Goal: Transaction & Acquisition: Purchase product/service

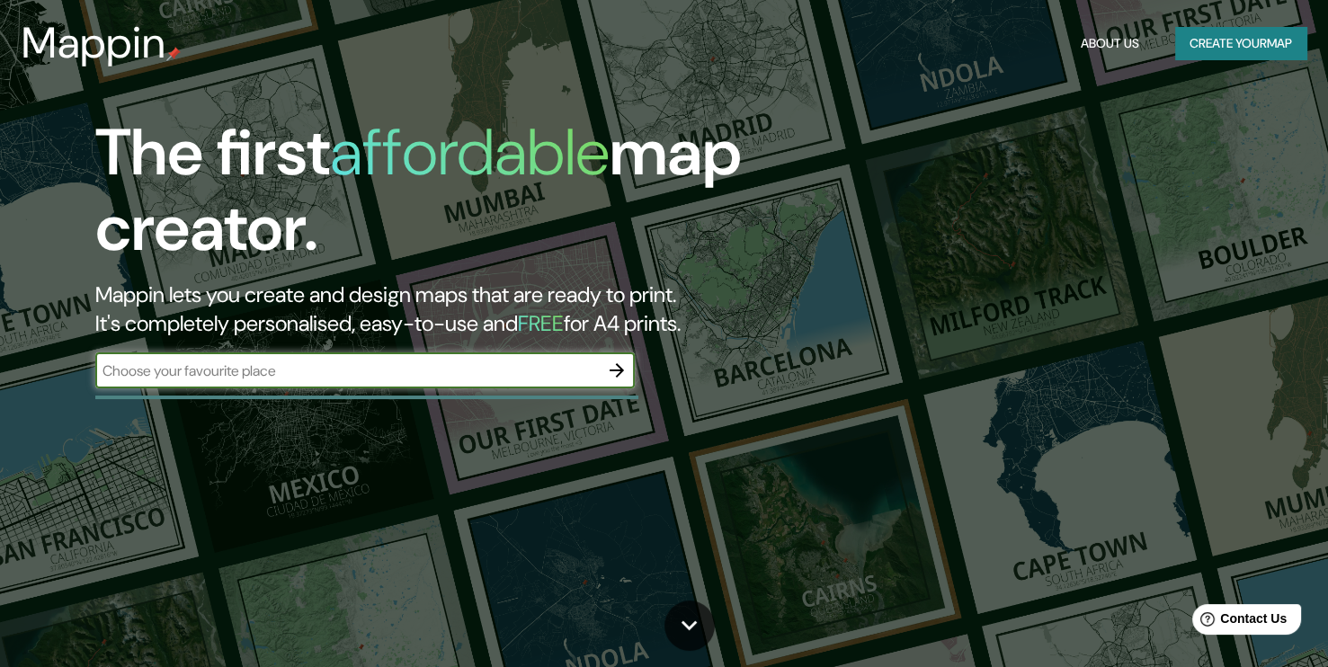
click at [613, 371] on icon "button" at bounding box center [617, 370] width 14 height 14
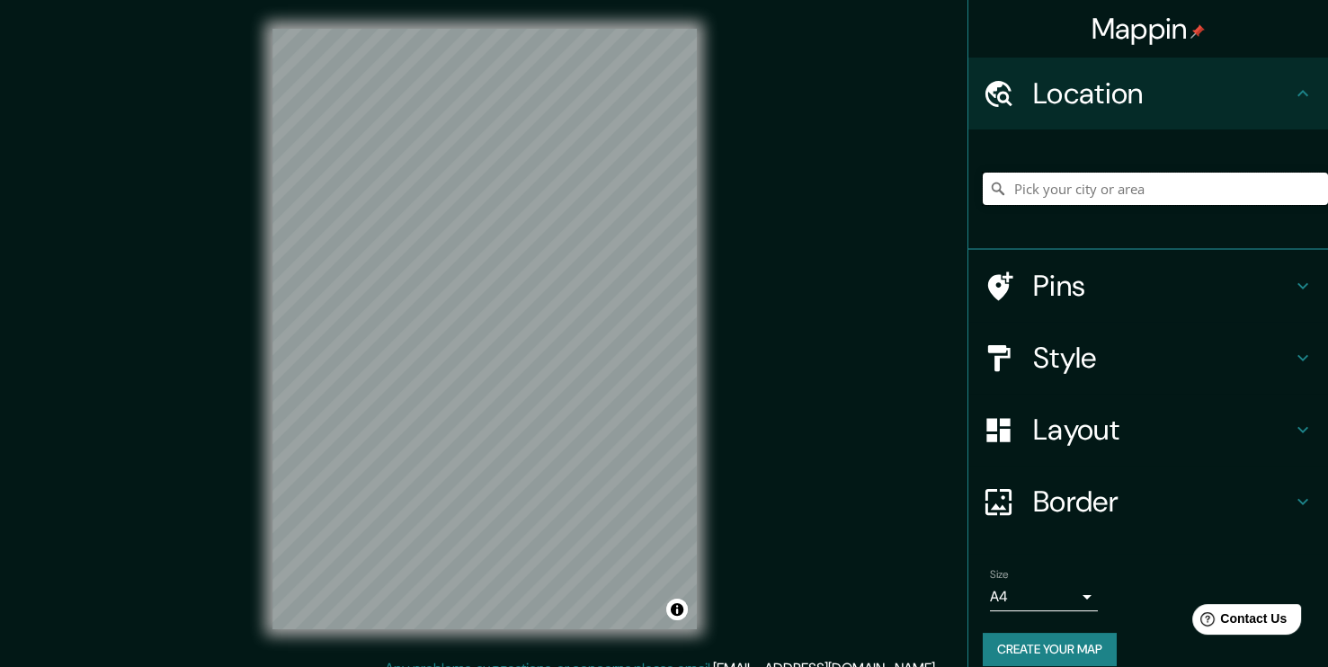
click at [1166, 188] on input "Pick your city or area" at bounding box center [1155, 189] width 345 height 32
click at [675, 615] on button "Toggle attribution" at bounding box center [677, 610] width 22 height 22
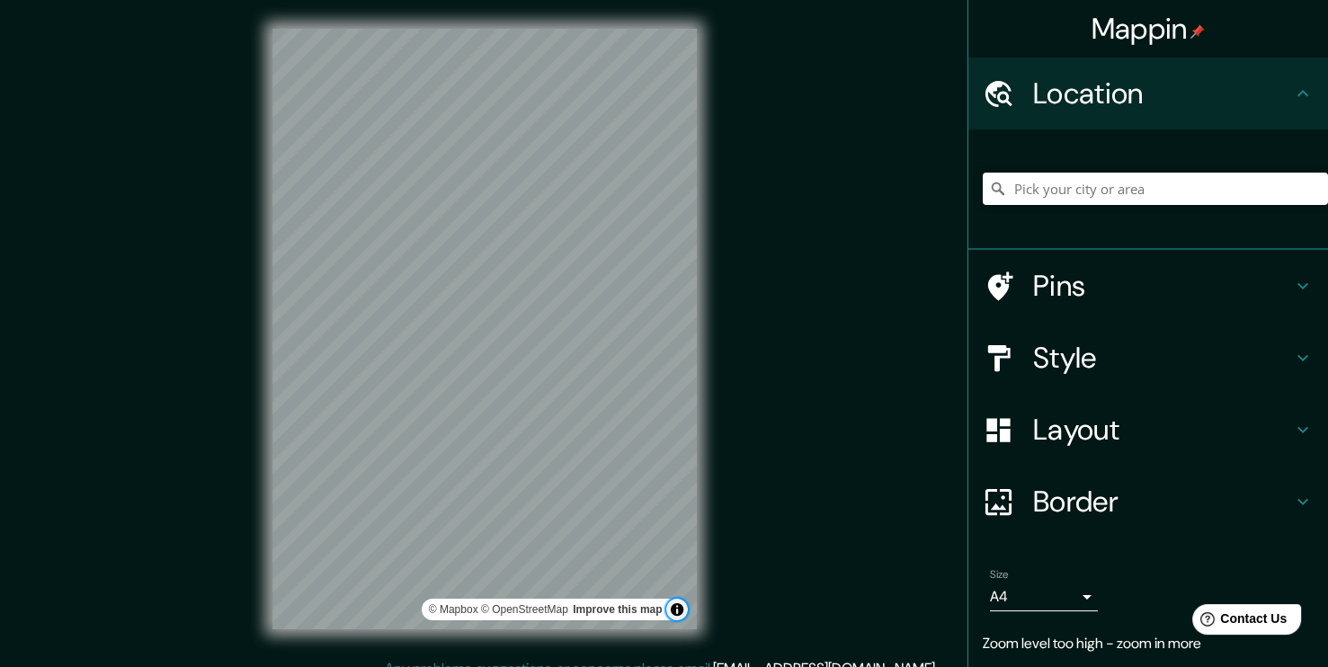
click at [676, 613] on button "Toggle attribution" at bounding box center [677, 610] width 22 height 22
click at [1132, 196] on input "Pick your city or area" at bounding box center [1155, 189] width 345 height 32
click at [1122, 196] on input "Pick your city or area" at bounding box center [1155, 189] width 345 height 32
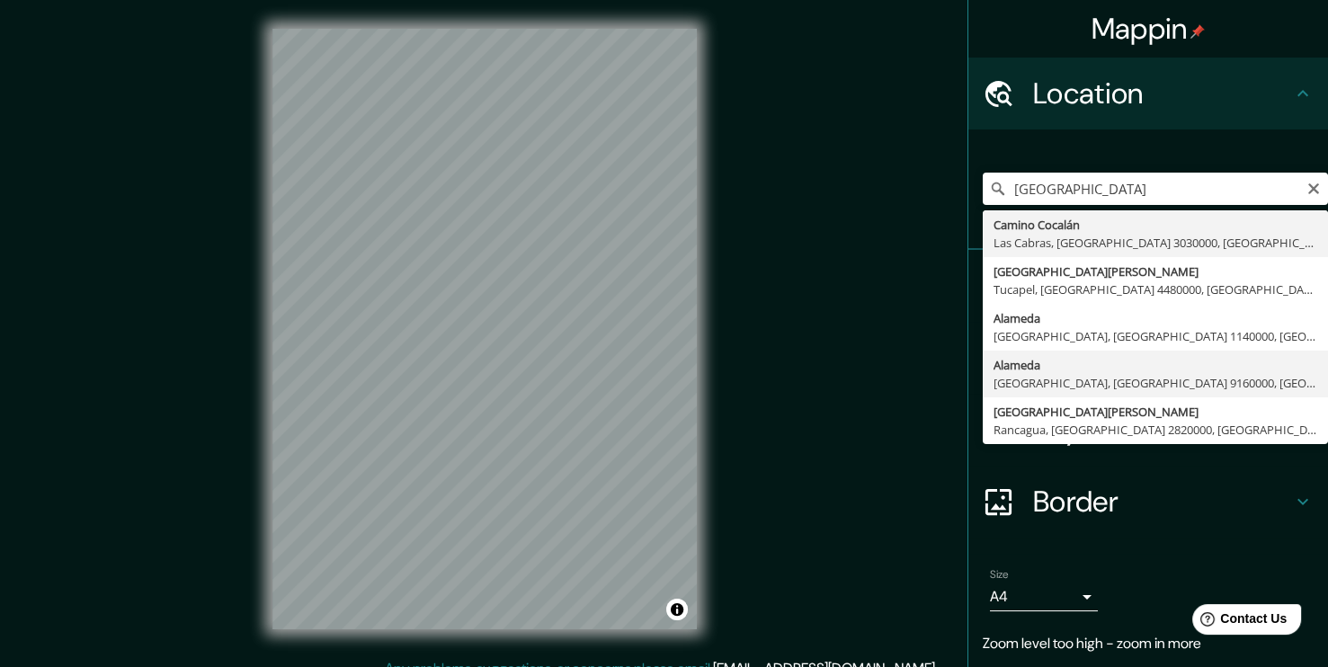
type input "[GEOGRAPHIC_DATA], [GEOGRAPHIC_DATA], [GEOGRAPHIC_DATA][PERSON_NAME] 9160000, […"
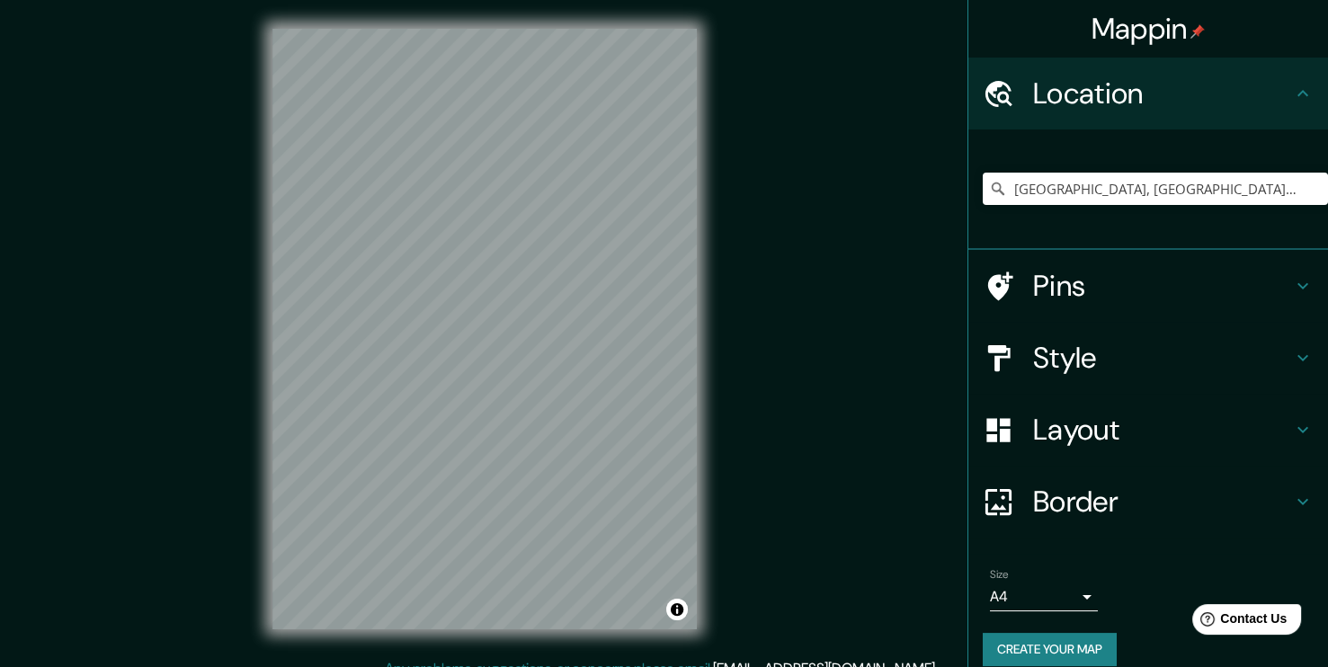
click at [1145, 291] on h4 "Pins" at bounding box center [1162, 286] width 259 height 36
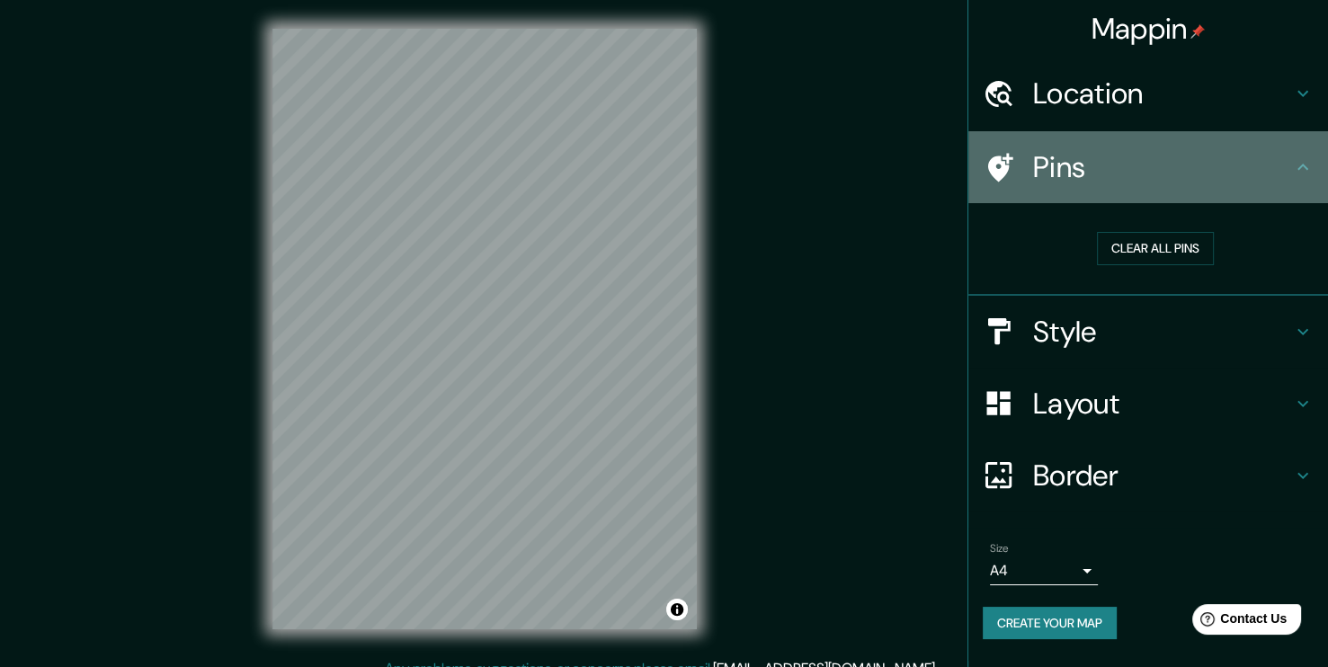
click at [1301, 174] on icon at bounding box center [1303, 167] width 22 height 22
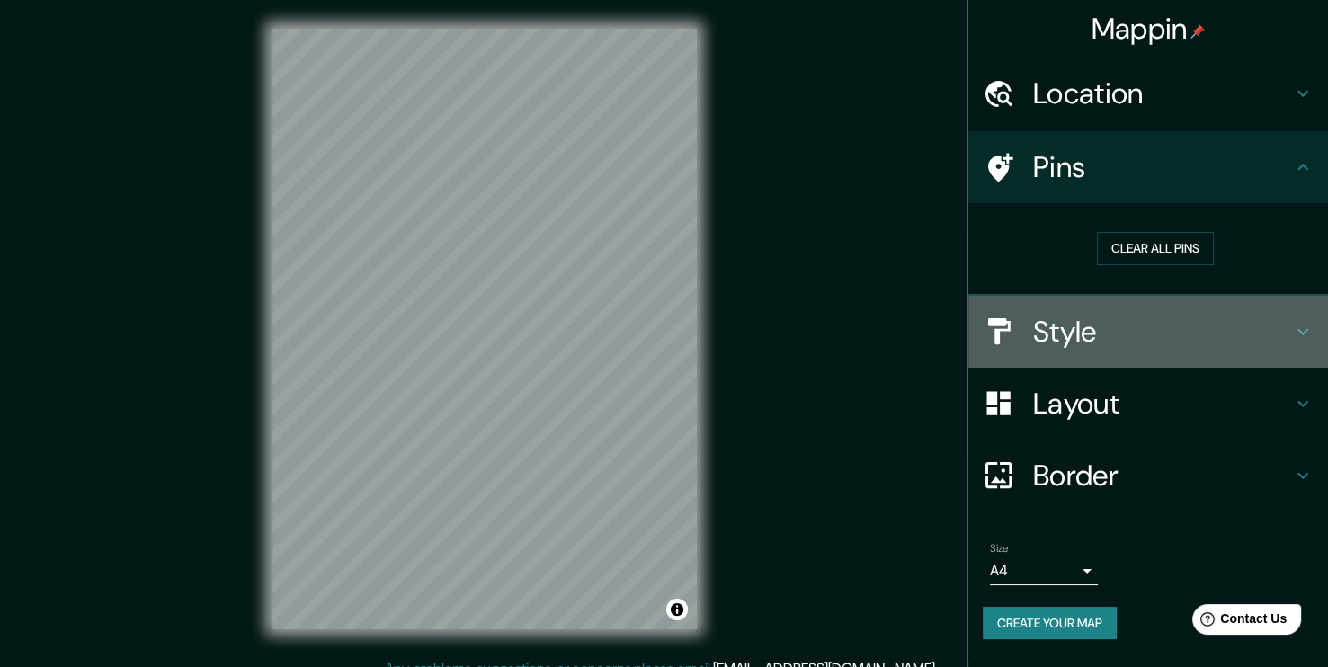
click at [1215, 325] on h4 "Style" at bounding box center [1162, 332] width 259 height 36
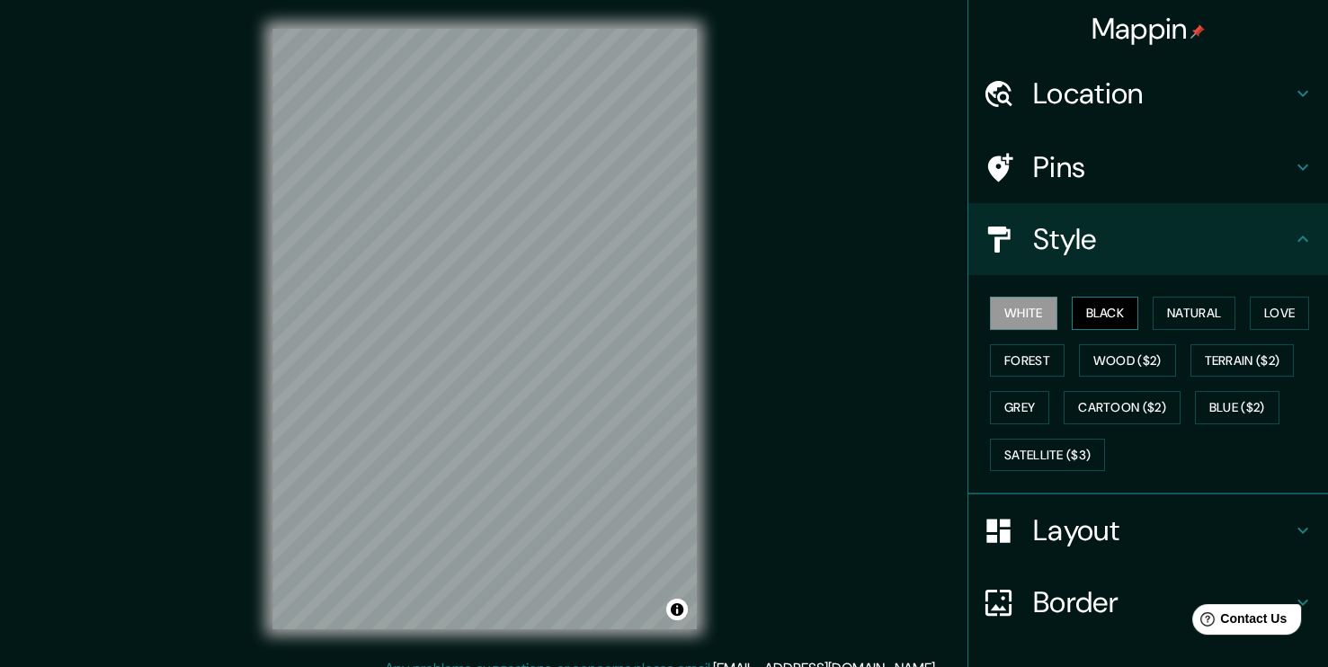
click at [1107, 301] on button "Black" at bounding box center [1105, 313] width 67 height 33
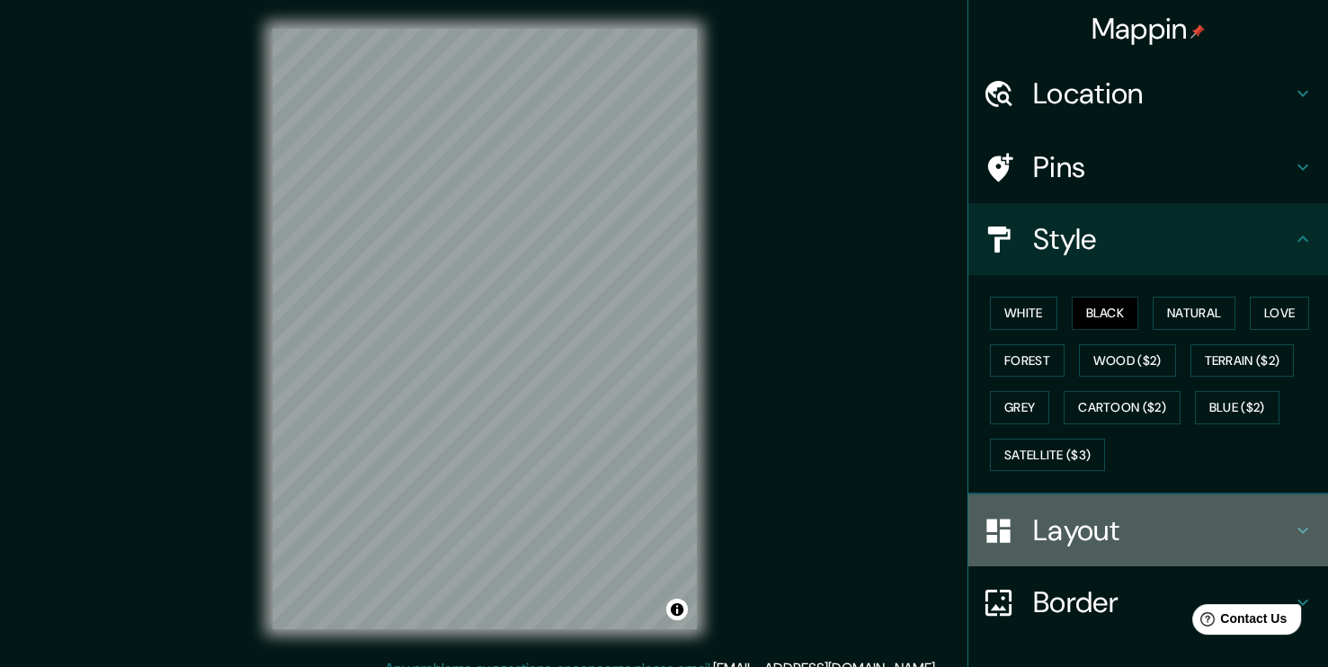
click at [1271, 513] on h4 "Layout" at bounding box center [1162, 531] width 259 height 36
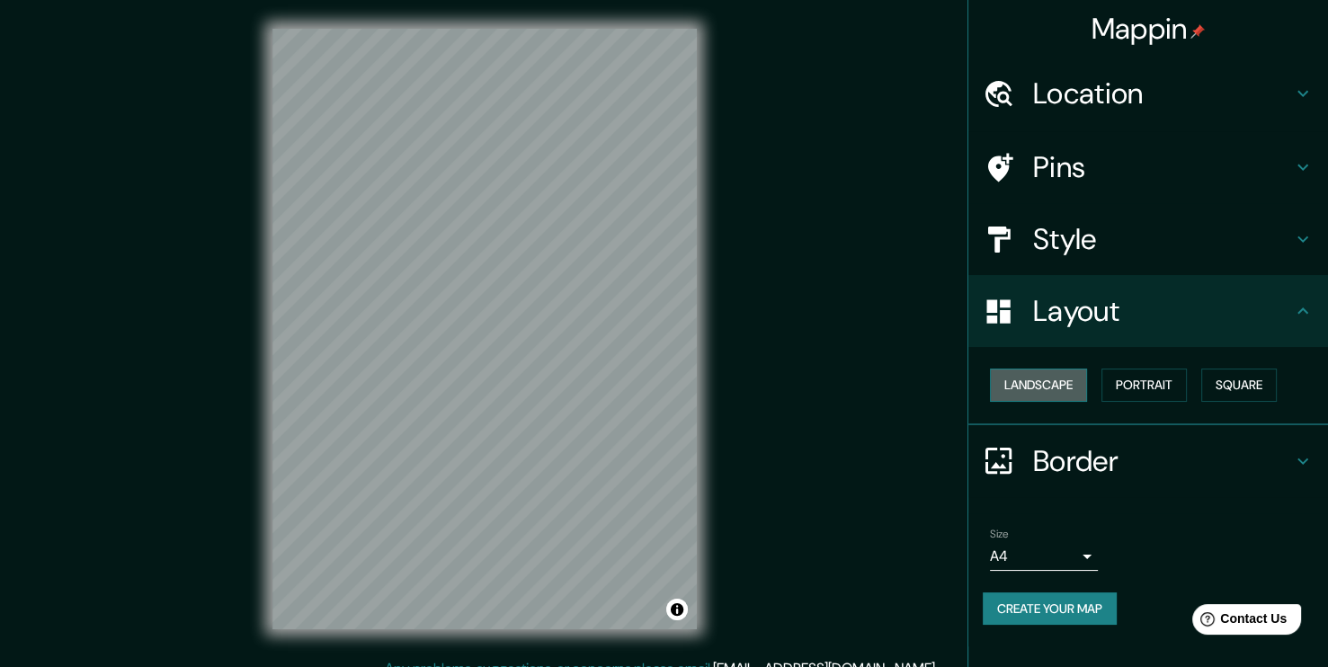
click at [1059, 386] on button "Landscape" at bounding box center [1038, 385] width 97 height 33
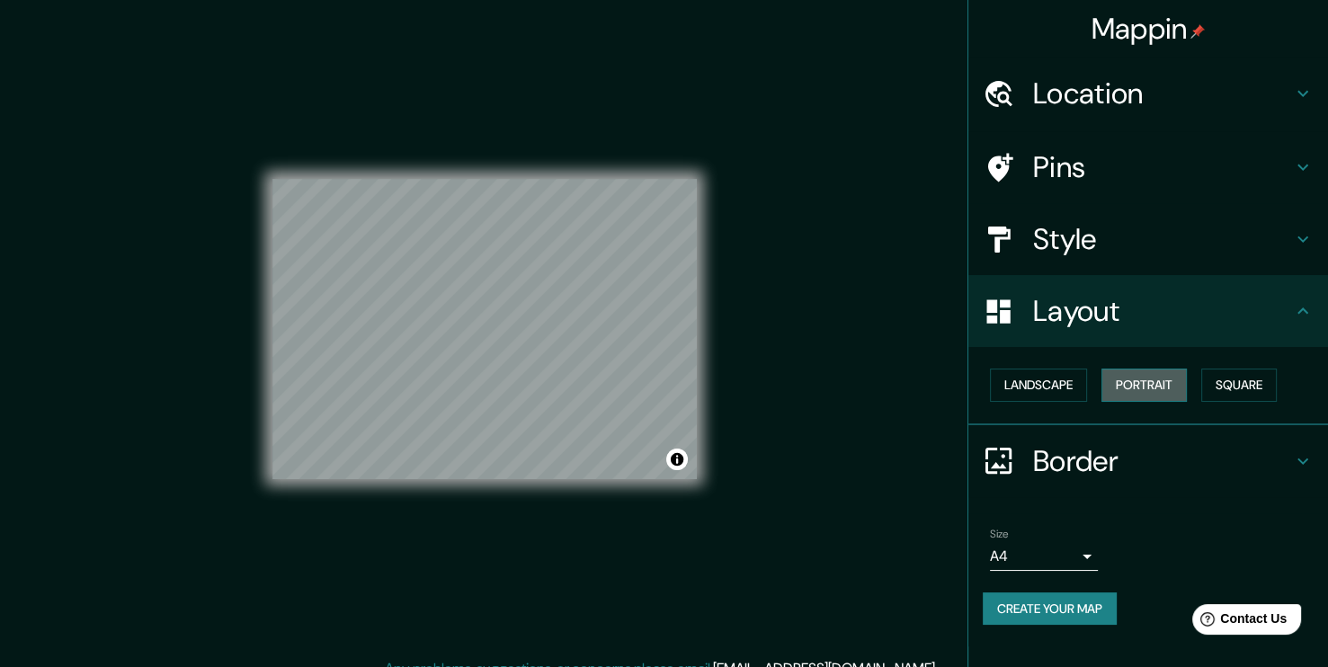
click at [1153, 389] on button "Portrait" at bounding box center [1144, 385] width 85 height 33
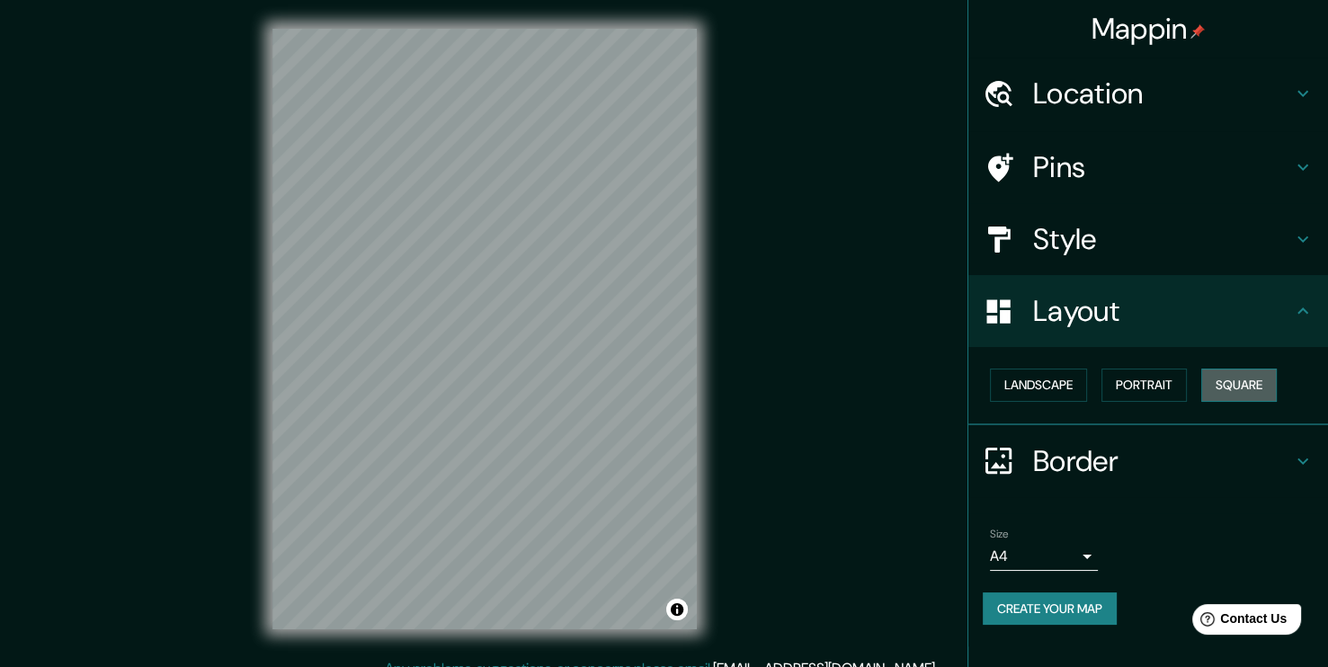
click at [1244, 389] on button "Square" at bounding box center [1240, 385] width 76 height 33
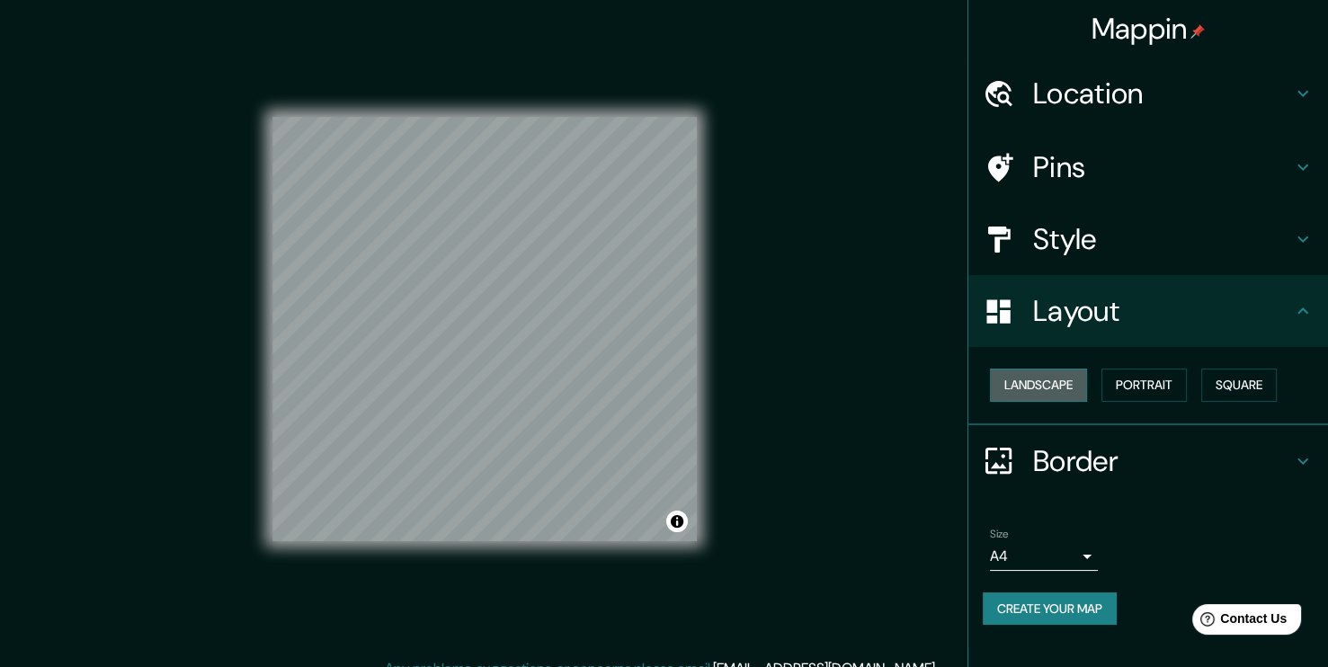
click at [1042, 387] on button "Landscape" at bounding box center [1038, 385] width 97 height 33
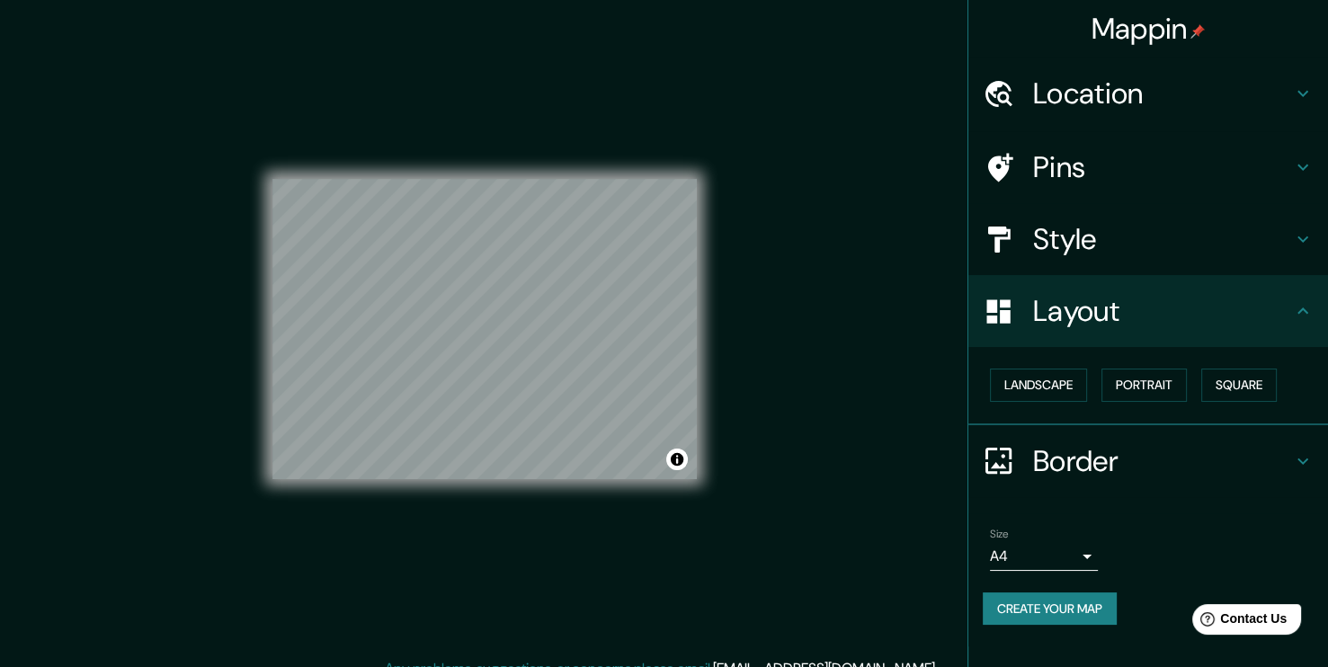
click at [1089, 562] on body "Mappin Location [GEOGRAPHIC_DATA], [GEOGRAPHIC_DATA], [GEOGRAPHIC_DATA][PERSON_…" at bounding box center [664, 333] width 1328 height 667
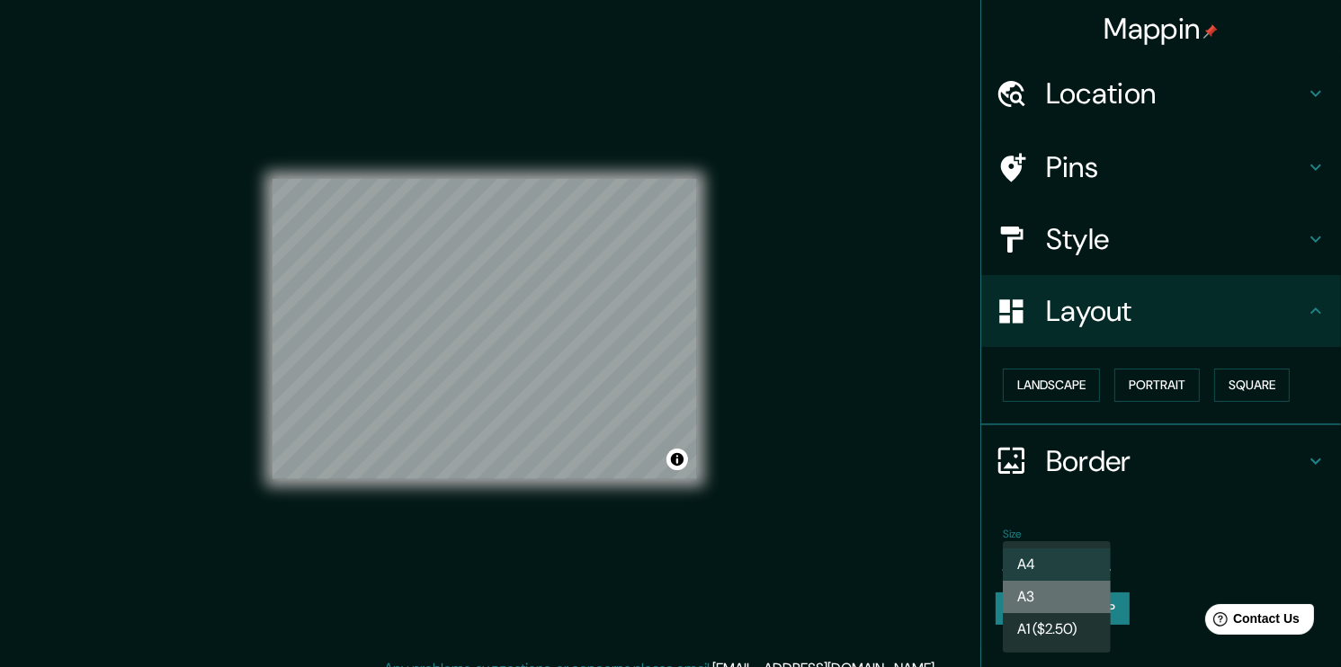
click at [1068, 605] on li "A3" at bounding box center [1057, 597] width 108 height 32
type input "a4"
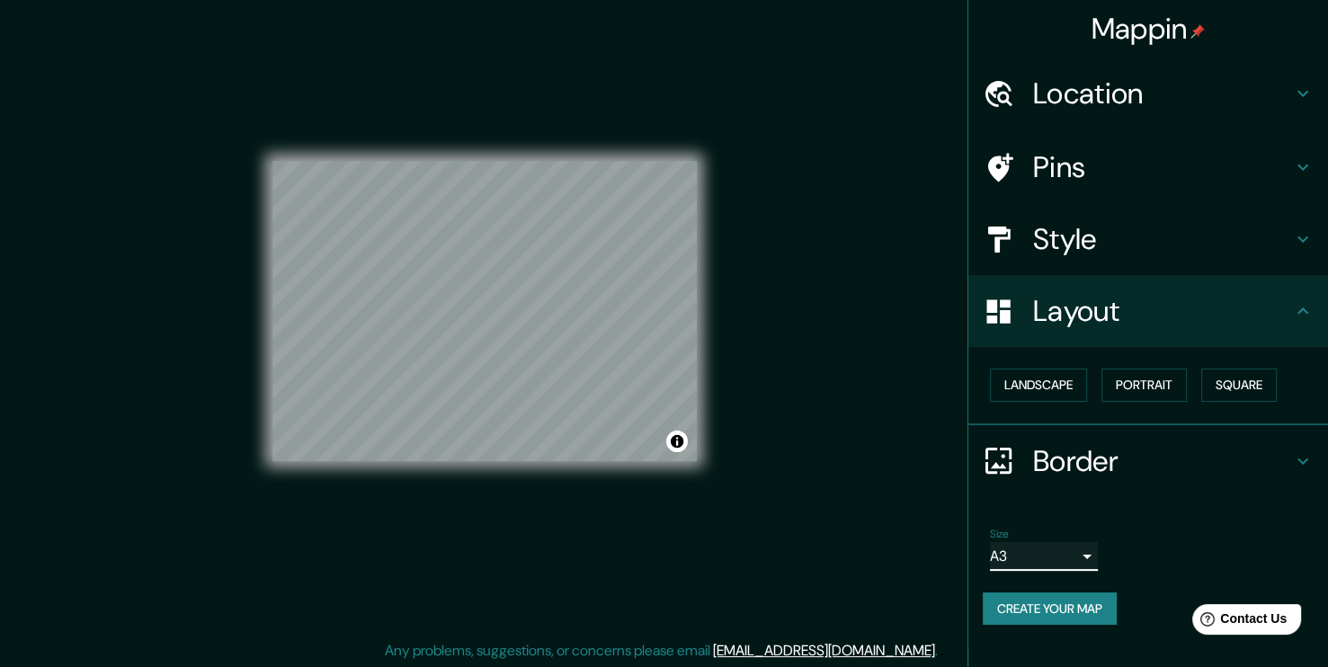
scroll to position [19, 0]
click at [1300, 457] on icon at bounding box center [1303, 462] width 22 height 22
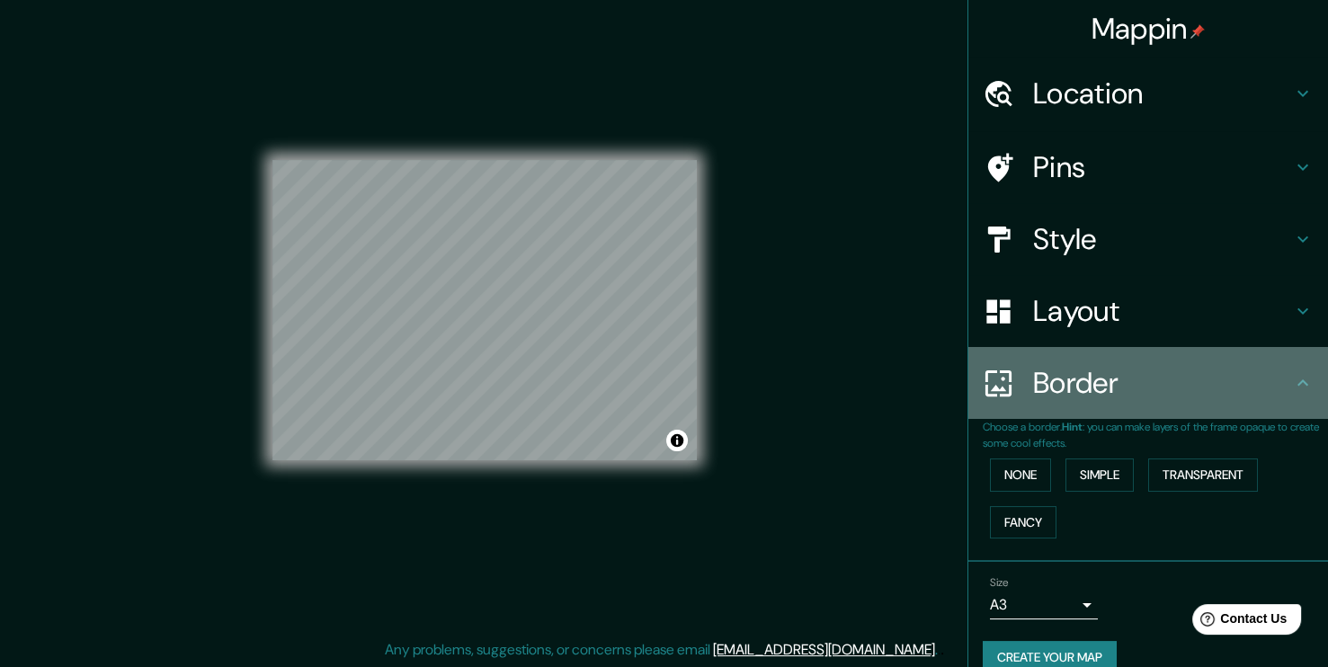
click at [1292, 380] on icon at bounding box center [1303, 383] width 22 height 22
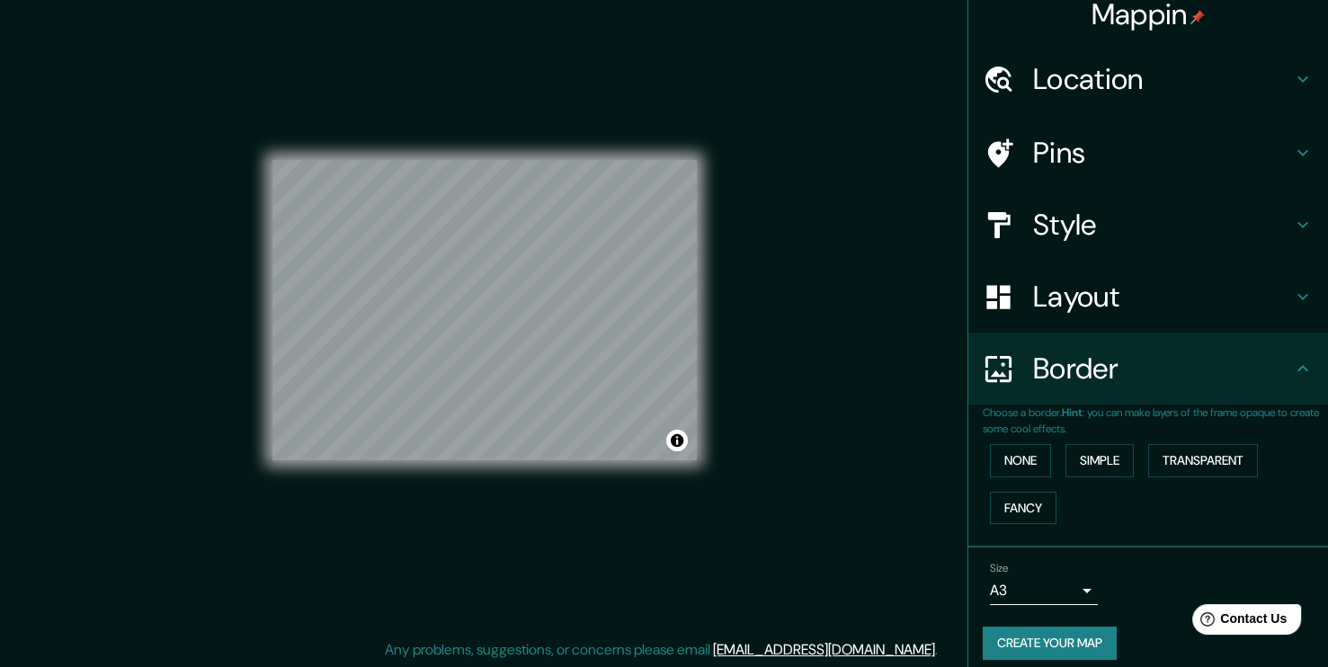
scroll to position [0, 0]
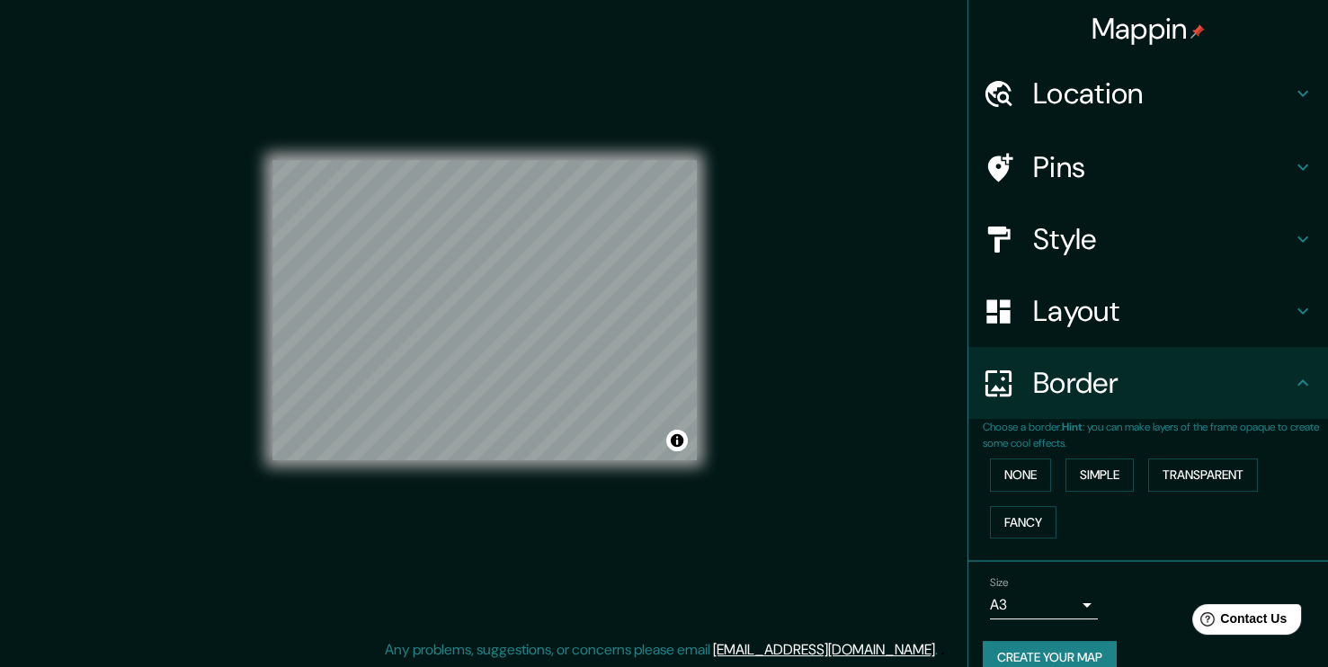
click at [1258, 317] on h4 "Layout" at bounding box center [1162, 311] width 259 height 36
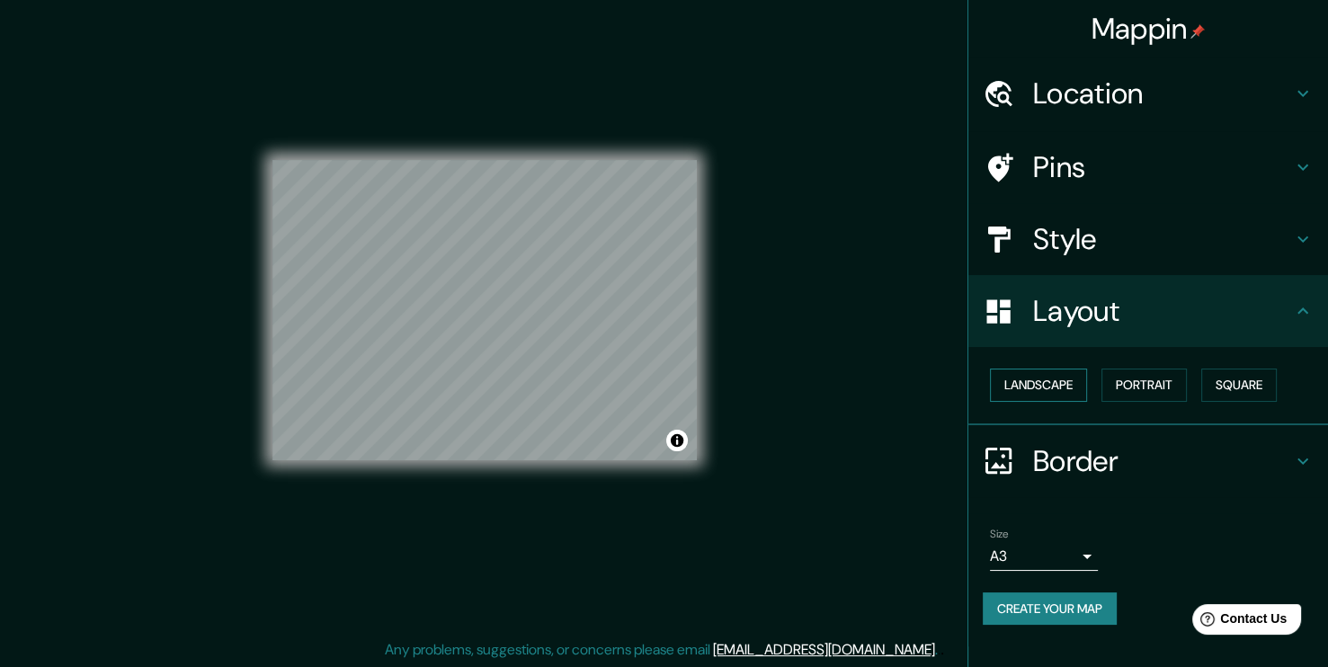
click at [1064, 380] on button "Landscape" at bounding box center [1038, 385] width 97 height 33
click at [1151, 389] on button "Portrait" at bounding box center [1144, 385] width 85 height 33
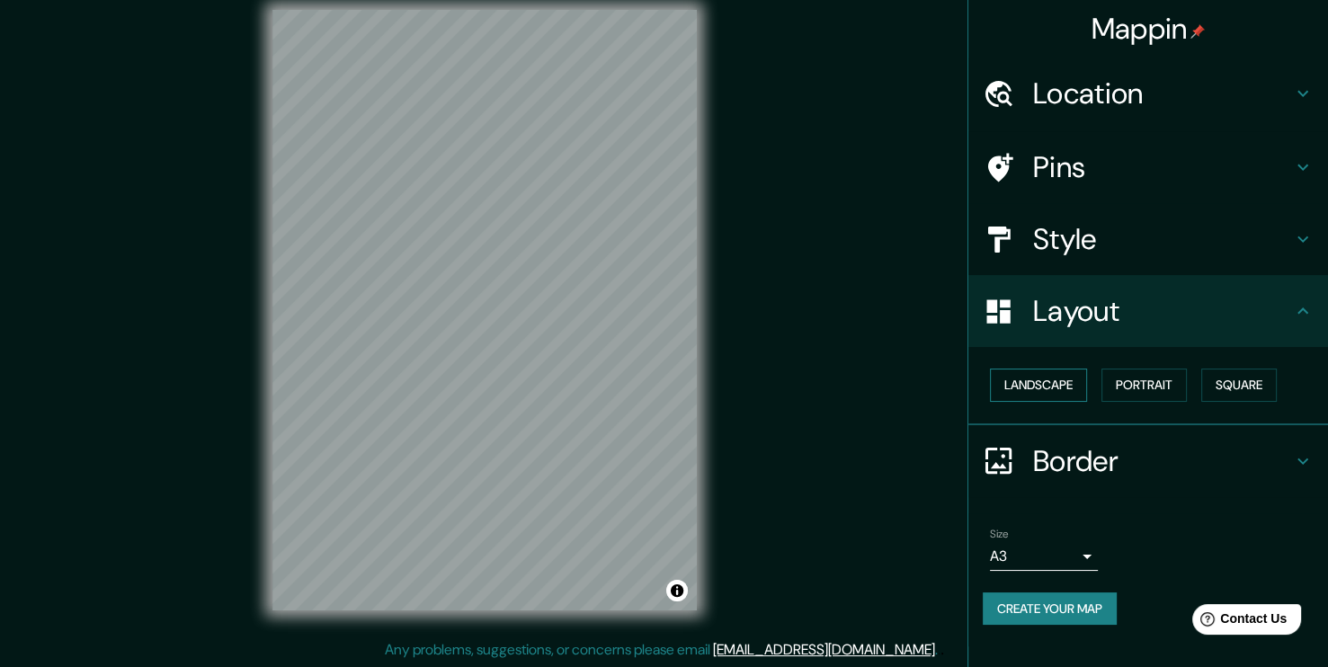
click at [1041, 380] on button "Landscape" at bounding box center [1038, 385] width 97 height 33
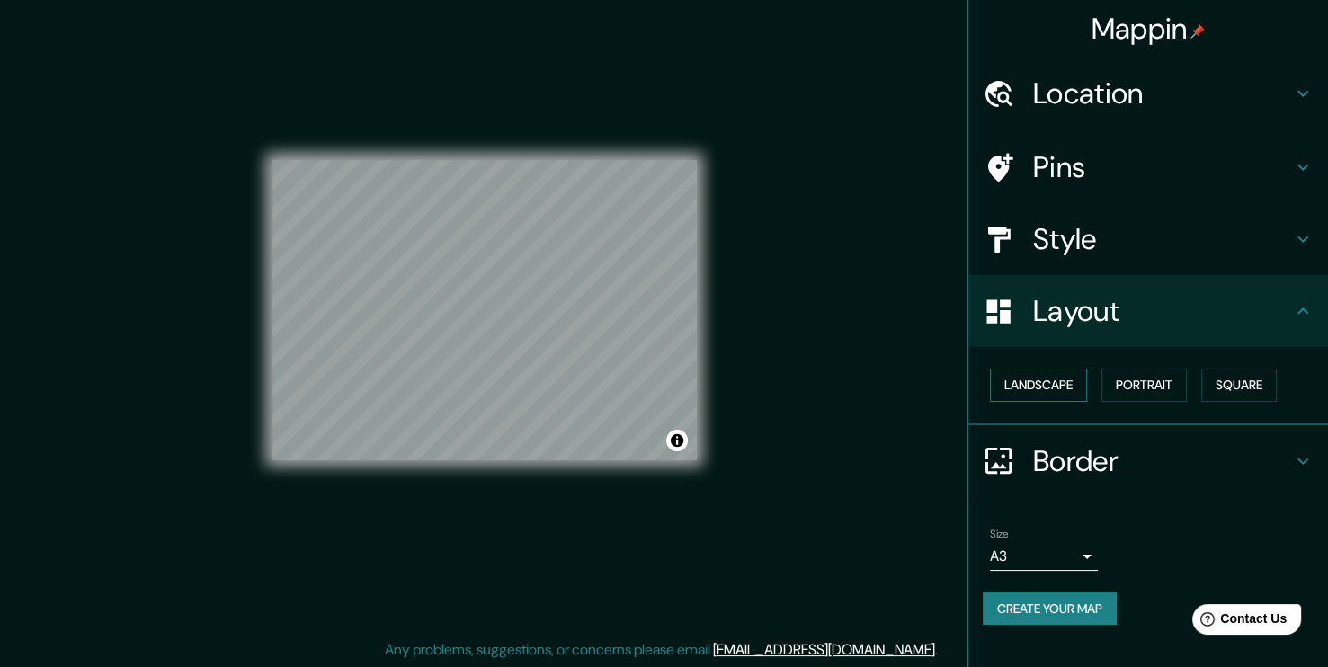
click at [1034, 386] on button "Landscape" at bounding box center [1038, 385] width 97 height 33
click at [1151, 380] on button "Portrait" at bounding box center [1144, 385] width 85 height 33
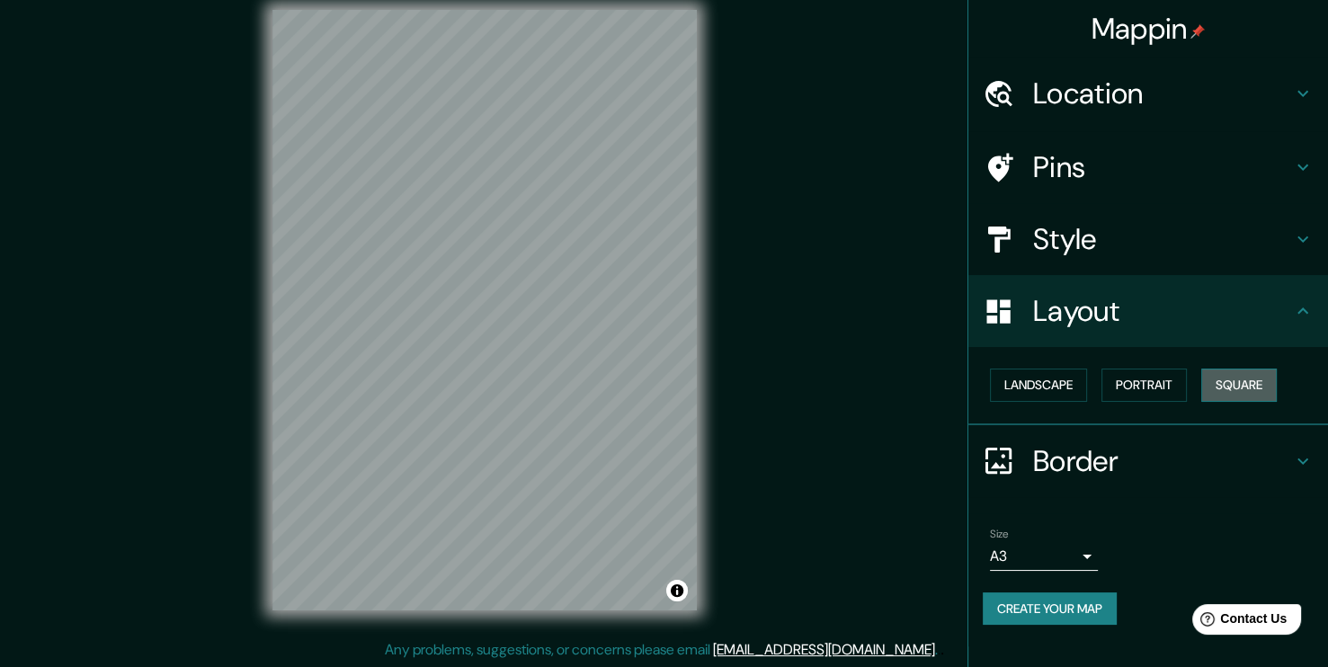
click at [1251, 392] on button "Square" at bounding box center [1240, 385] width 76 height 33
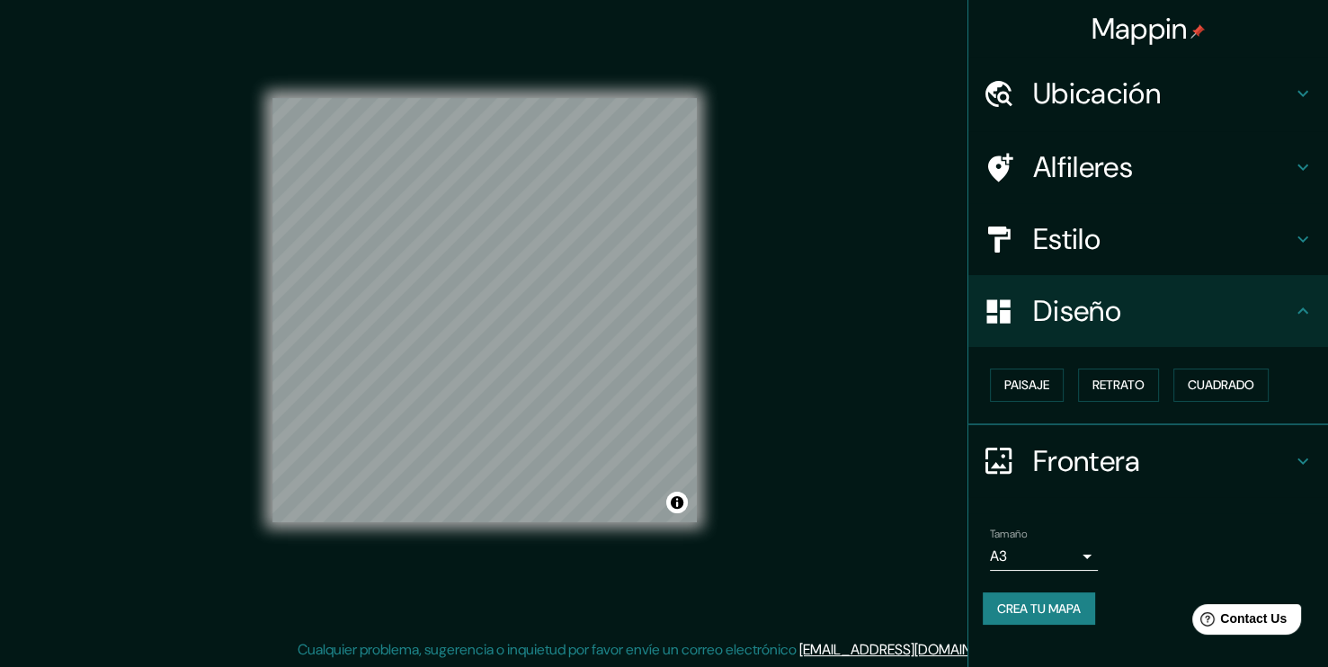
click at [859, 149] on div "Mappin Ubicación Alameda, Estación Central, Región Metropolitana de Santiago 91…" at bounding box center [664, 324] width 1328 height 687
click at [1035, 387] on button "Paisaje" at bounding box center [1027, 385] width 74 height 33
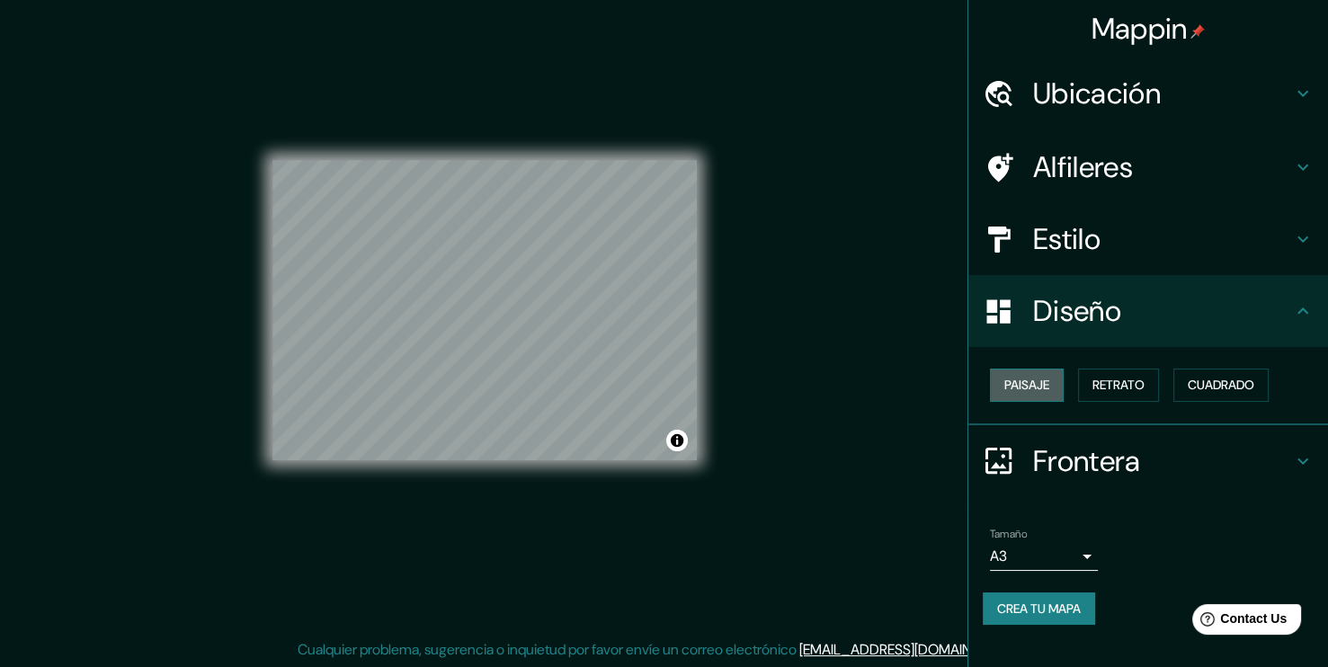
click at [1035, 387] on button "Paisaje" at bounding box center [1027, 385] width 74 height 33
click at [675, 444] on div "Caja de mapas © © OpenStreetMap Mejora este mapa" at bounding box center [485, 310] width 425 height 300
drag, startPoint x: 669, startPoint y: 433, endPoint x: 520, endPoint y: 505, distance: 165.7
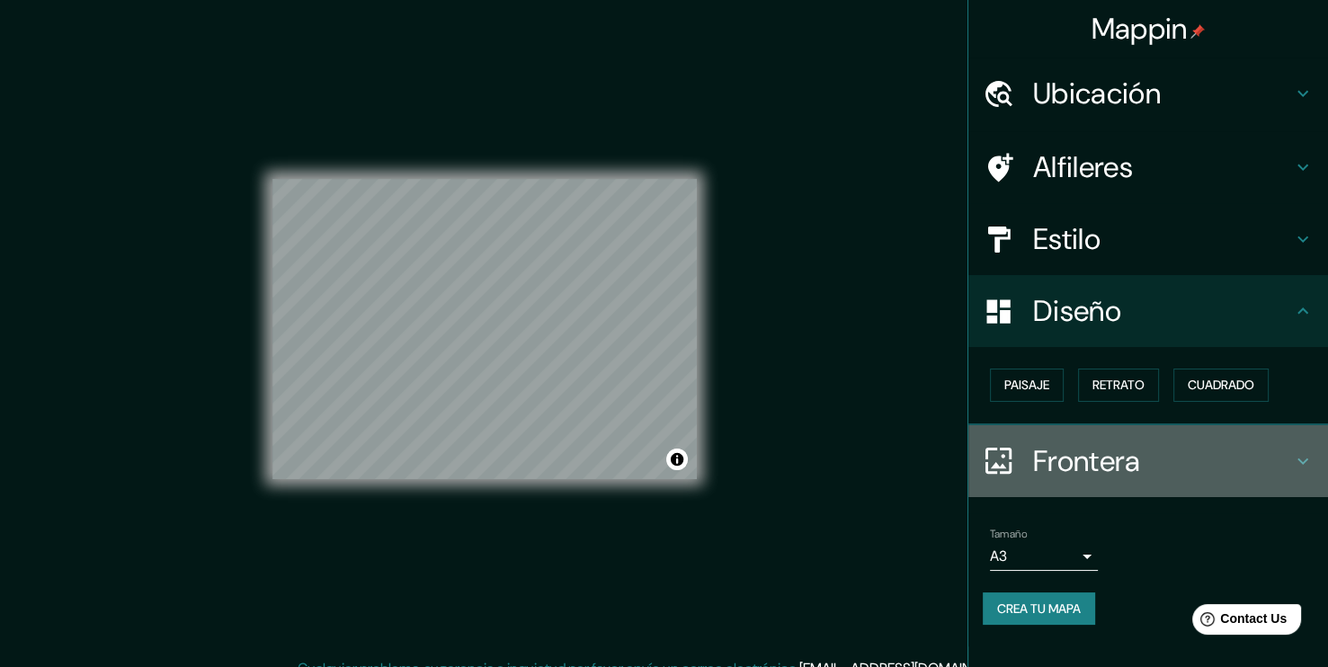
click at [1305, 456] on icon at bounding box center [1303, 462] width 22 height 22
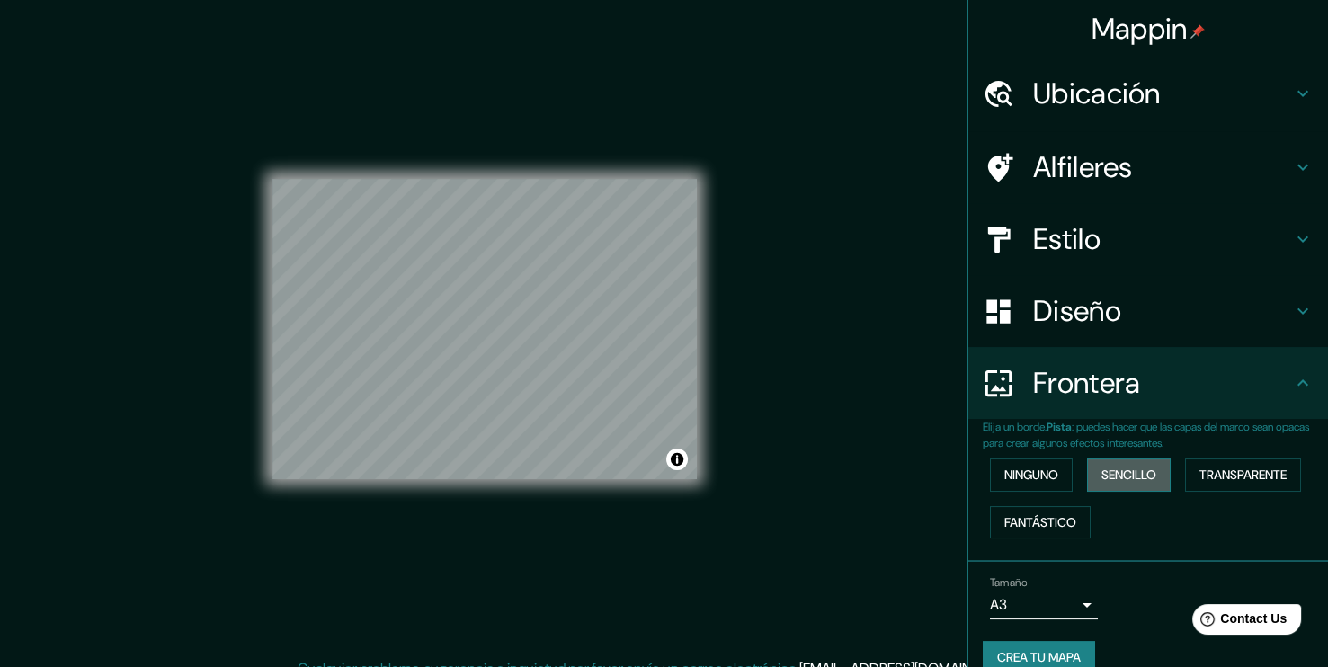
click at [1141, 473] on button "Sencillo" at bounding box center [1129, 475] width 84 height 33
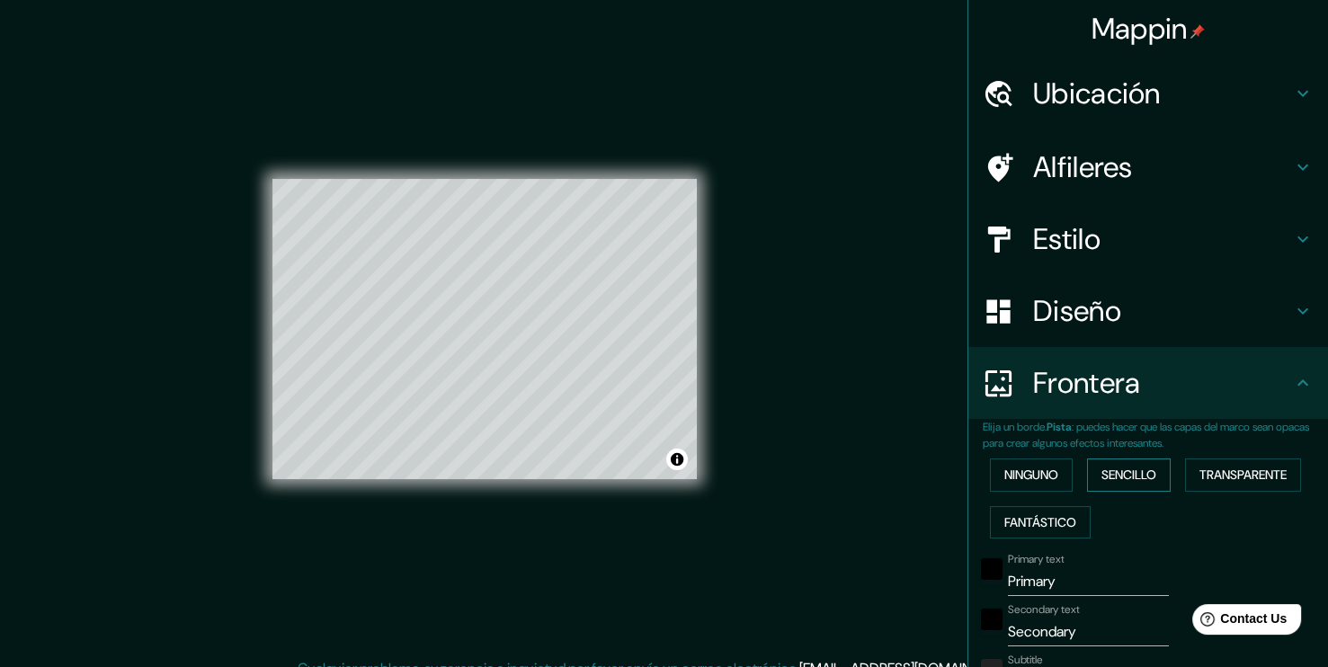
click at [1141, 473] on button "Sencillo" at bounding box center [1129, 475] width 84 height 33
type input "189"
type input "38"
click at [1132, 470] on button "Sencillo" at bounding box center [1129, 475] width 84 height 33
type input "189"
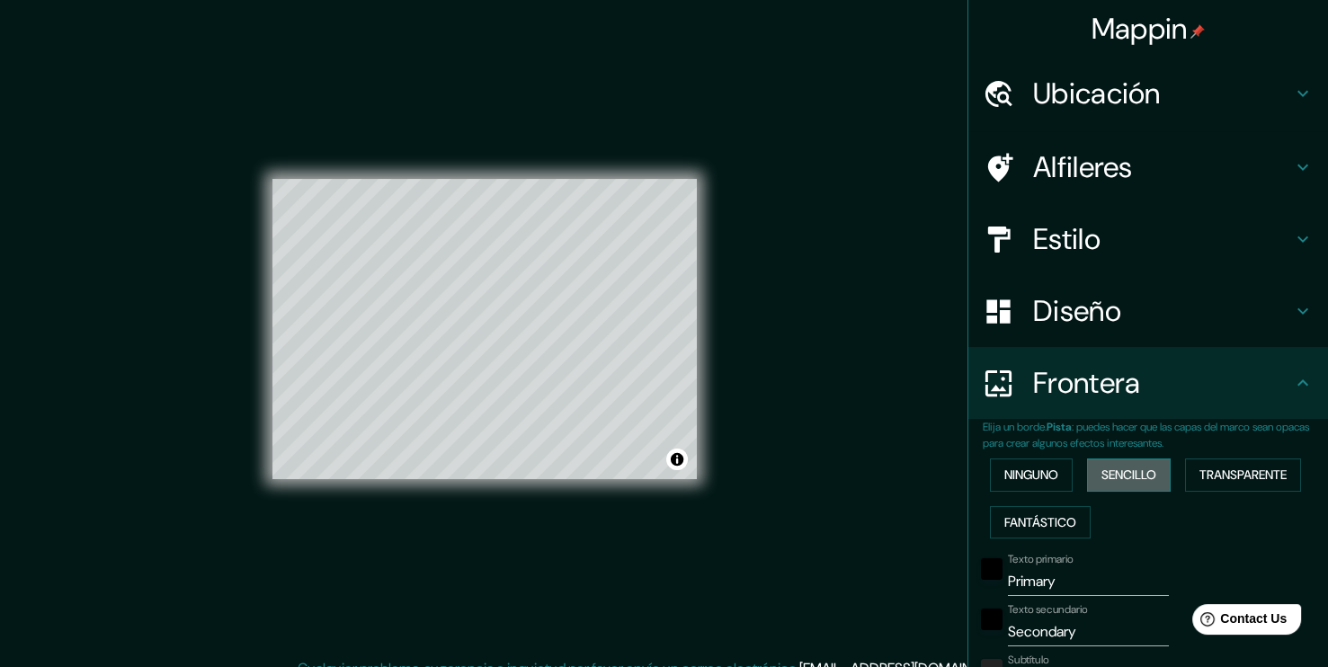
type input "38"
click at [1024, 473] on button "Ninguno" at bounding box center [1031, 475] width 83 height 33
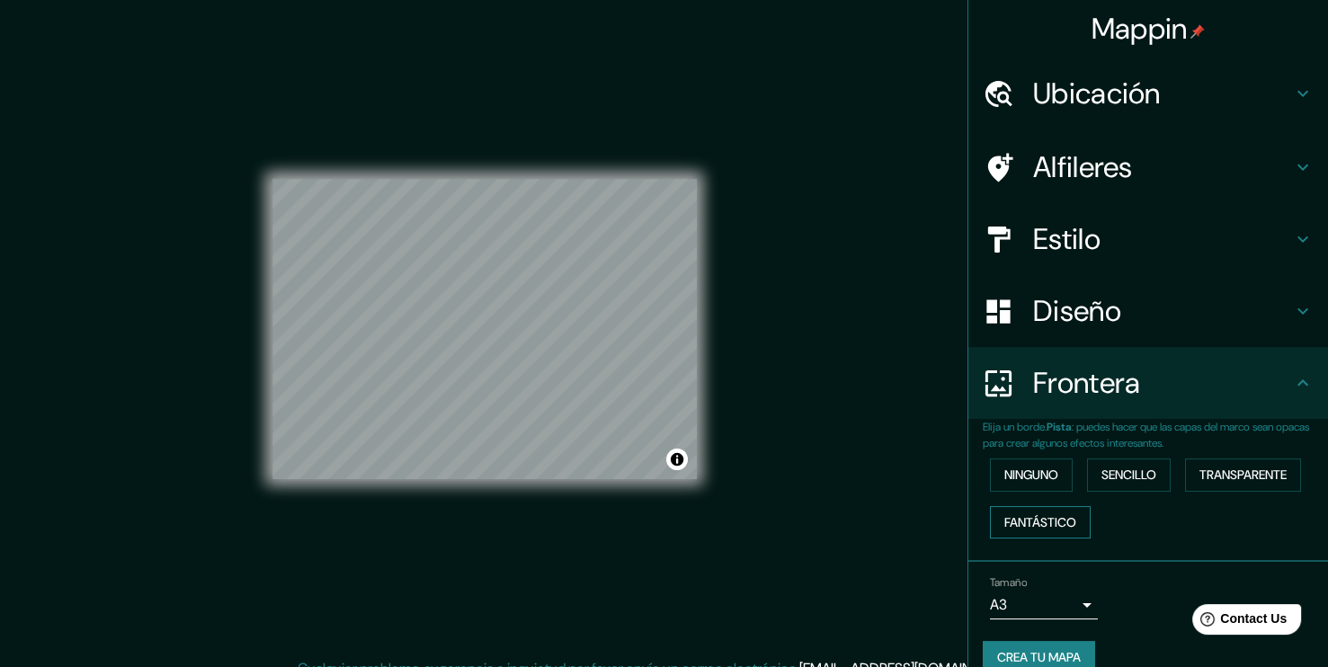
click at [1050, 523] on button "Fantástico" at bounding box center [1040, 522] width 101 height 33
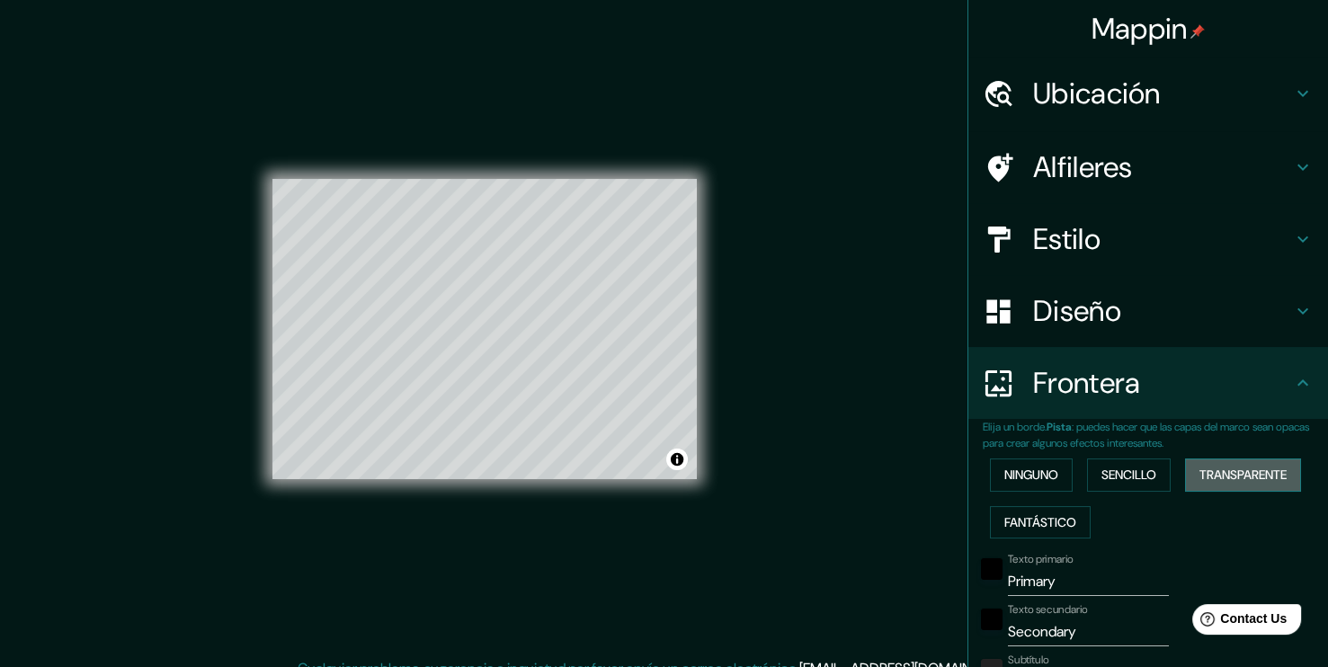
click at [1233, 470] on button "Transparente" at bounding box center [1243, 475] width 116 height 33
click at [1055, 526] on button "Fantástico" at bounding box center [1040, 522] width 101 height 33
click at [1018, 479] on button "Ninguno" at bounding box center [1031, 475] width 83 height 33
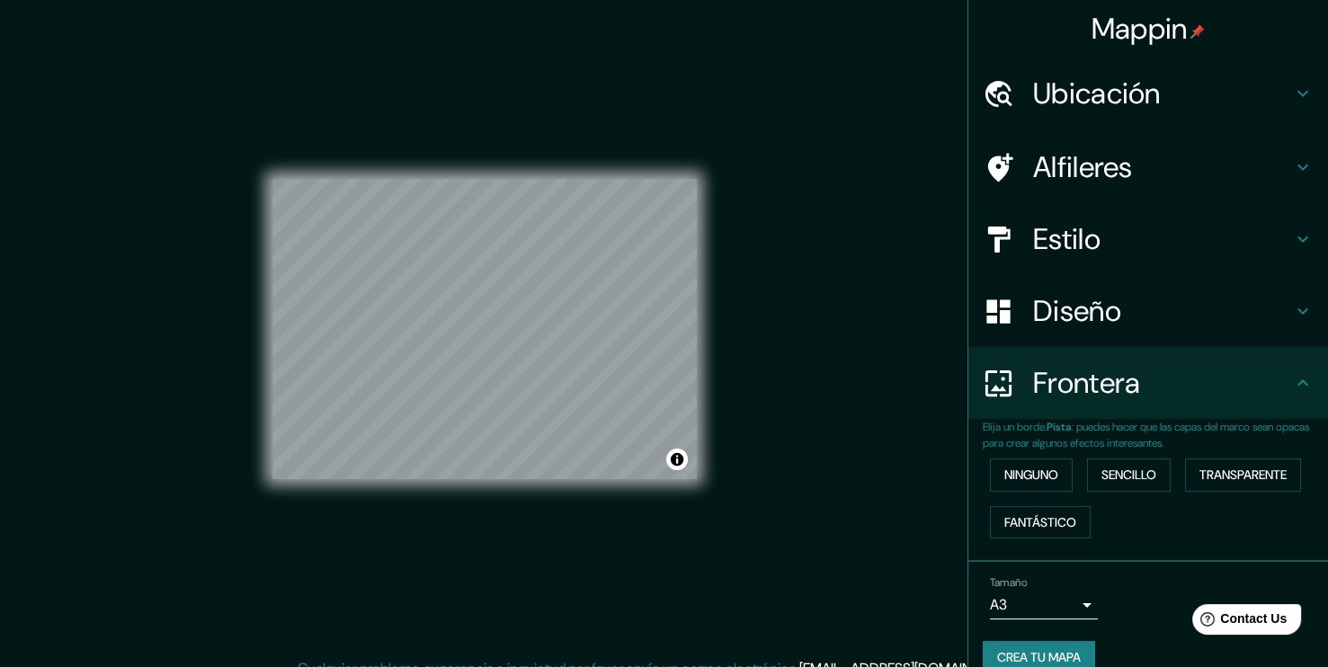
click at [1305, 393] on div "Frontera" at bounding box center [1149, 383] width 360 height 72
click at [1292, 315] on icon at bounding box center [1303, 311] width 22 height 22
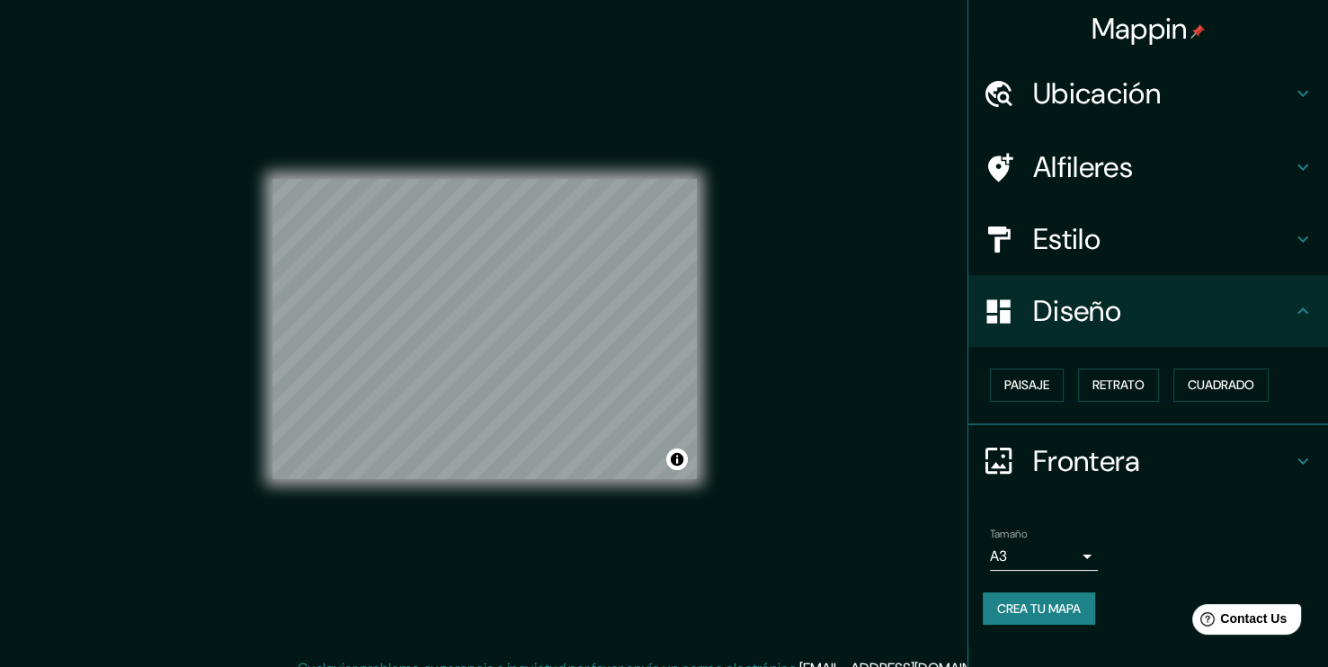
click at [1309, 231] on icon at bounding box center [1303, 239] width 22 height 22
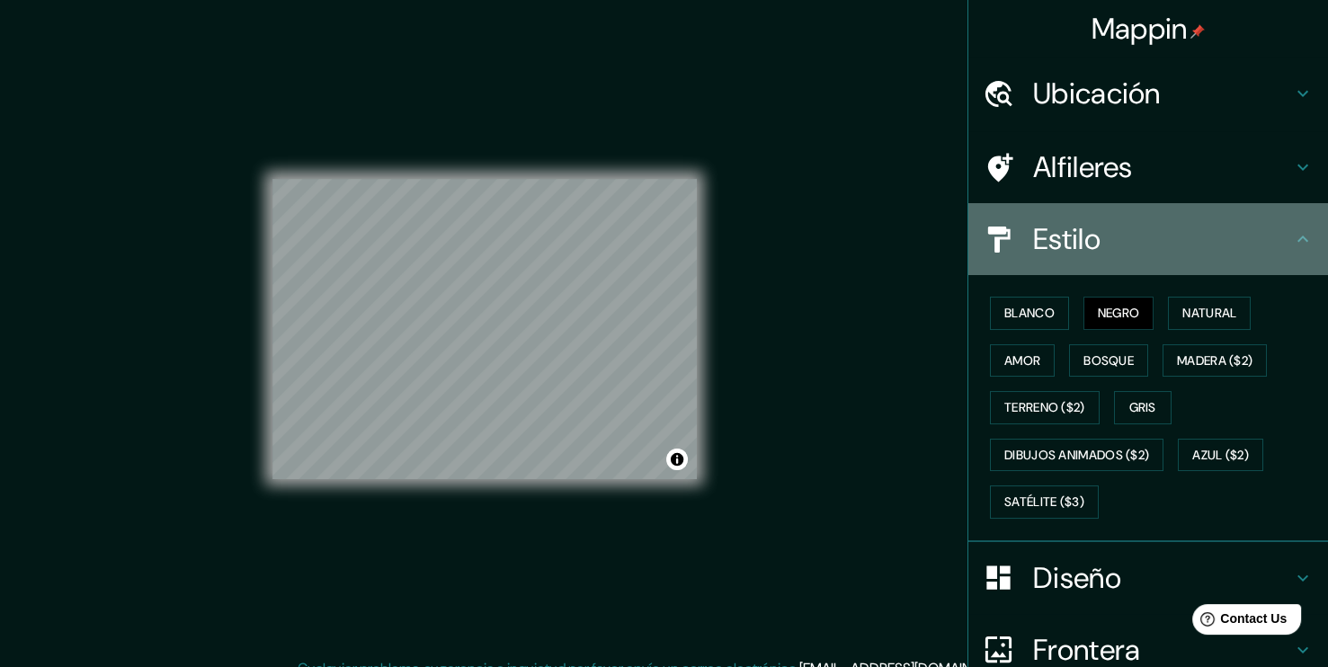
click at [1287, 250] on div "Estilo" at bounding box center [1149, 239] width 360 height 72
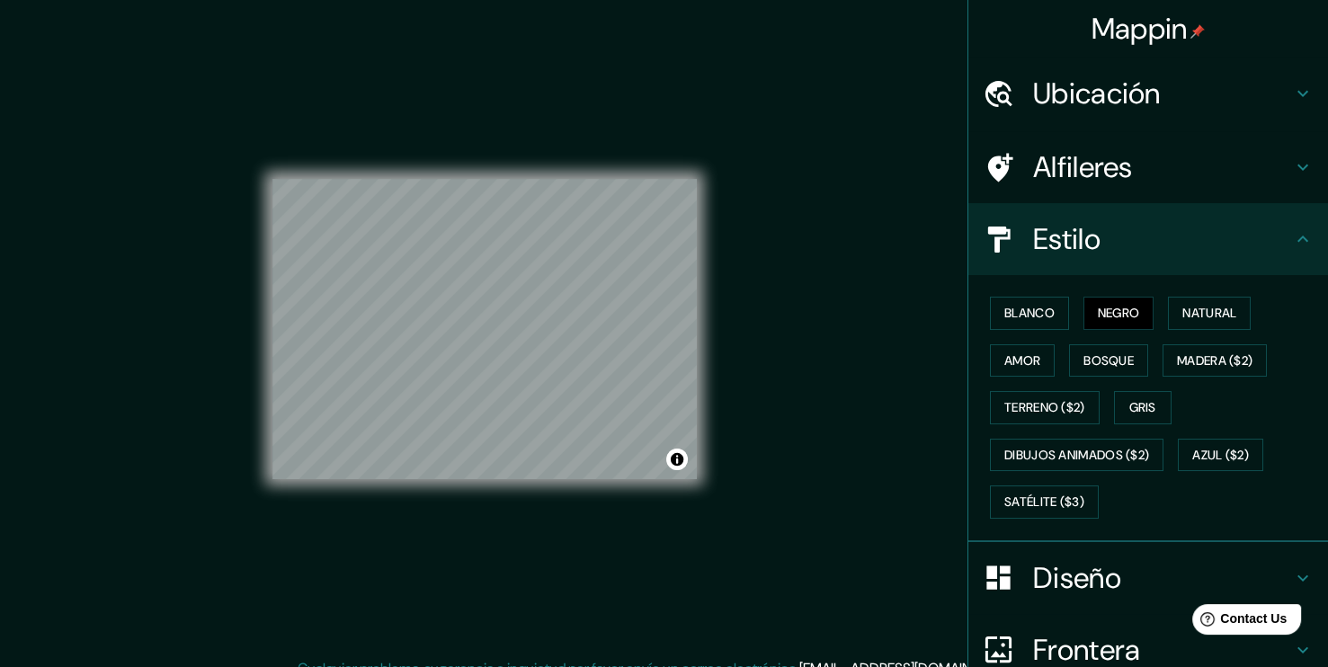
click at [1301, 175] on div "Alfileres" at bounding box center [1149, 167] width 360 height 72
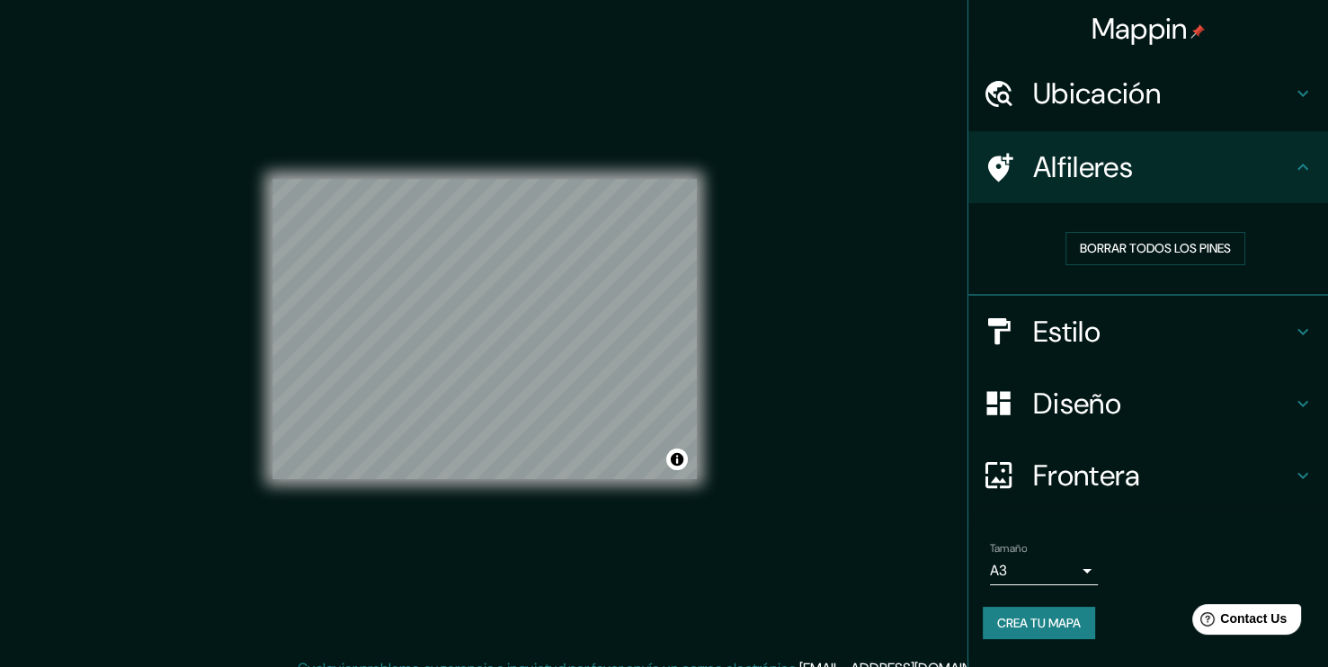
click at [1262, 112] on div "Ubicación" at bounding box center [1149, 94] width 360 height 72
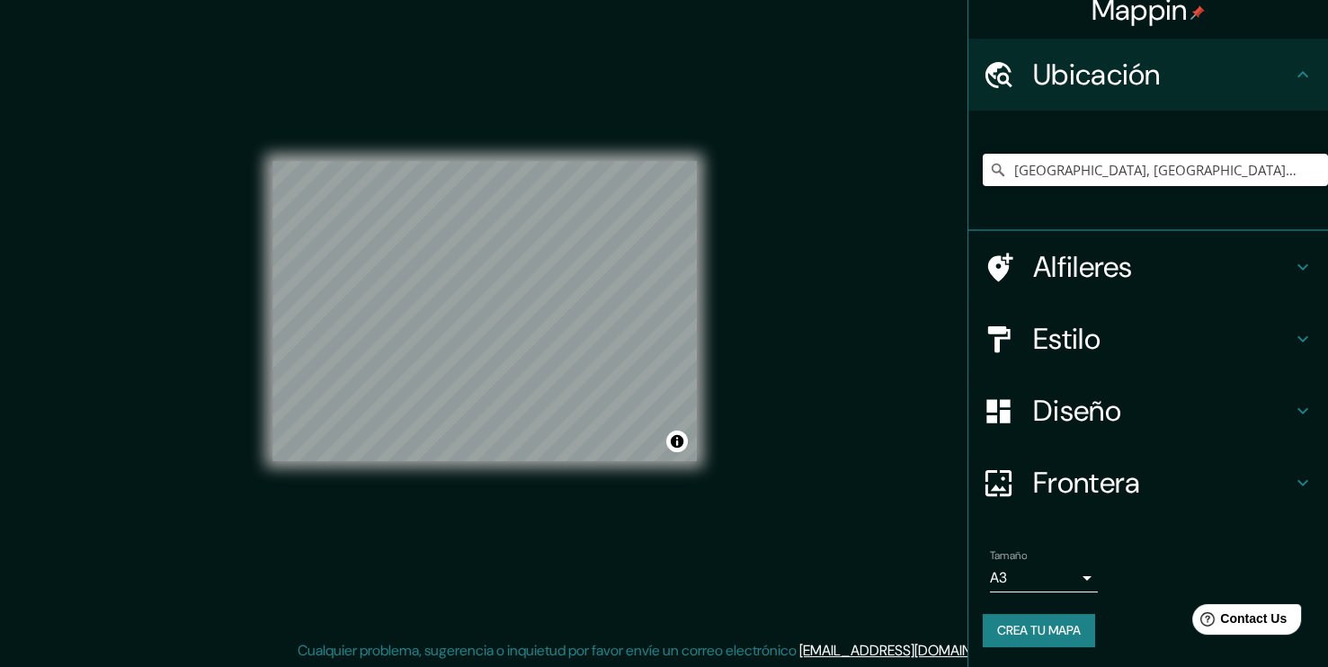
scroll to position [19, 0]
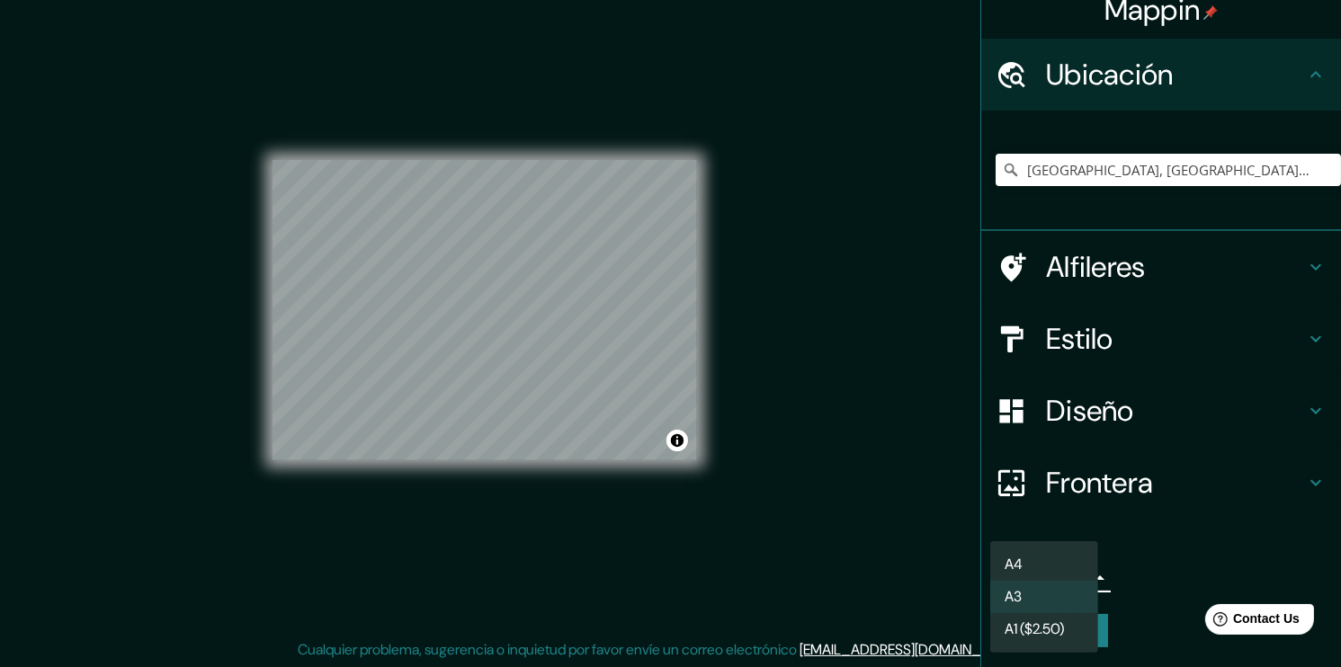
click at [1068, 574] on body "Mappin Ubicación Alameda, Estación Central, Región Metropolitana de Santiago 91…" at bounding box center [670, 314] width 1341 height 667
click at [1195, 555] on div at bounding box center [670, 333] width 1341 height 667
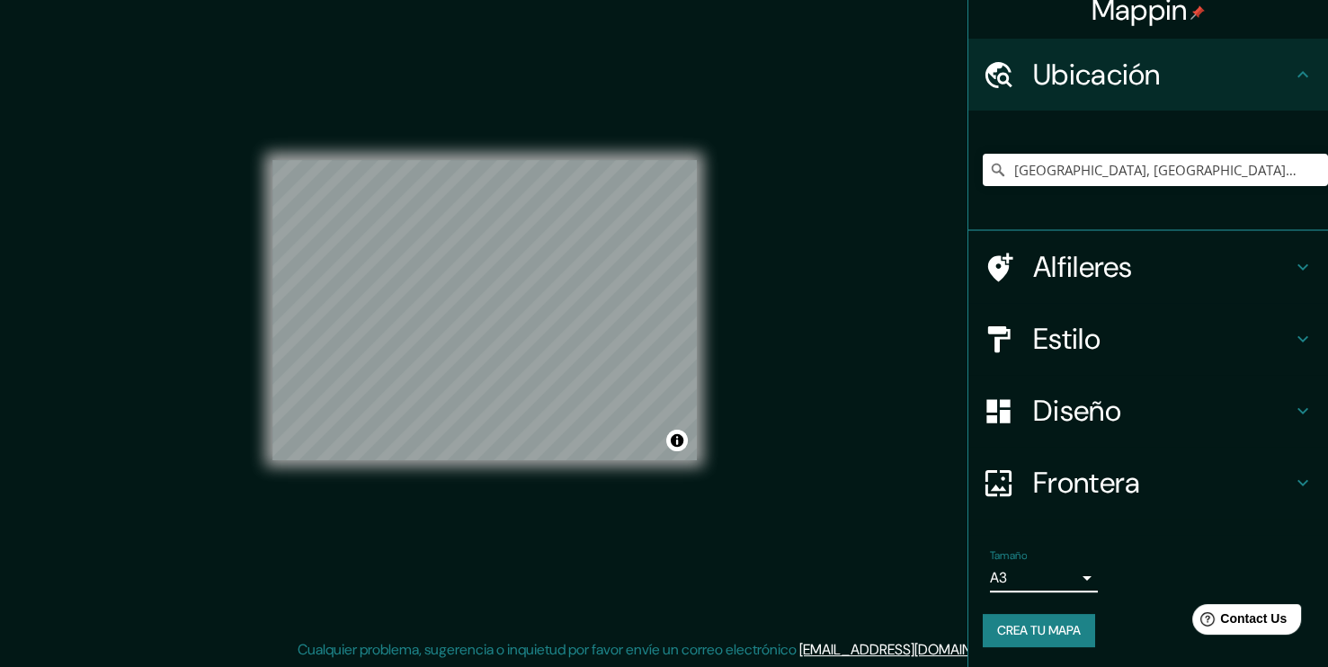
click at [1198, 492] on h4 "Frontera" at bounding box center [1162, 483] width 259 height 36
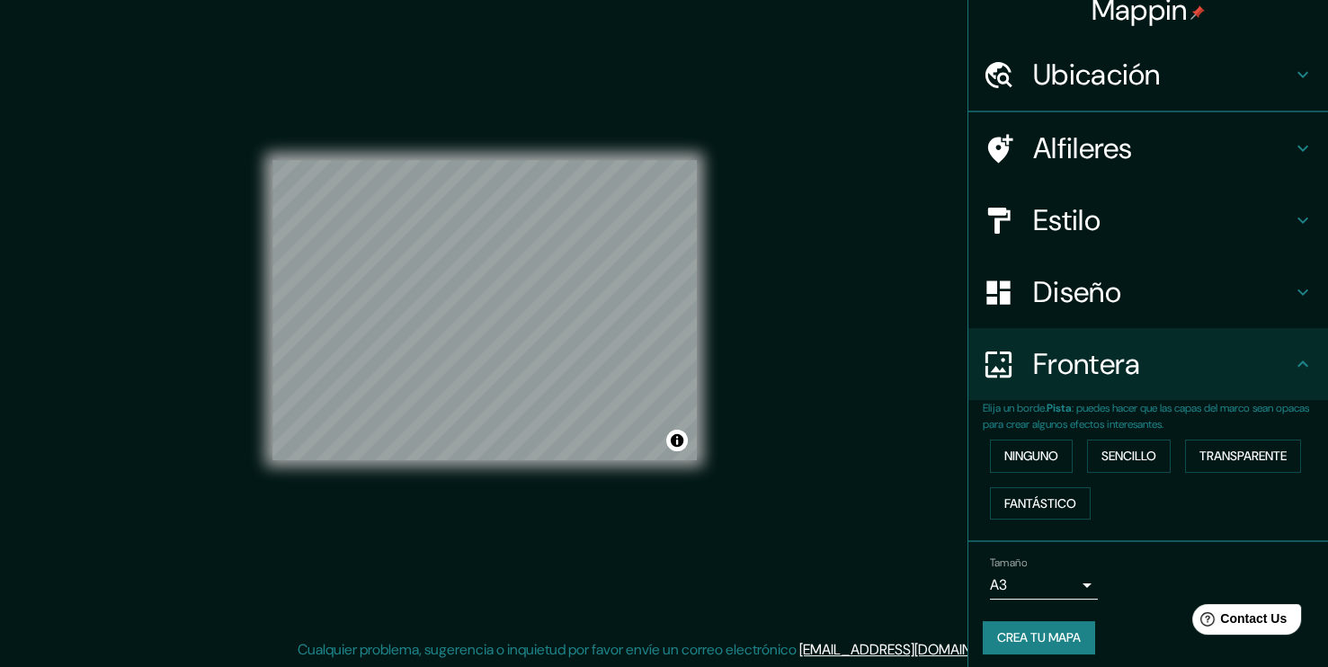
scroll to position [0, 0]
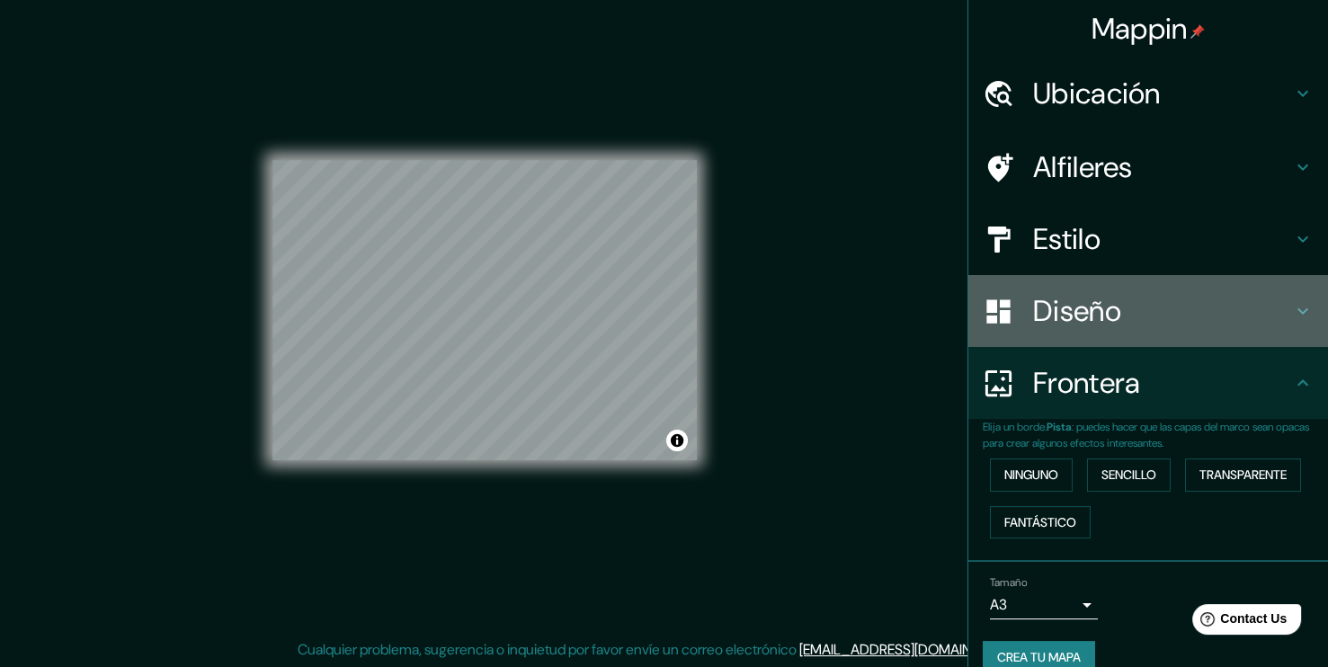
drag, startPoint x: 1306, startPoint y: 333, endPoint x: 1291, endPoint y: 324, distance: 17.7
click at [1304, 330] on div "Diseño" at bounding box center [1149, 311] width 360 height 72
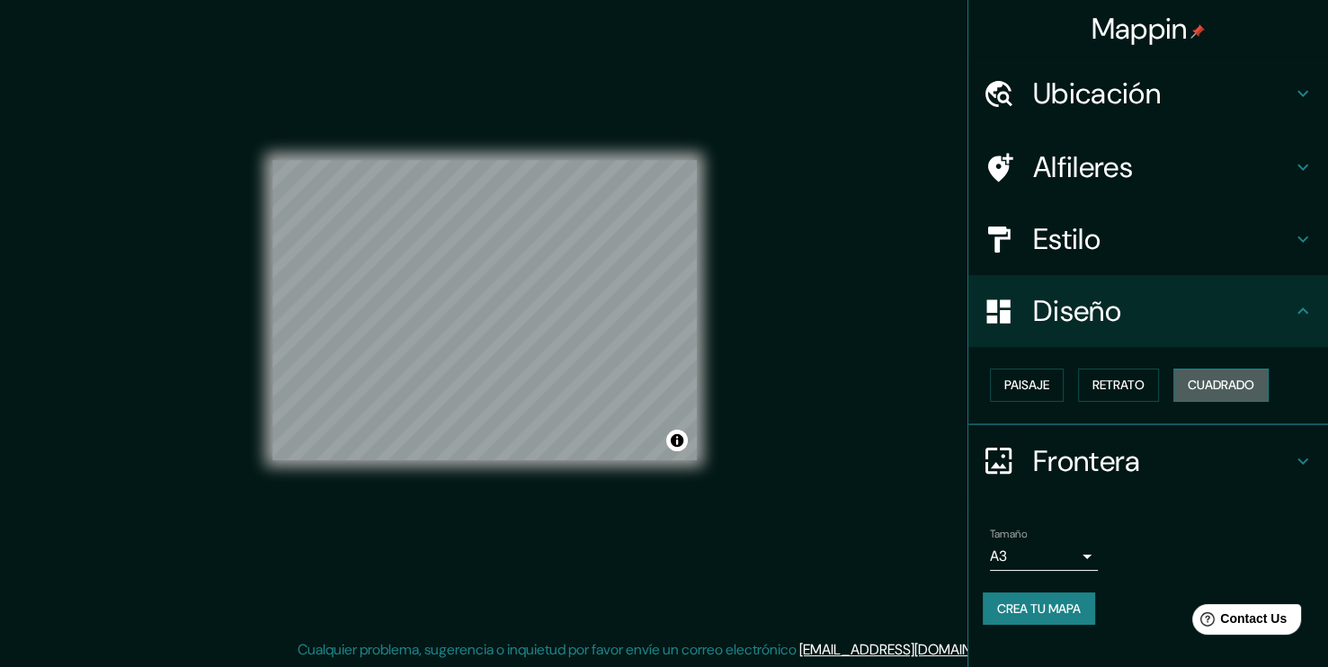
click at [1236, 384] on button "Cuadrado" at bounding box center [1221, 385] width 95 height 33
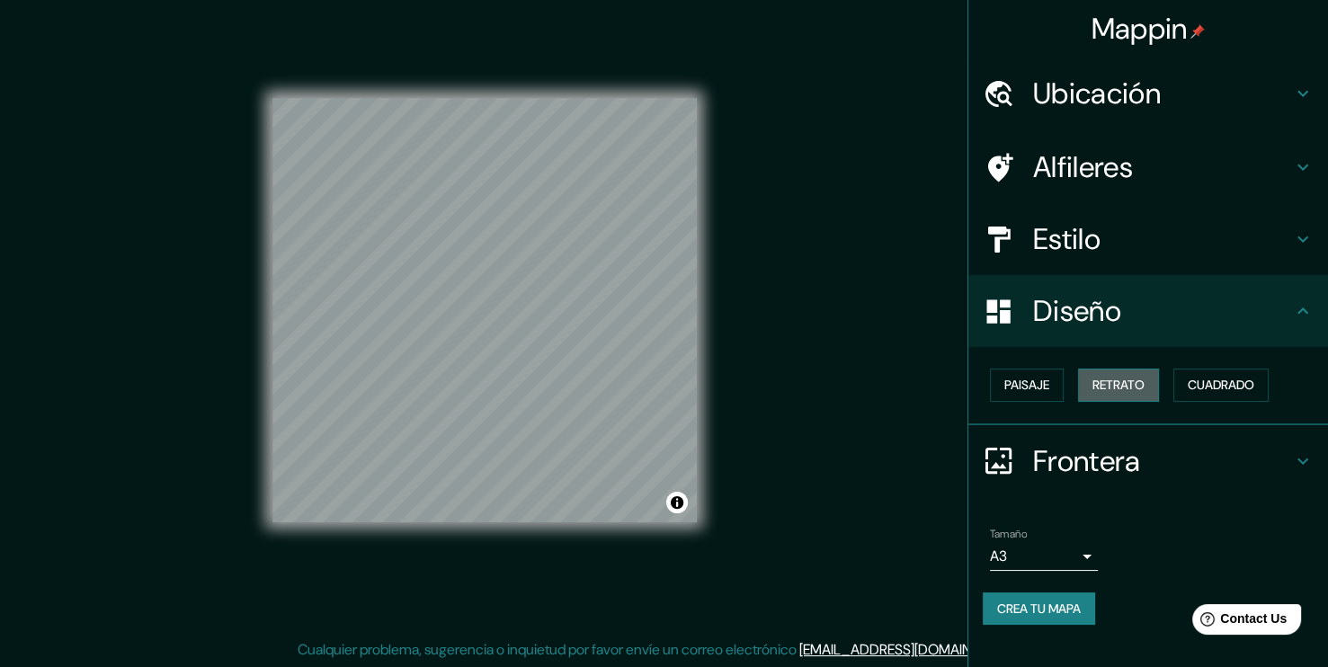
click at [1082, 390] on button "Retrato" at bounding box center [1118, 385] width 81 height 33
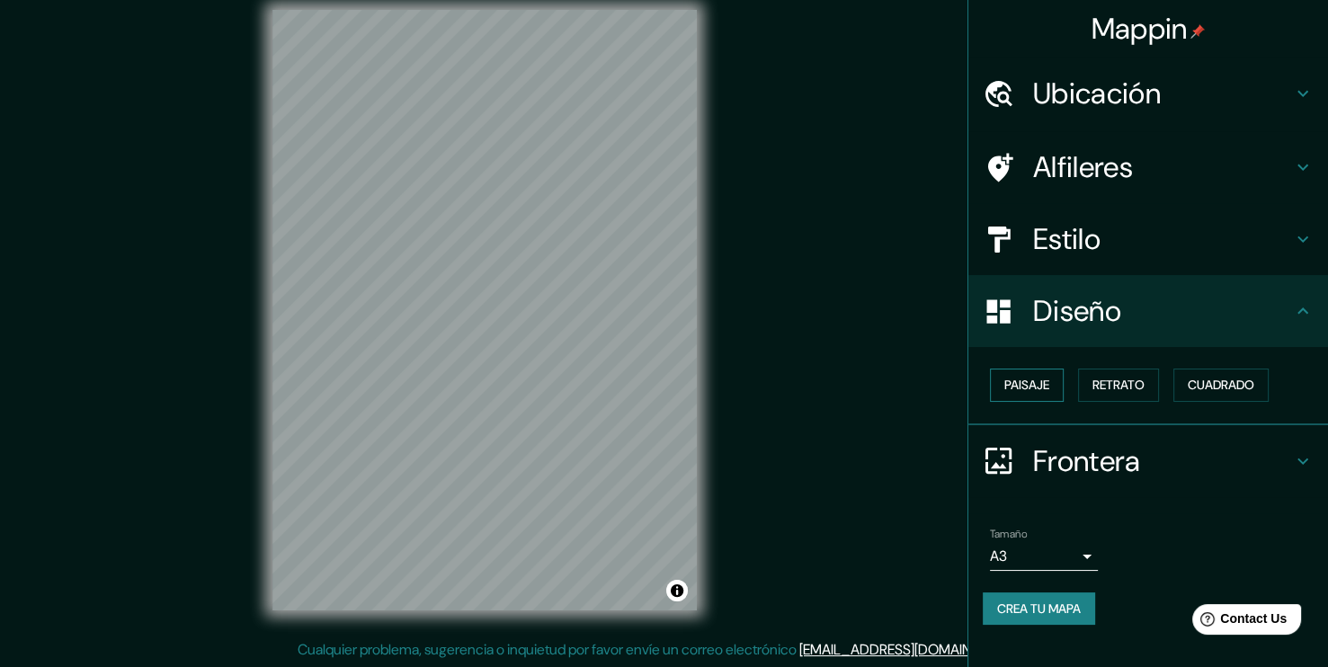
click at [1024, 389] on button "Paisaje" at bounding box center [1027, 385] width 74 height 33
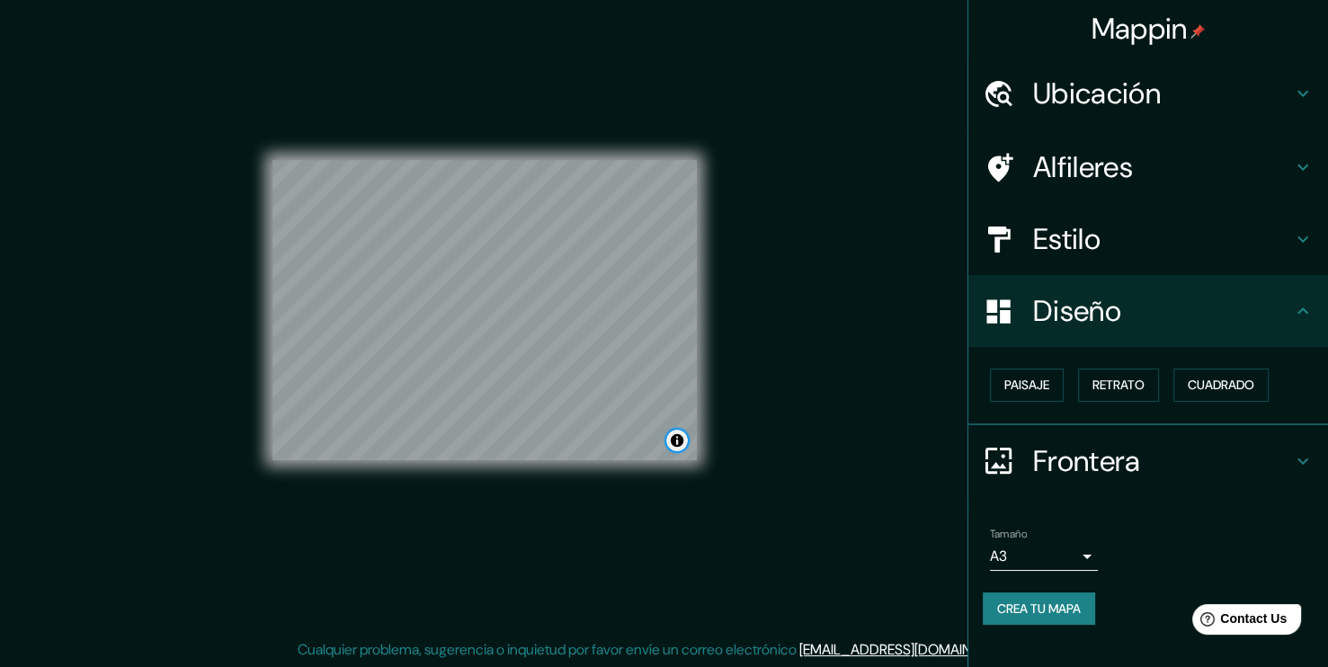
click at [681, 444] on button "Toggle attribution" at bounding box center [677, 441] width 22 height 22
click at [604, 436] on link "Mejora este mapa" at bounding box center [617, 440] width 91 height 13
click at [1134, 379] on button "Retrato" at bounding box center [1118, 385] width 81 height 33
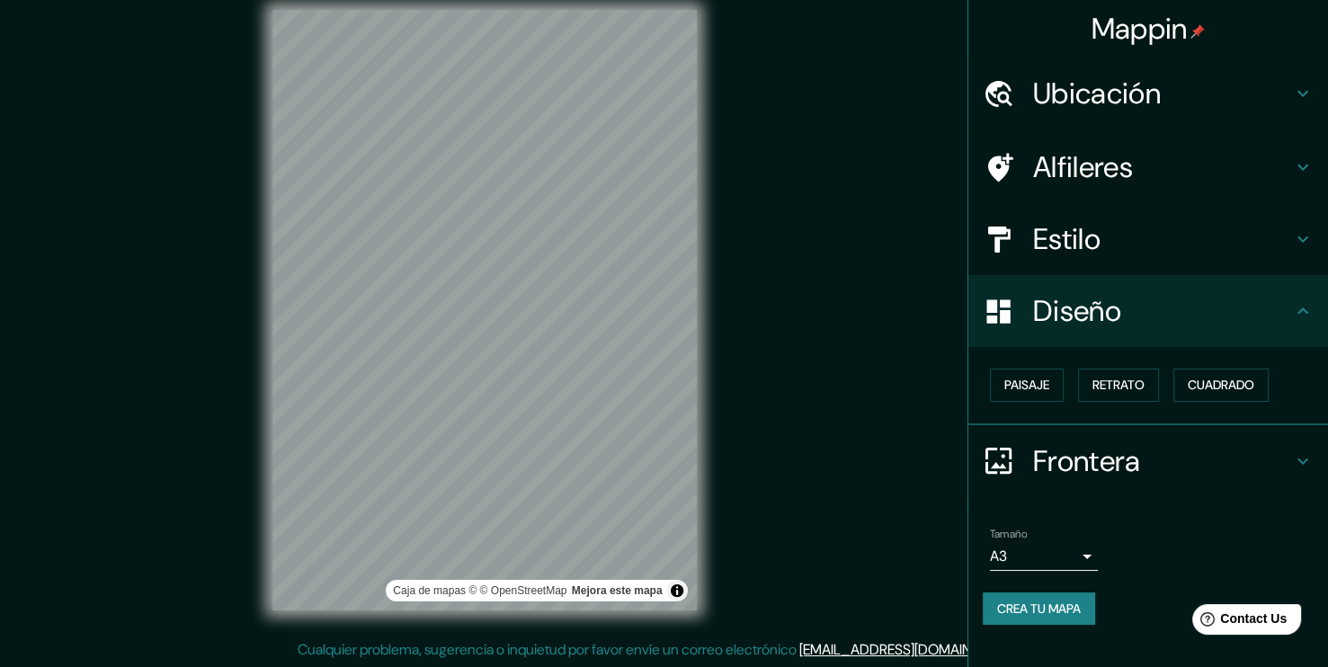
click at [125, 312] on div "Mappin Ubicación Alameda, Estación Central, Región Metropolitana de Santiago 91…" at bounding box center [664, 324] width 1328 height 687
click at [271, 156] on div "Caja de mapas © © OpenStreetMap Mejora este mapa" at bounding box center [485, 310] width 482 height 658
click at [766, 286] on div "Mappin Ubicación Alameda, Estación Central, Región Metropolitana de Santiago 91…" at bounding box center [664, 324] width 1328 height 687
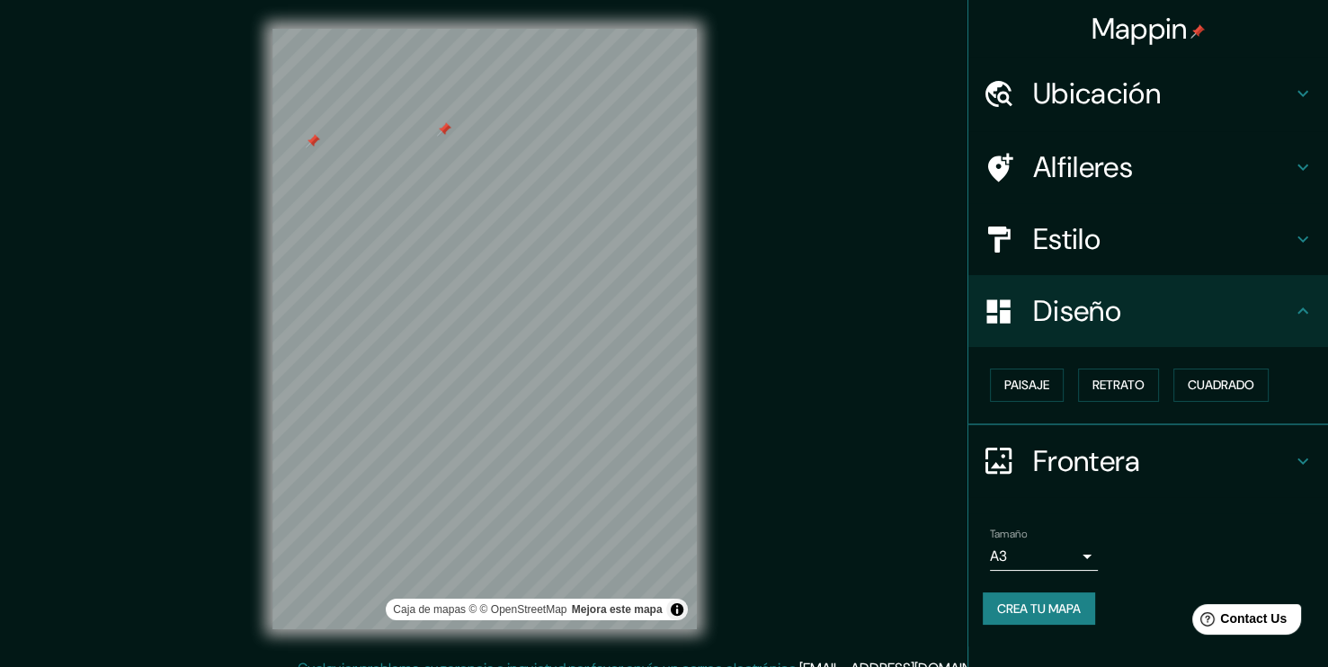
click at [698, 362] on div "Caja de mapas © © OpenStreetMap Mejora este mapa" at bounding box center [485, 329] width 482 height 658
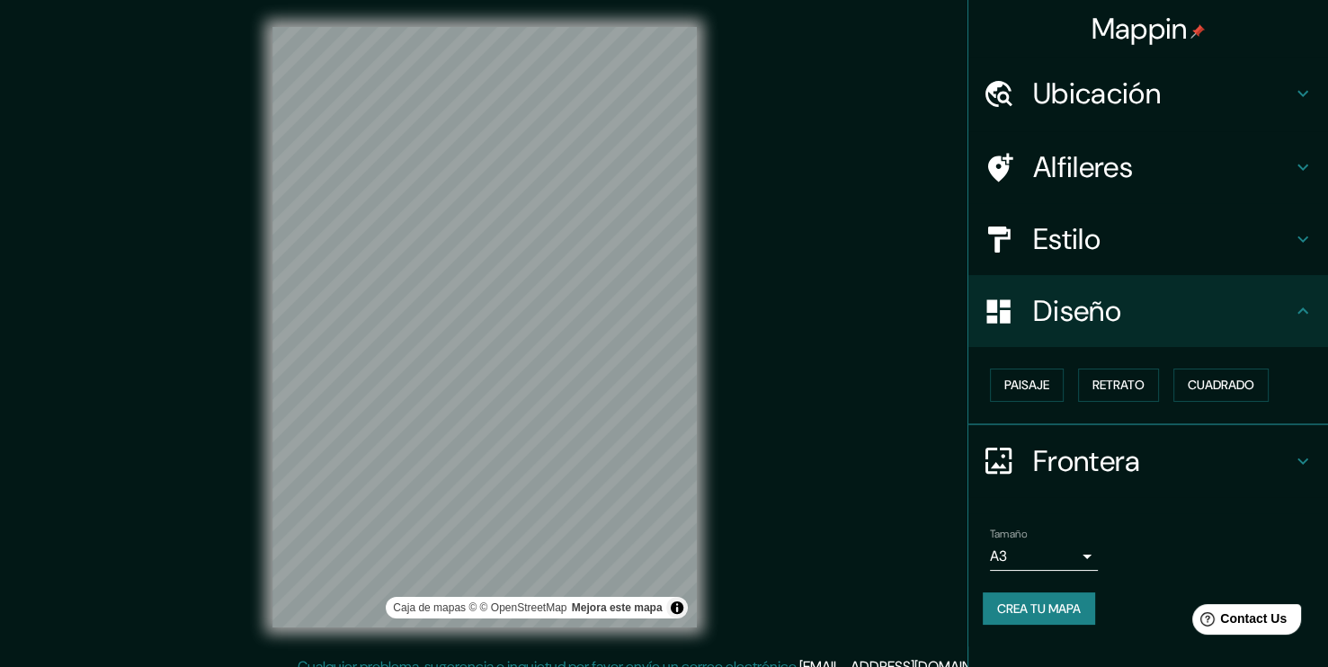
click at [219, 477] on div "Mappin Ubicación Alameda, Estación Central, Región Metropolitana de Santiago 91…" at bounding box center [664, 341] width 1328 height 687
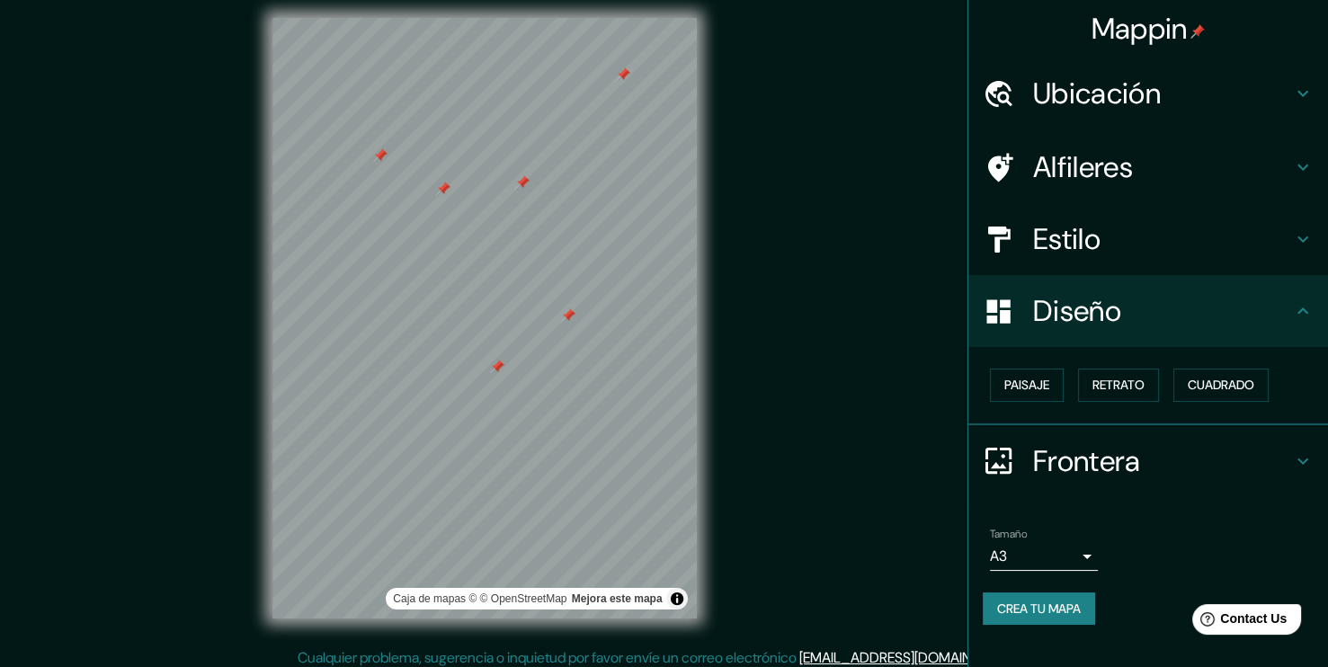
scroll to position [13, 0]
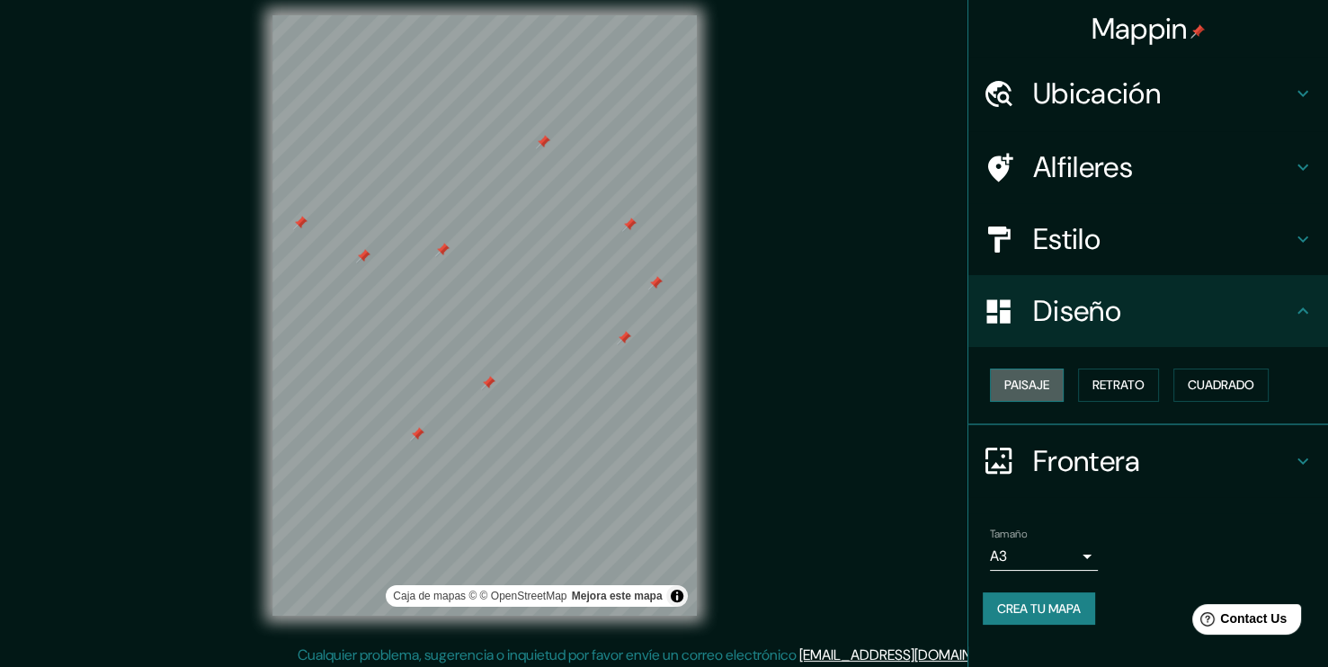
click at [1033, 394] on button "Paisaje" at bounding box center [1027, 385] width 74 height 33
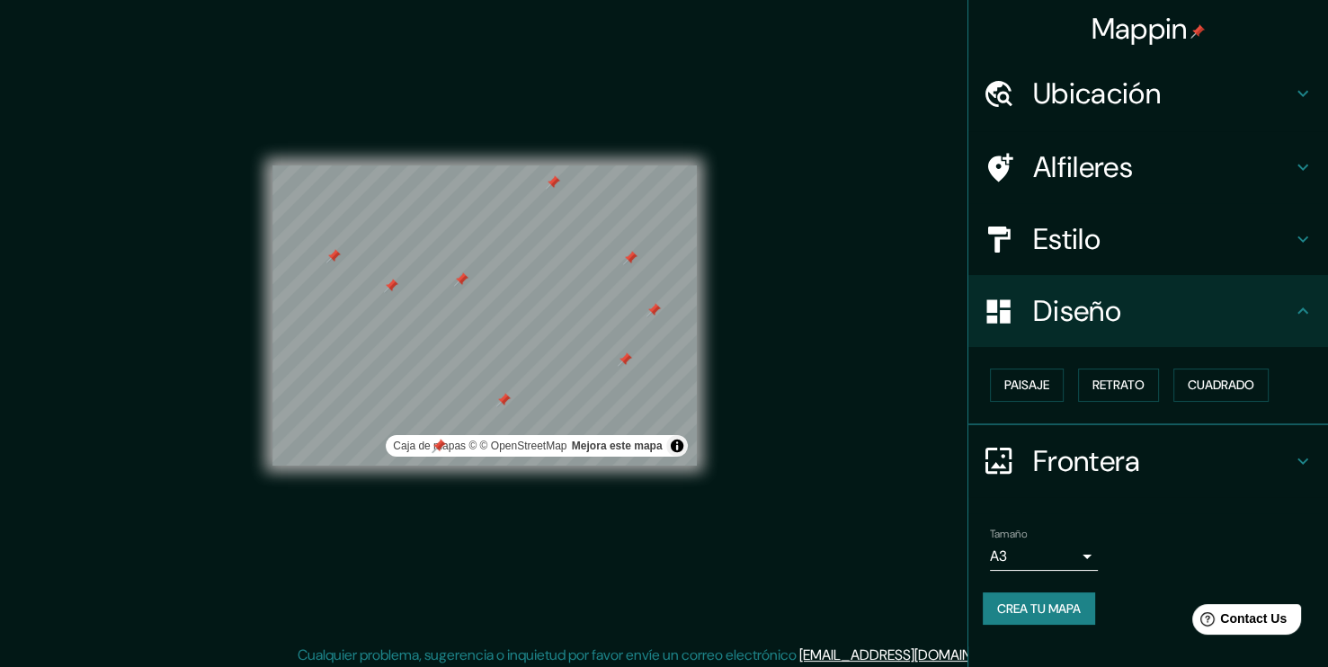
click at [1271, 171] on h4 "Alfileres" at bounding box center [1162, 167] width 259 height 36
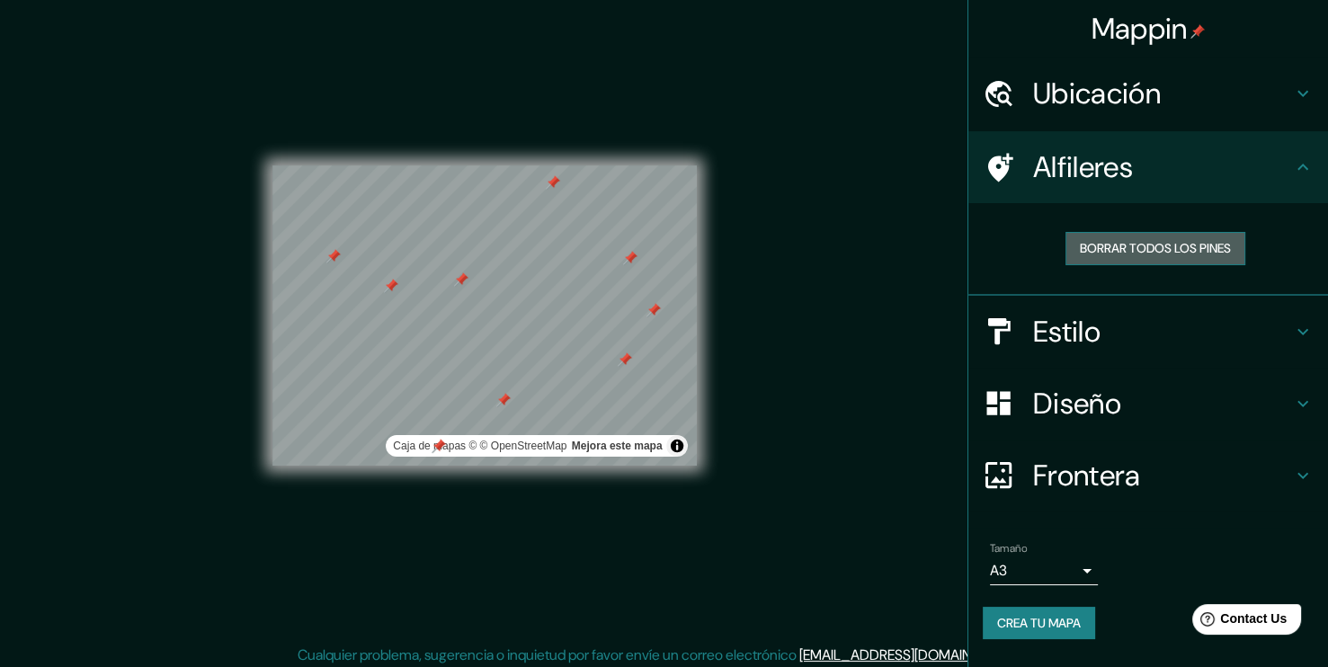
click at [1191, 249] on button "Borrar todos los pines" at bounding box center [1156, 248] width 180 height 33
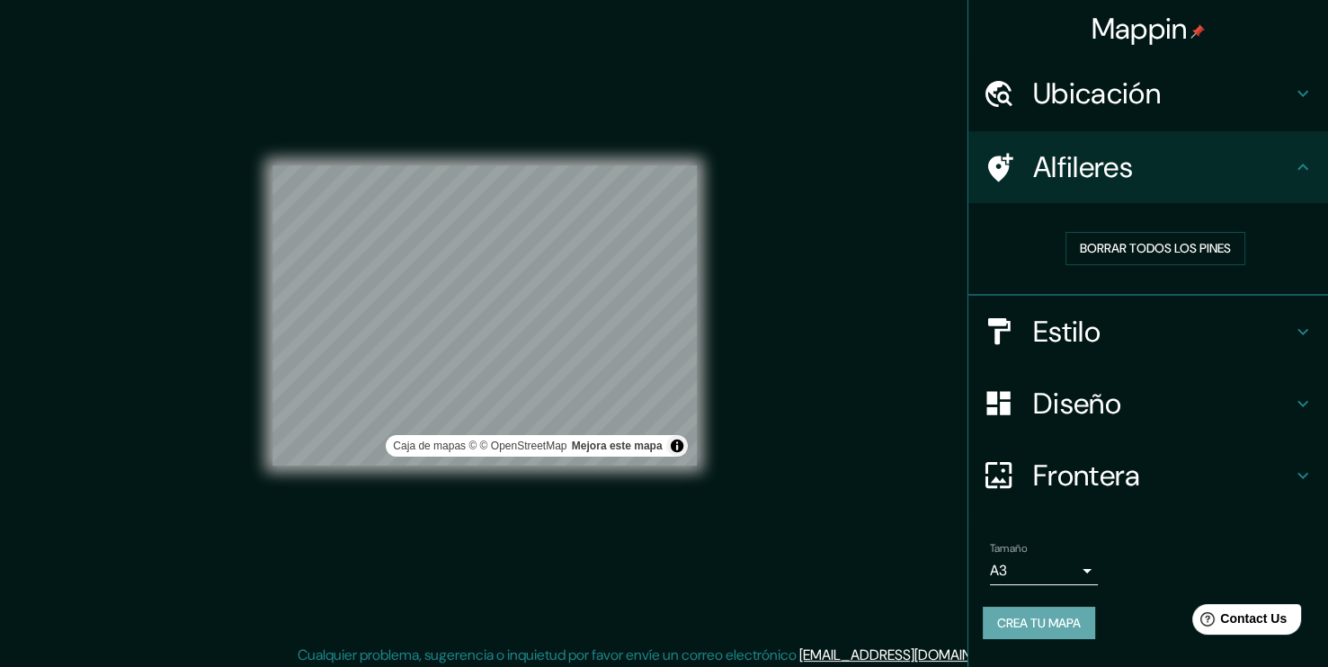
click at [1059, 629] on button "Crea tu mapa" at bounding box center [1039, 623] width 112 height 33
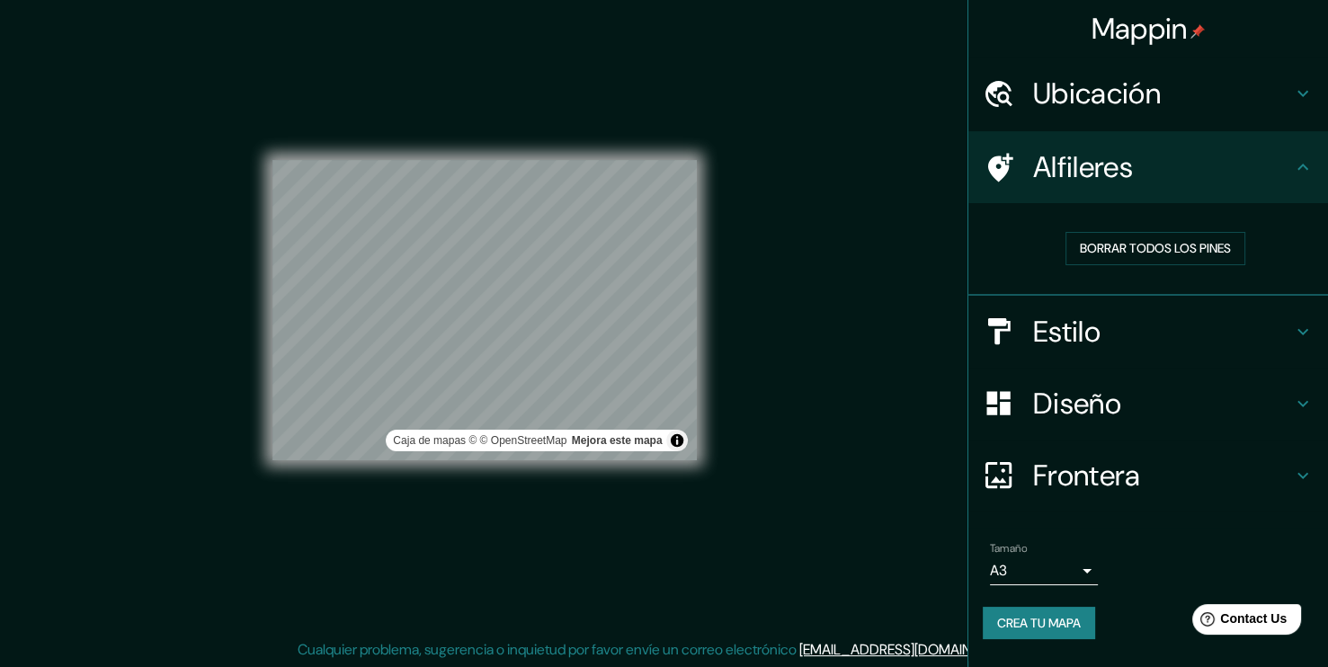
click at [837, 368] on div "Mappin Ubicación Alameda, Estación Central, Región Metropolitana de Santiago 91…" at bounding box center [664, 324] width 1328 height 687
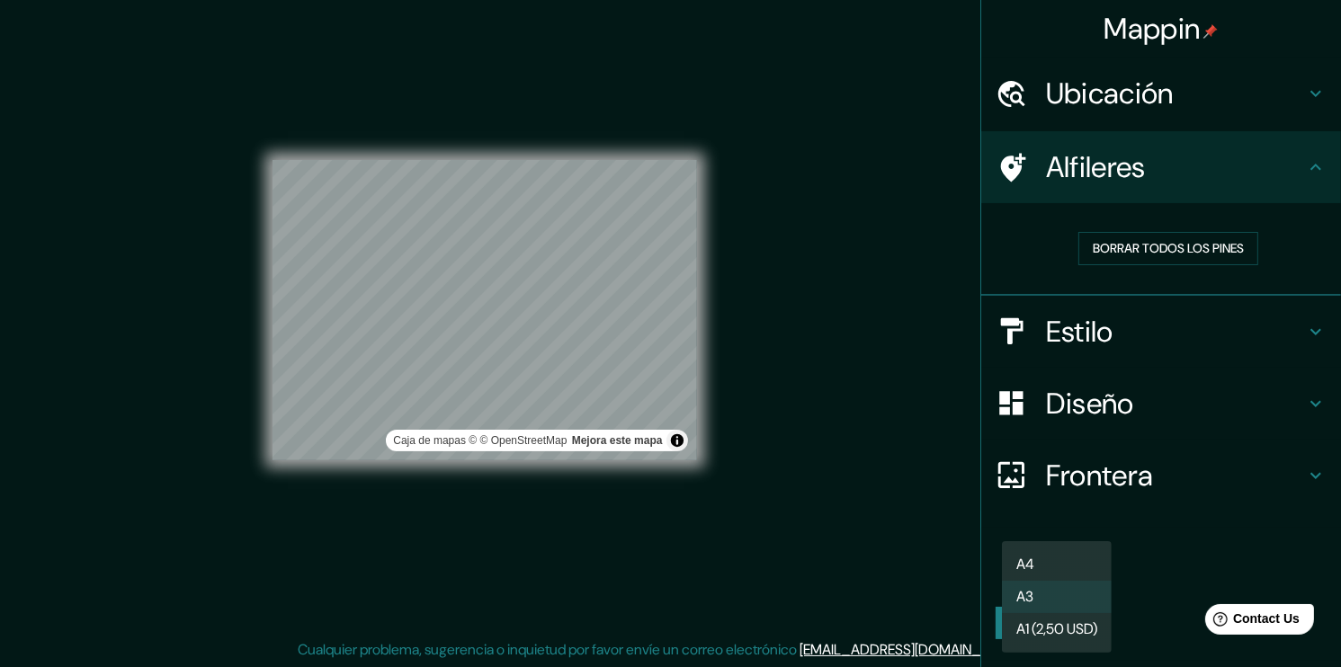
click at [1089, 565] on body "Mappin Ubicación Alameda, Estación Central, Región Metropolitana de Santiago 91…" at bounding box center [670, 314] width 1341 height 667
click at [1044, 593] on li "A3" at bounding box center [1057, 597] width 110 height 32
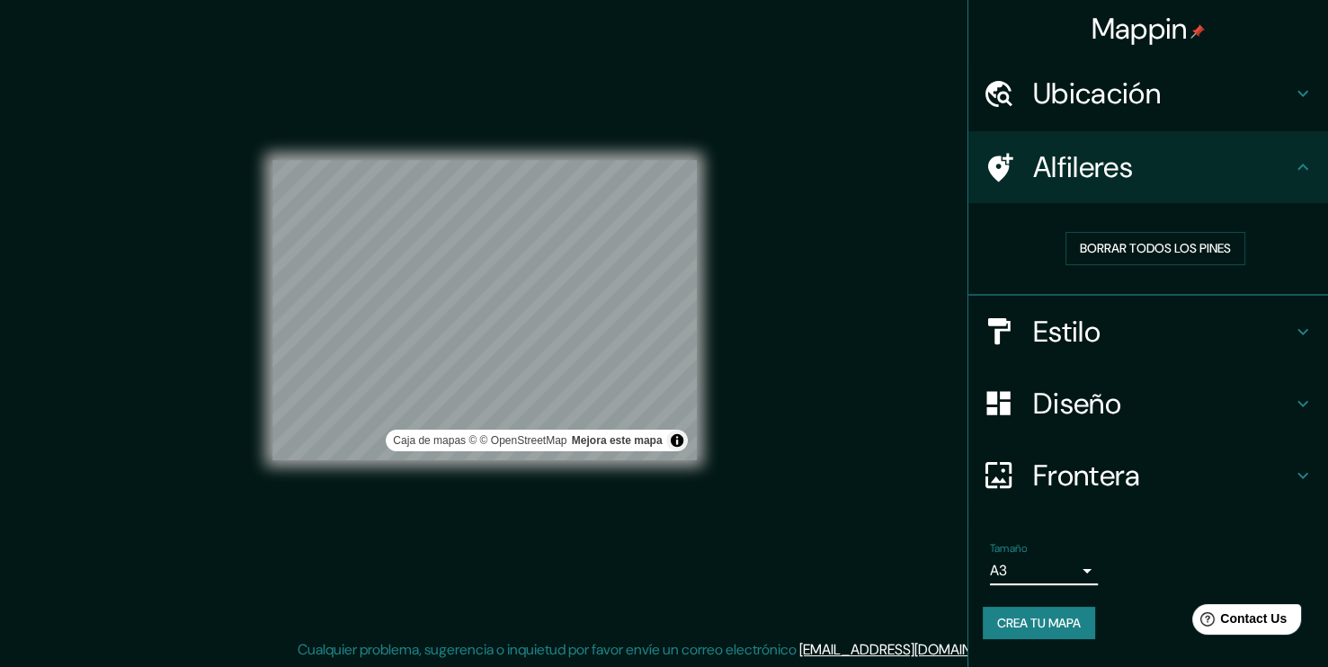
click at [1052, 628] on button "Crea tu mapa" at bounding box center [1039, 623] width 112 height 33
click at [1073, 615] on button "Crea tu mapa" at bounding box center [1039, 623] width 112 height 33
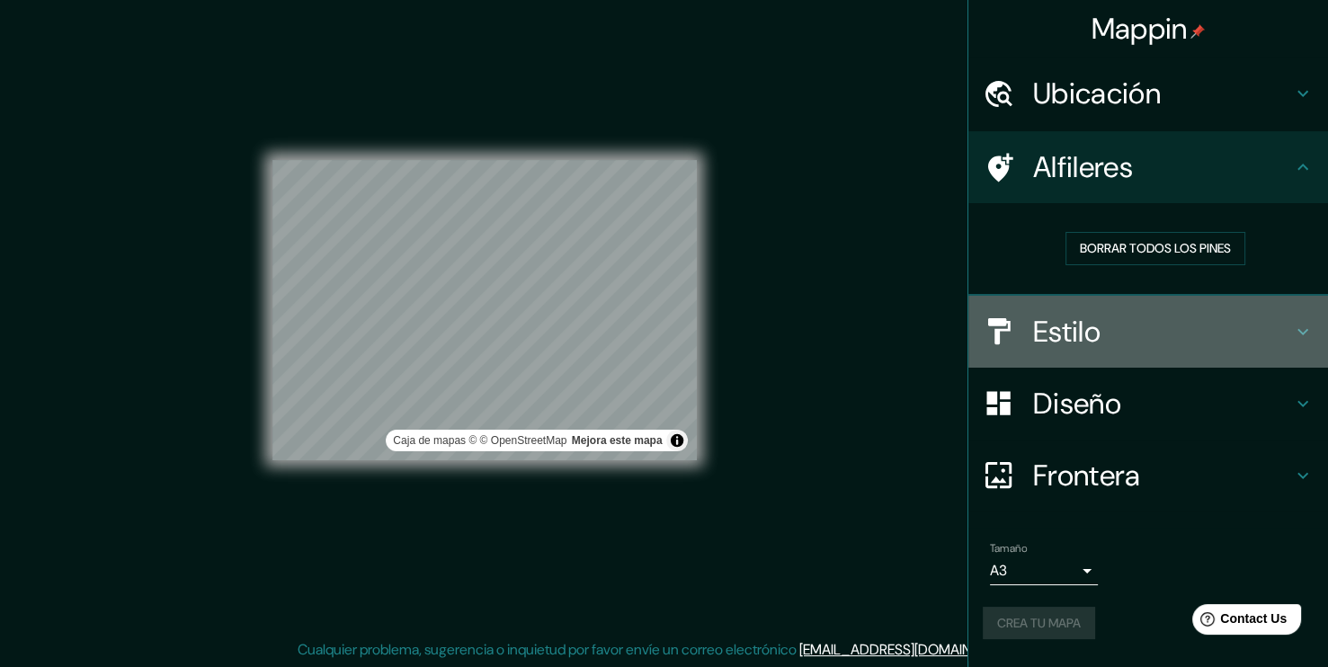
click at [1256, 333] on h4 "Estilo" at bounding box center [1162, 332] width 259 height 36
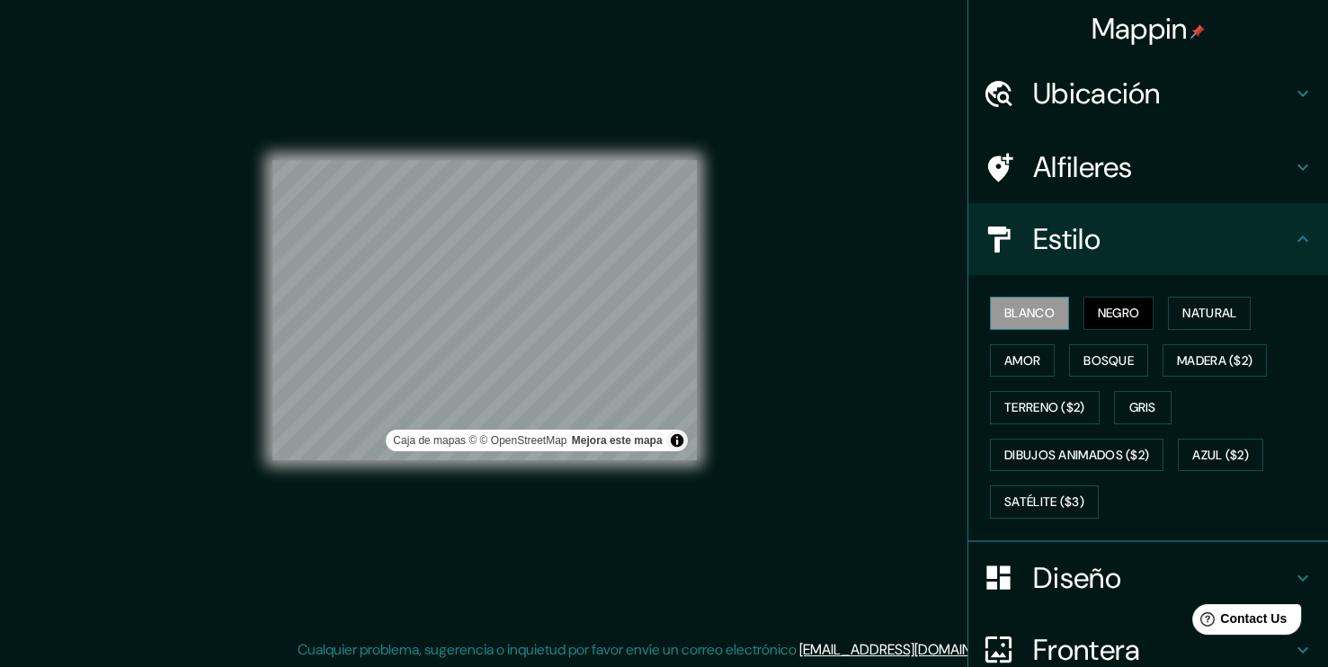
click at [1021, 315] on button "Blanco" at bounding box center [1029, 313] width 79 height 33
click at [1102, 315] on button "Negro" at bounding box center [1119, 313] width 71 height 33
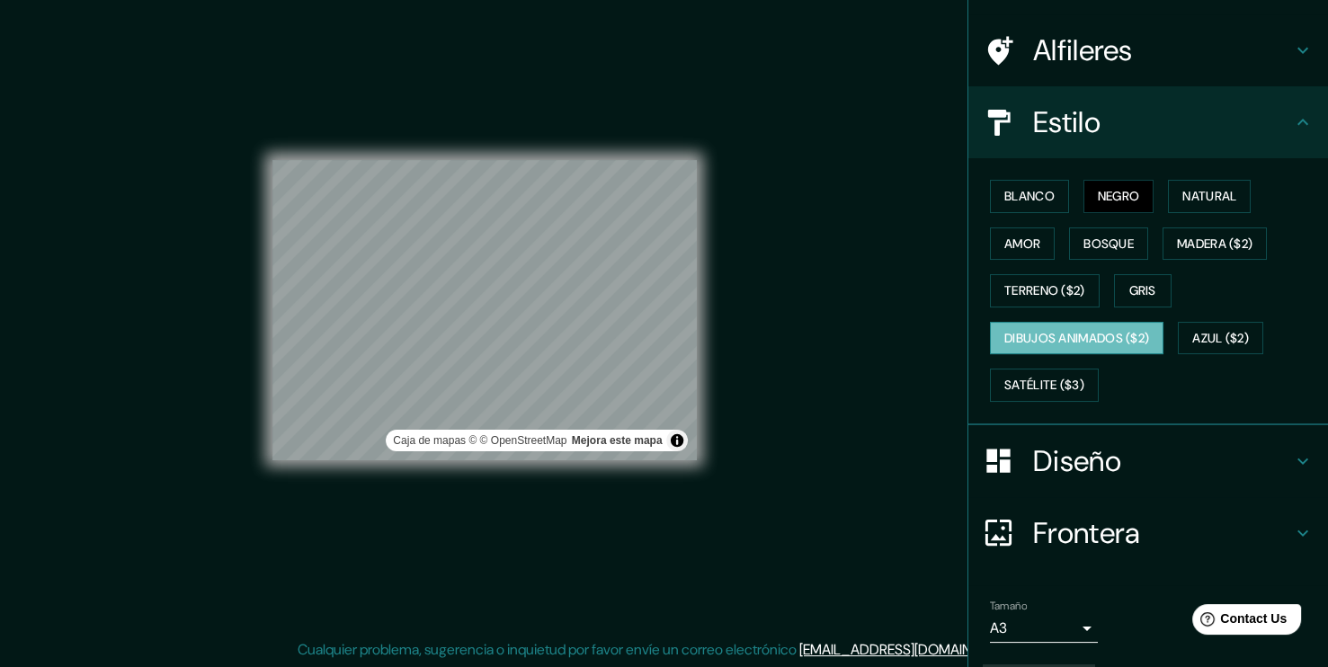
scroll to position [165, 0]
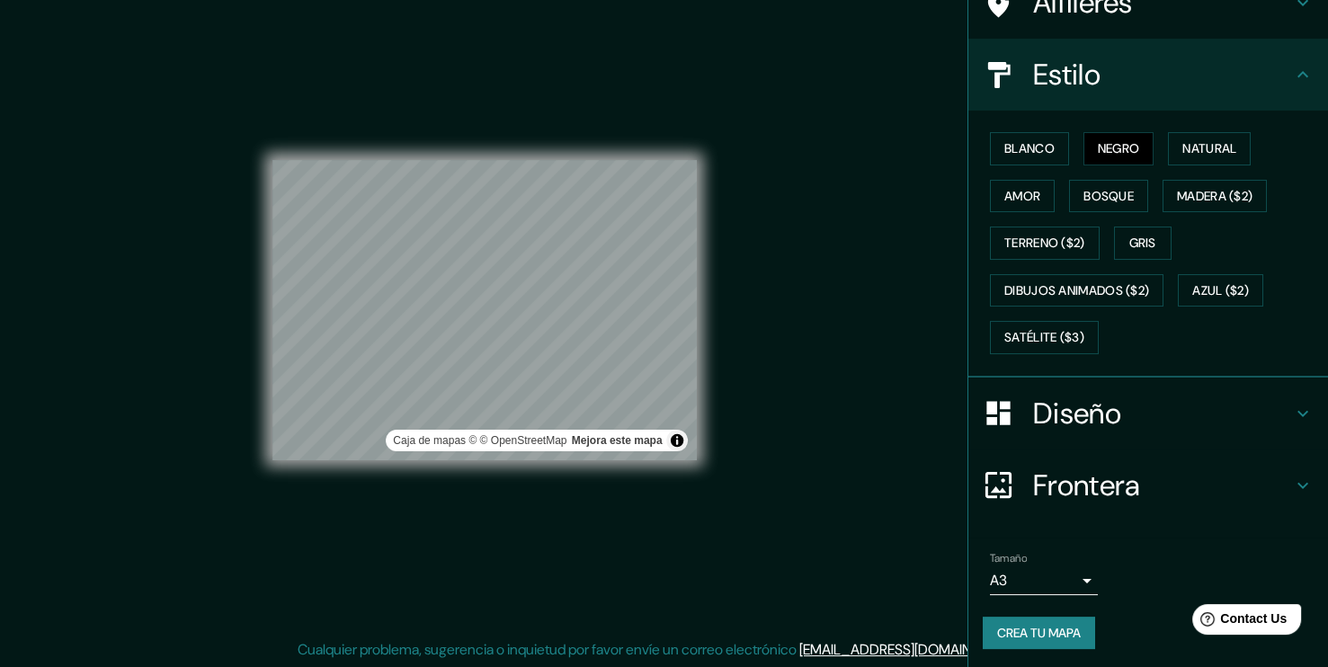
click at [1072, 633] on button "Crea tu mapa" at bounding box center [1039, 633] width 112 height 33
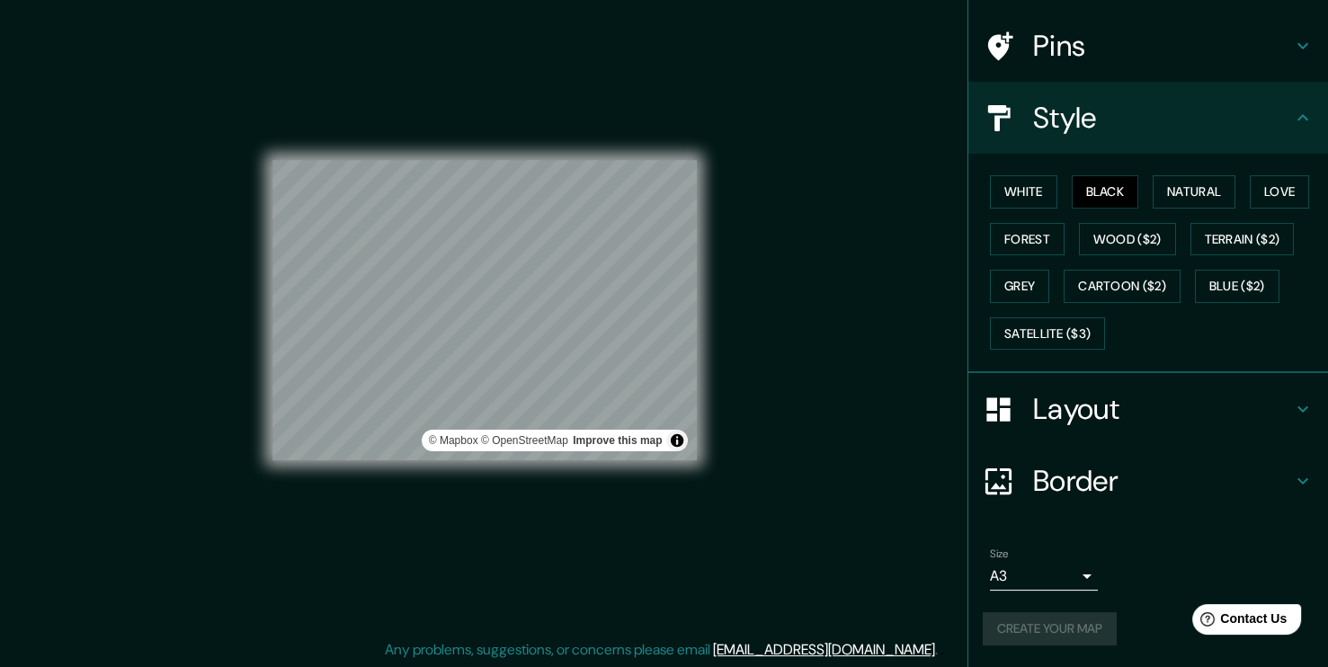
scroll to position [118, 0]
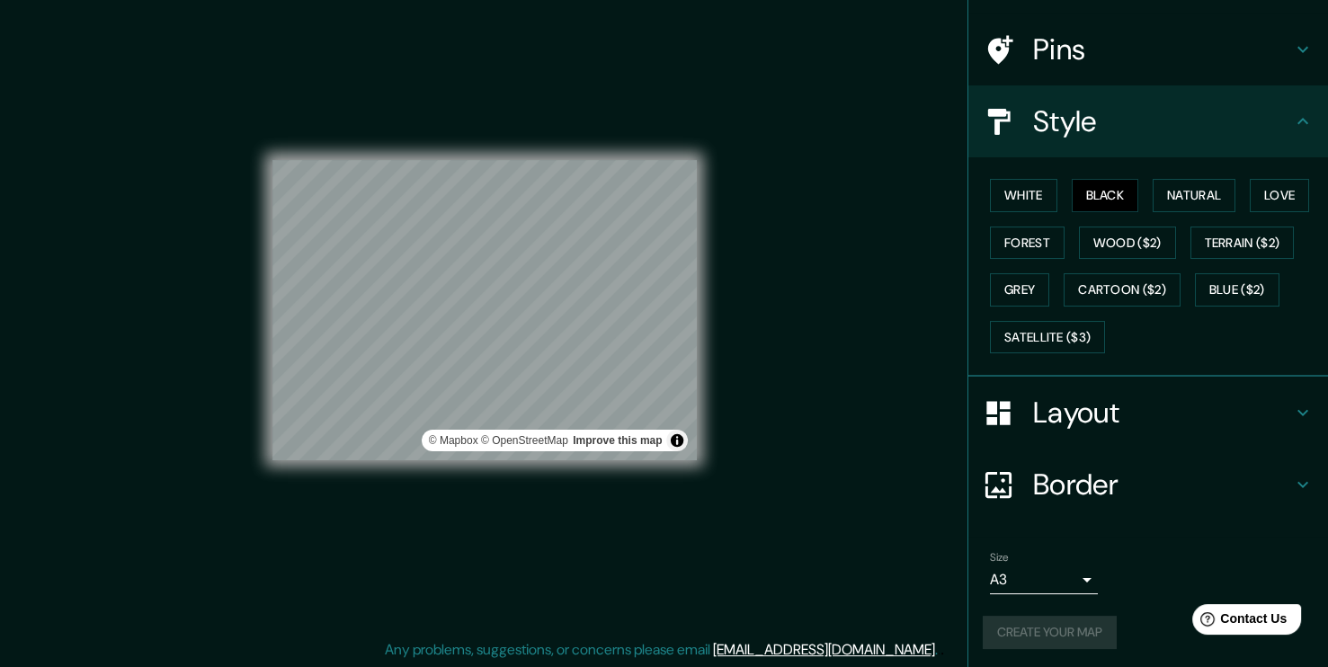
click at [876, 239] on div "Mappin Location Alameda, Estación Central, Región Metropolitana de Santiago 916…" at bounding box center [664, 324] width 1328 height 687
click at [1060, 629] on button "Create your map" at bounding box center [1050, 632] width 134 height 33
click at [1290, 104] on div "Style" at bounding box center [1149, 121] width 360 height 72
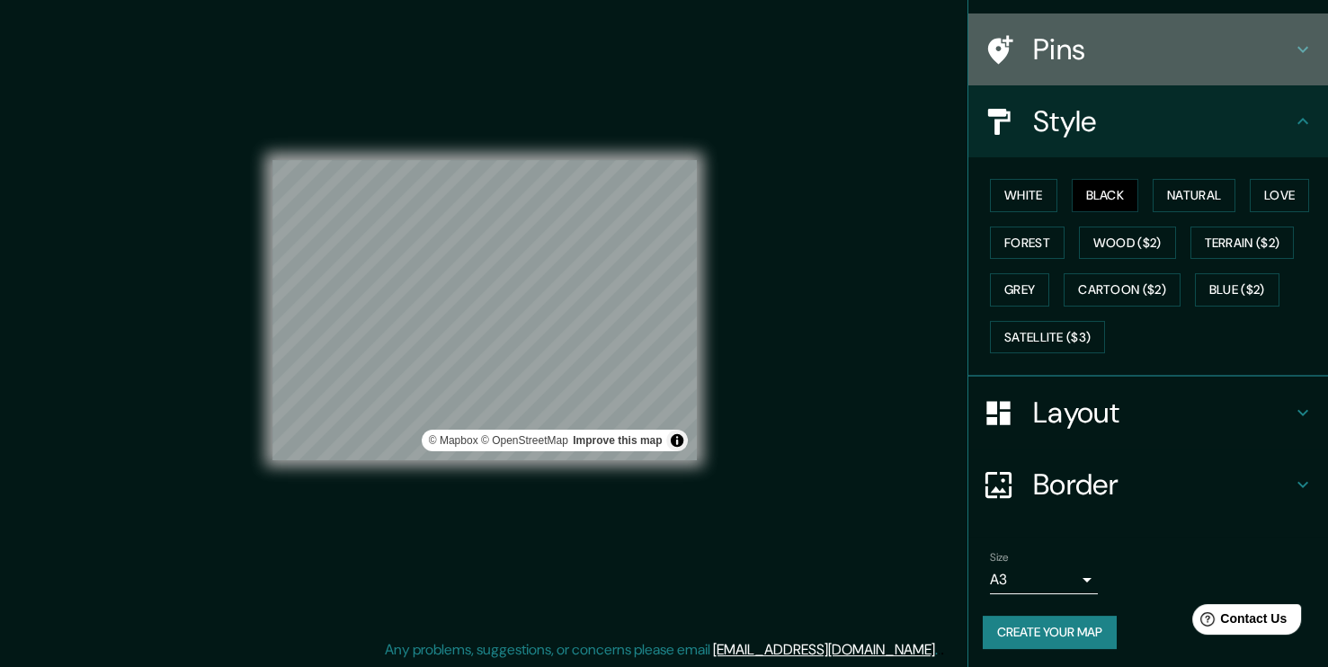
click at [1292, 39] on icon at bounding box center [1303, 50] width 22 height 22
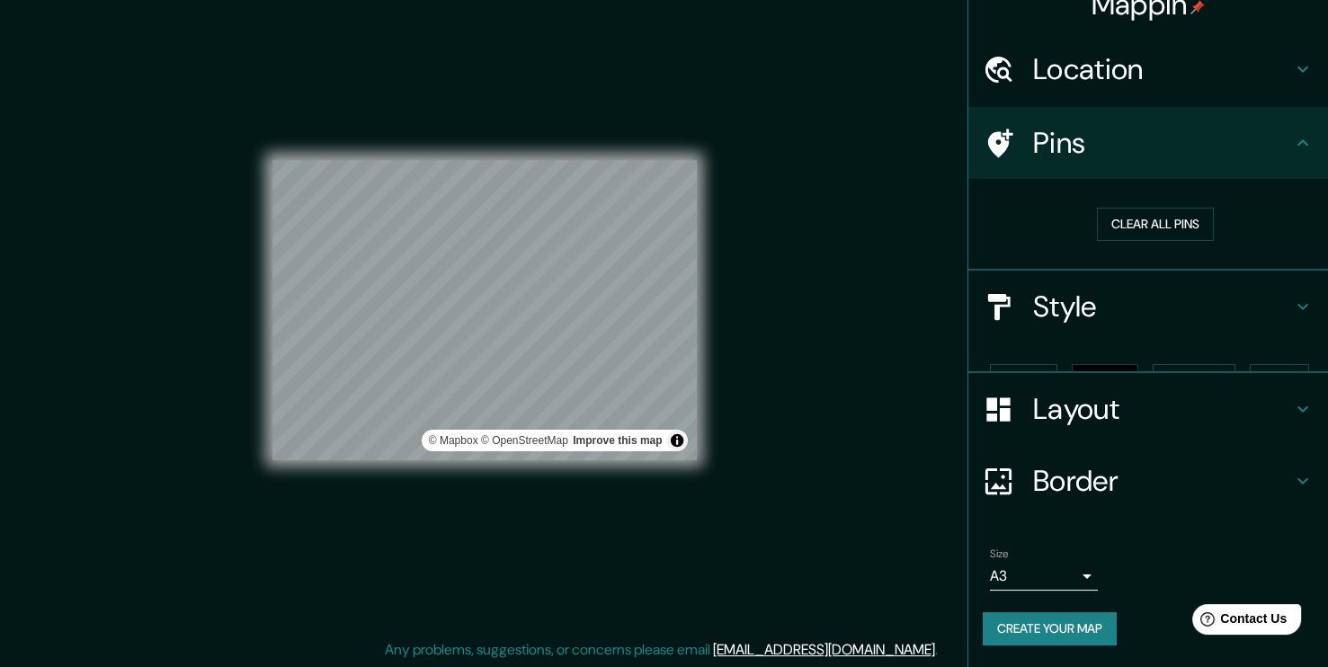
scroll to position [0, 0]
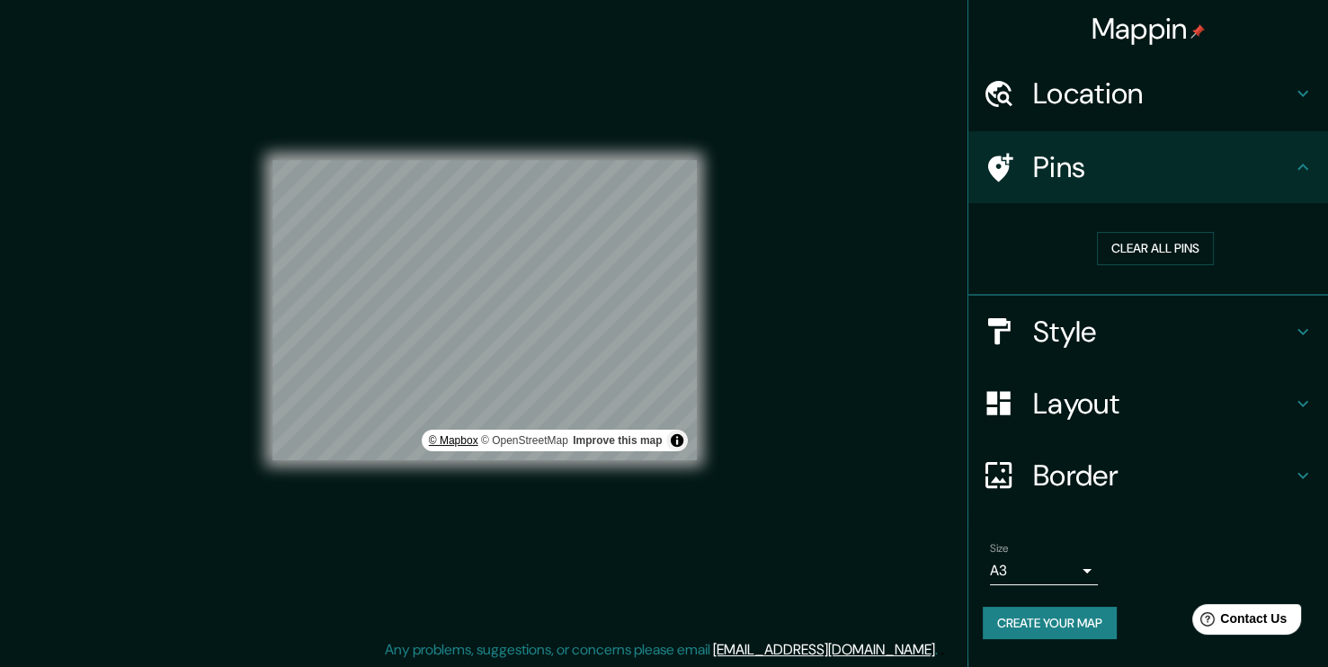
click at [438, 485] on div "© Mapbox © OpenStreetMap Improve this map" at bounding box center [485, 310] width 425 height 601
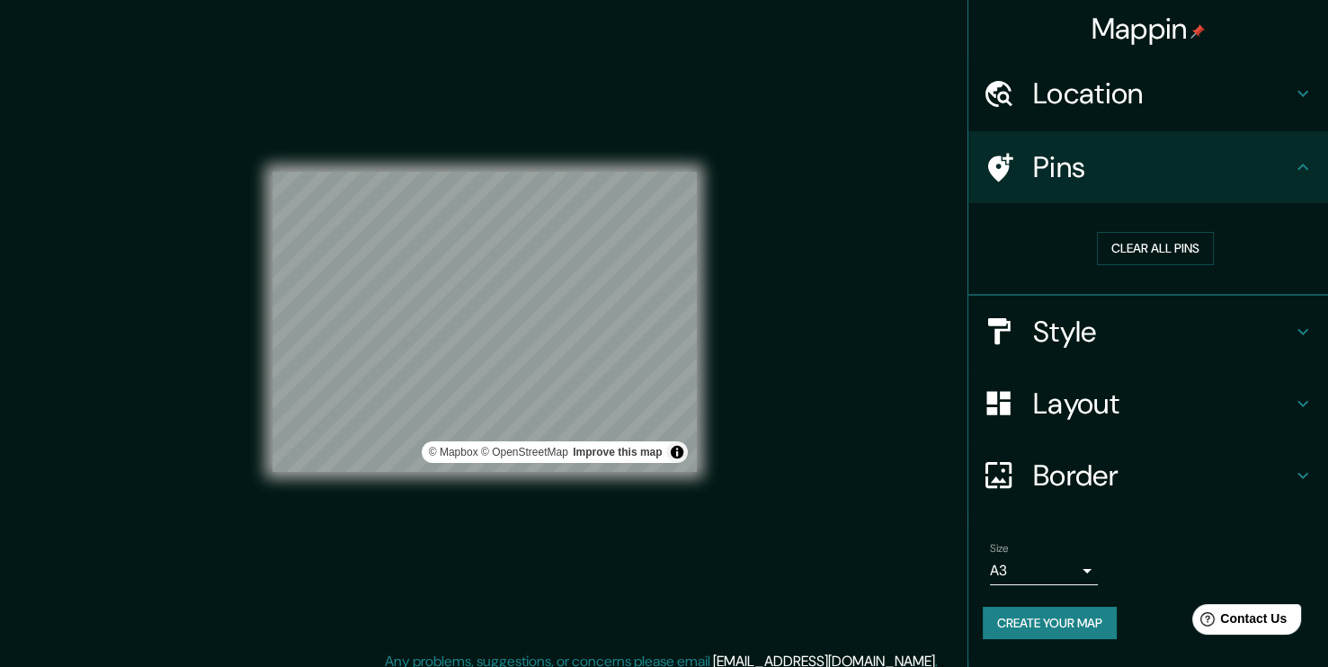
scroll to position [19, 0]
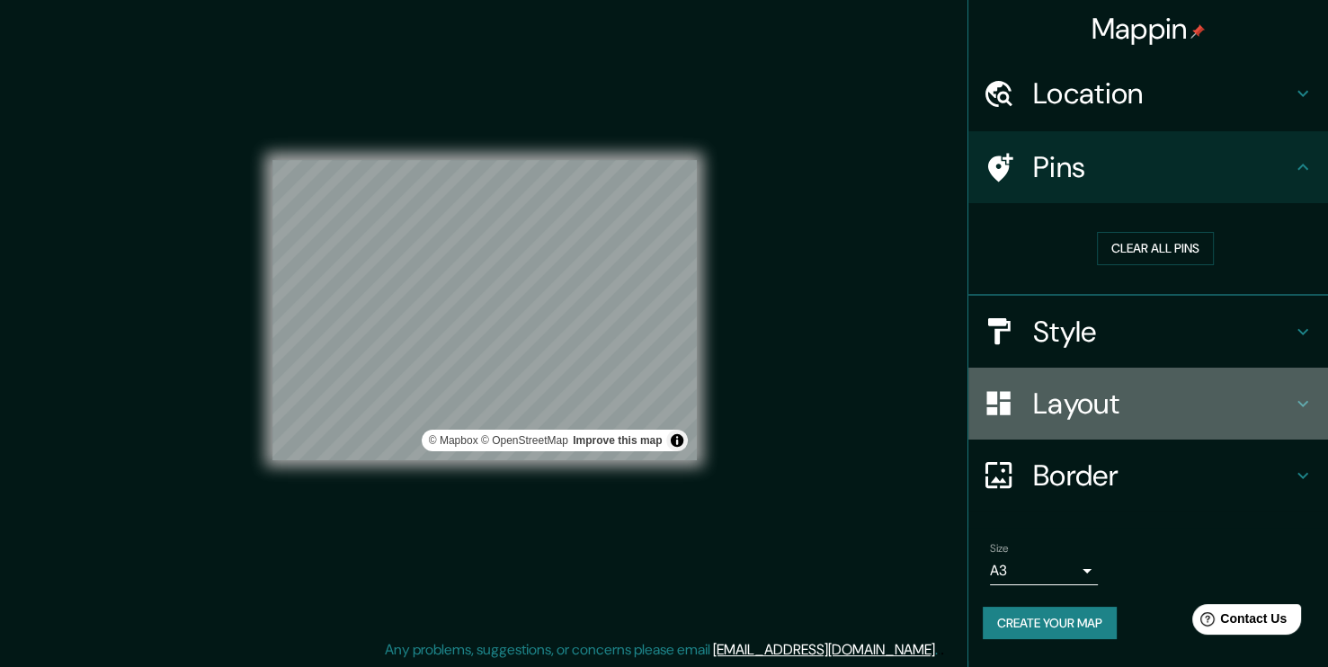
click at [1150, 409] on h4 "Layout" at bounding box center [1162, 404] width 259 height 36
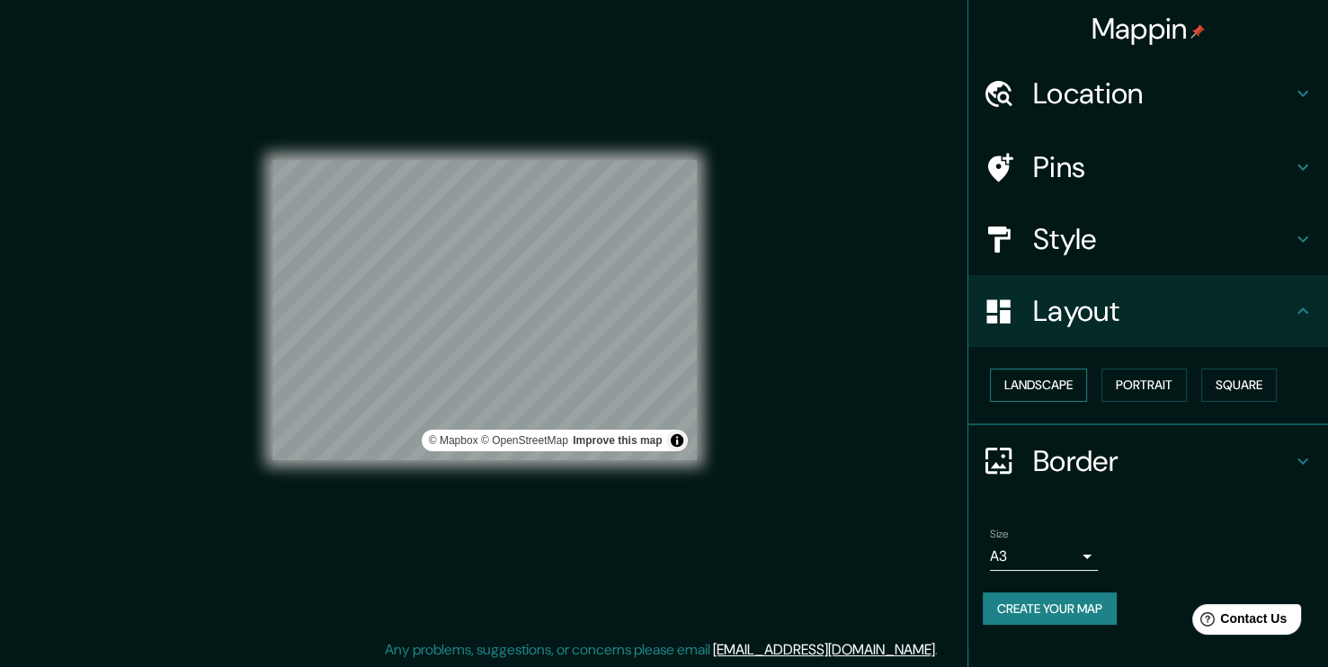
click at [1057, 375] on button "Landscape" at bounding box center [1038, 385] width 97 height 33
click at [1144, 371] on button "Portrait" at bounding box center [1144, 385] width 85 height 33
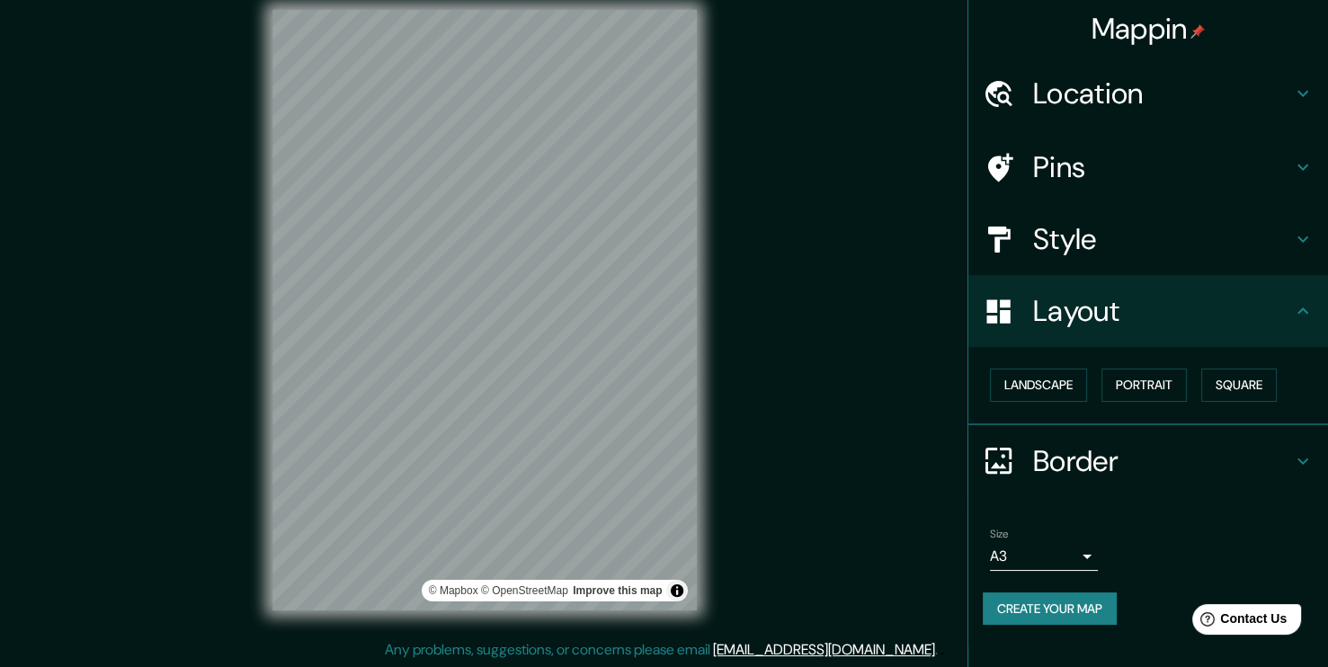
click at [794, 341] on div "Mappin Location Alameda, Estación Central, Región Metropolitana de Santiago 916…" at bounding box center [664, 324] width 1328 height 687
click at [738, 341] on div "Mappin Location Alameda, Estación Central, Región Metropolitana de Santiago 916…" at bounding box center [664, 324] width 1328 height 687
click at [233, 387] on div "Mappin Location Alameda, Estación Central, Región Metropolitana de Santiago 916…" at bounding box center [664, 324] width 1328 height 687
click at [756, 358] on div "Mappin Location Alameda, Estación Central, Región Metropolitana de Santiago 916…" at bounding box center [664, 324] width 1328 height 687
click at [716, 425] on div "© Mapbox © OpenStreetMap Improve this map" at bounding box center [485, 310] width 482 height 658
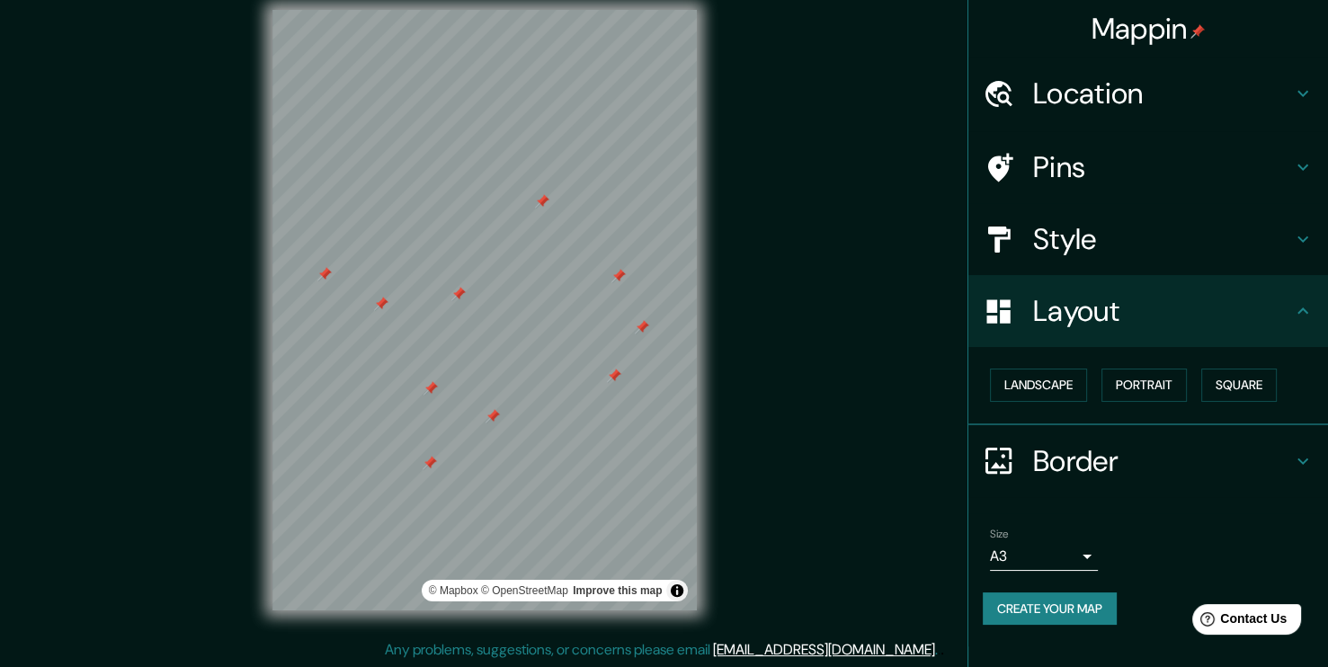
click at [1051, 605] on button "Create your map" at bounding box center [1050, 609] width 134 height 33
click at [1298, 452] on icon at bounding box center [1303, 462] width 22 height 22
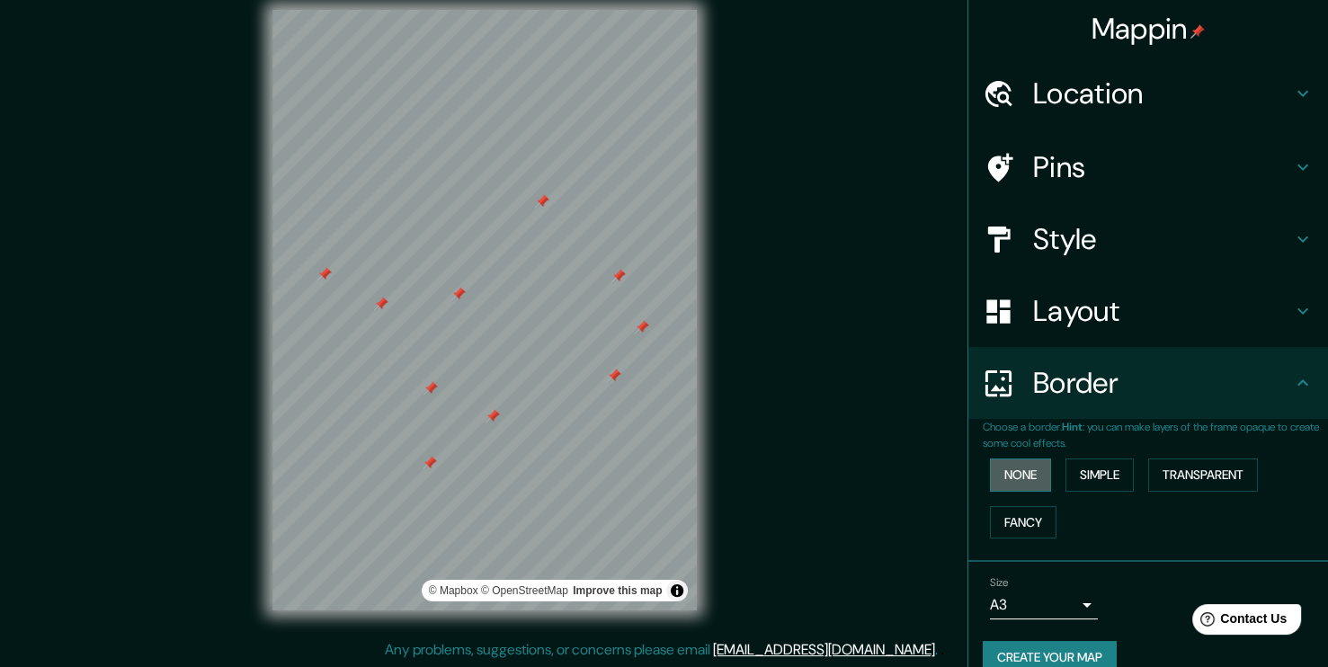
click at [1006, 483] on button "None" at bounding box center [1020, 475] width 61 height 33
click at [1082, 473] on button "Simple" at bounding box center [1100, 475] width 68 height 33
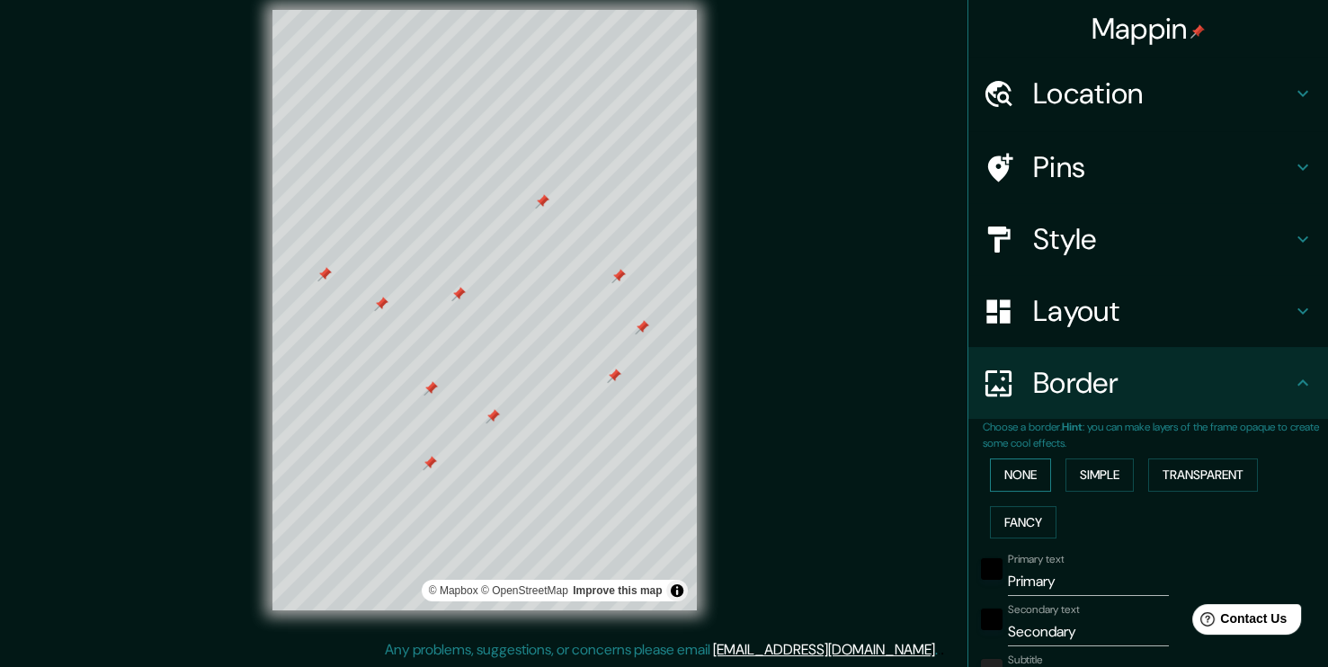
click at [1004, 474] on button "None" at bounding box center [1020, 475] width 61 height 33
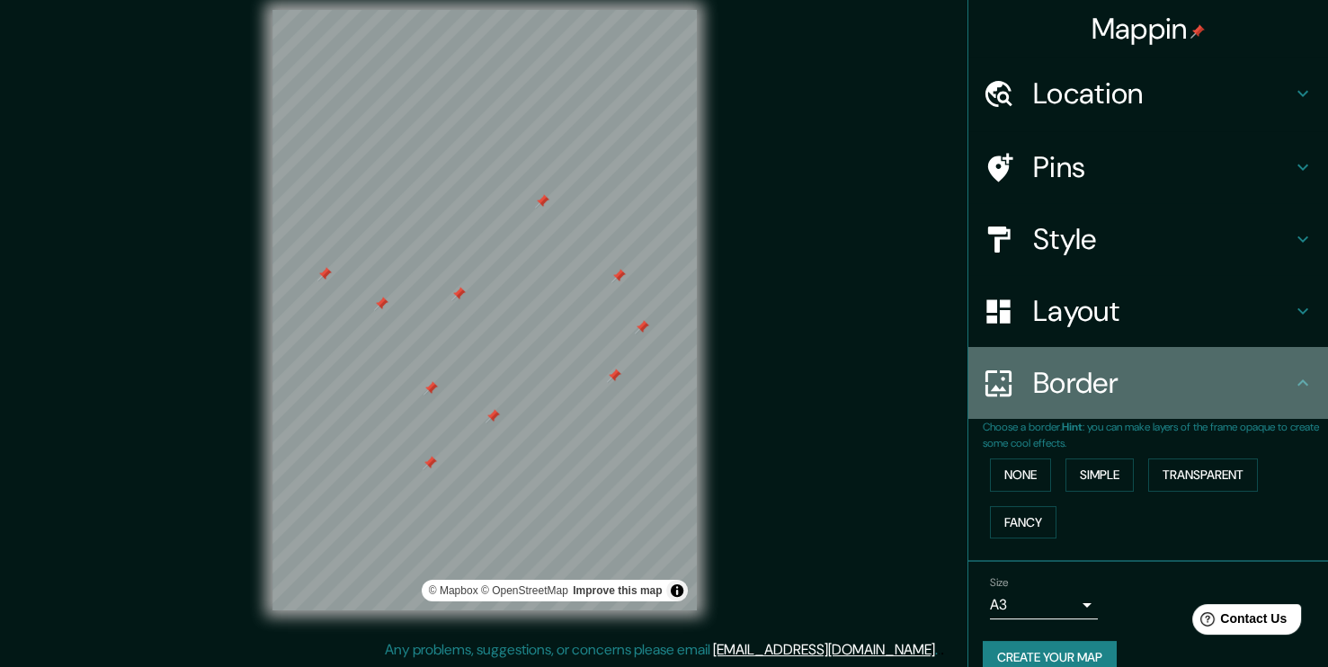
click at [1305, 376] on div "Border" at bounding box center [1149, 383] width 360 height 72
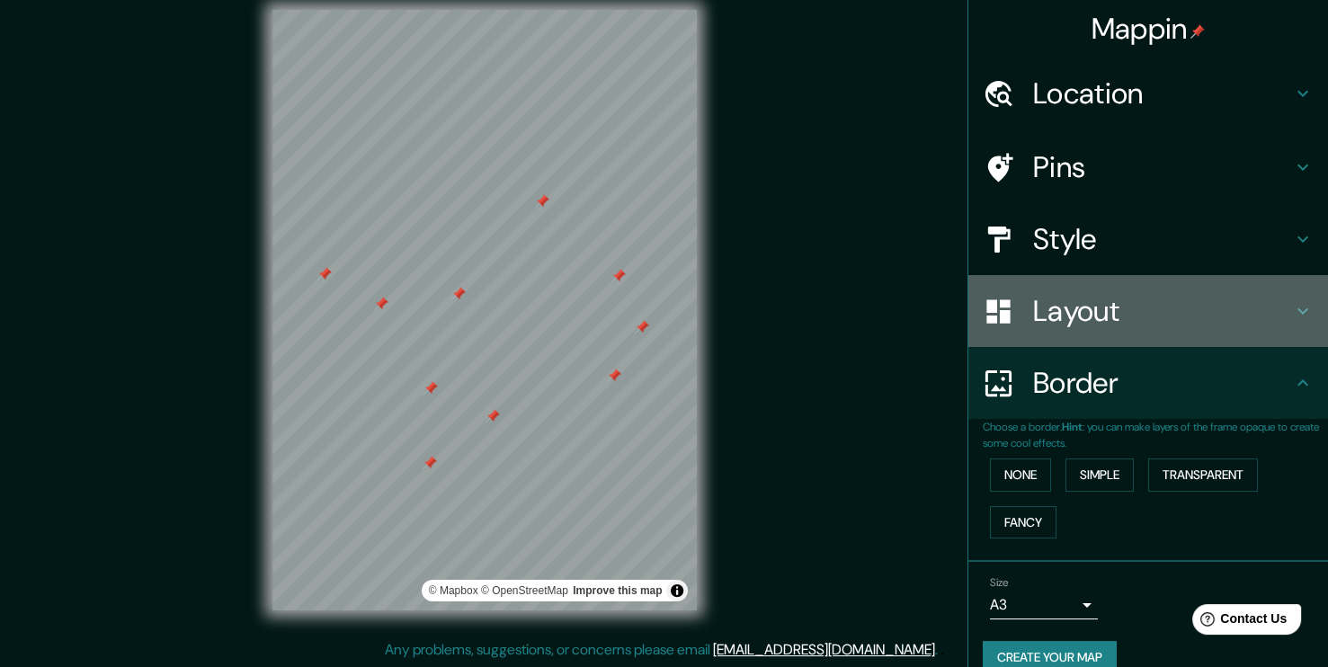
click at [1280, 294] on div "Layout" at bounding box center [1149, 311] width 360 height 72
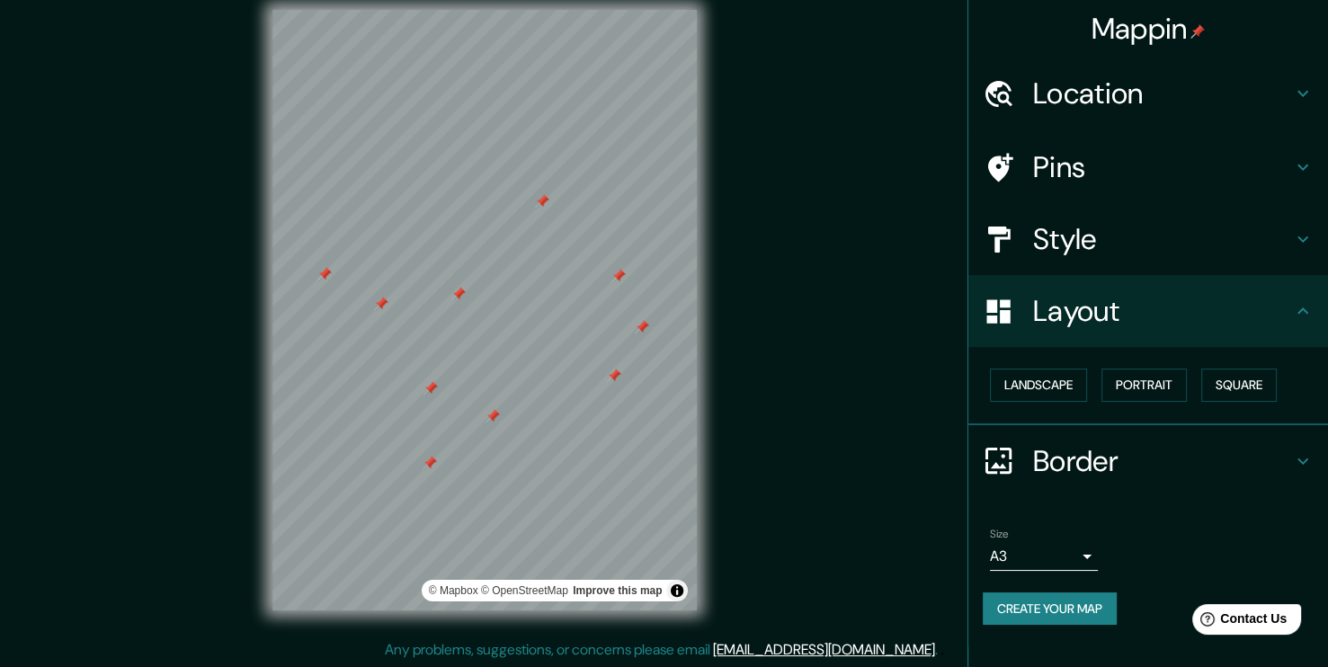
click at [1067, 608] on button "Create your map" at bounding box center [1050, 609] width 134 height 33
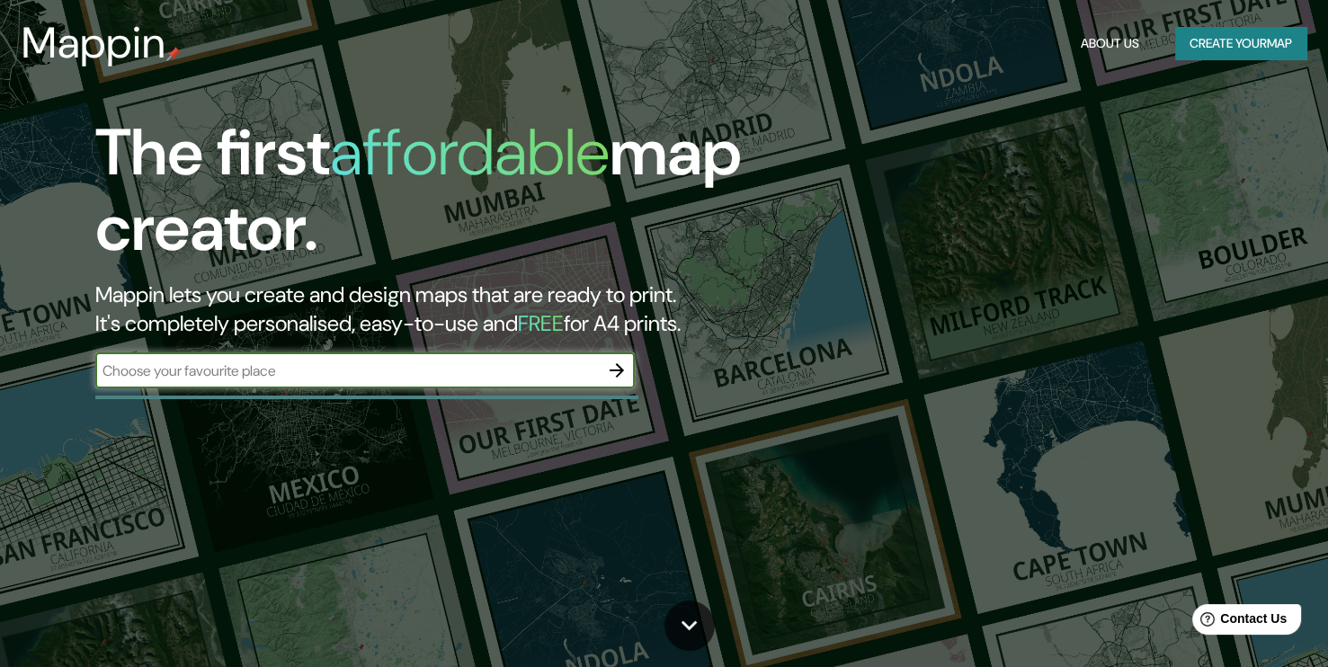
click at [604, 371] on button "button" at bounding box center [617, 371] width 36 height 36
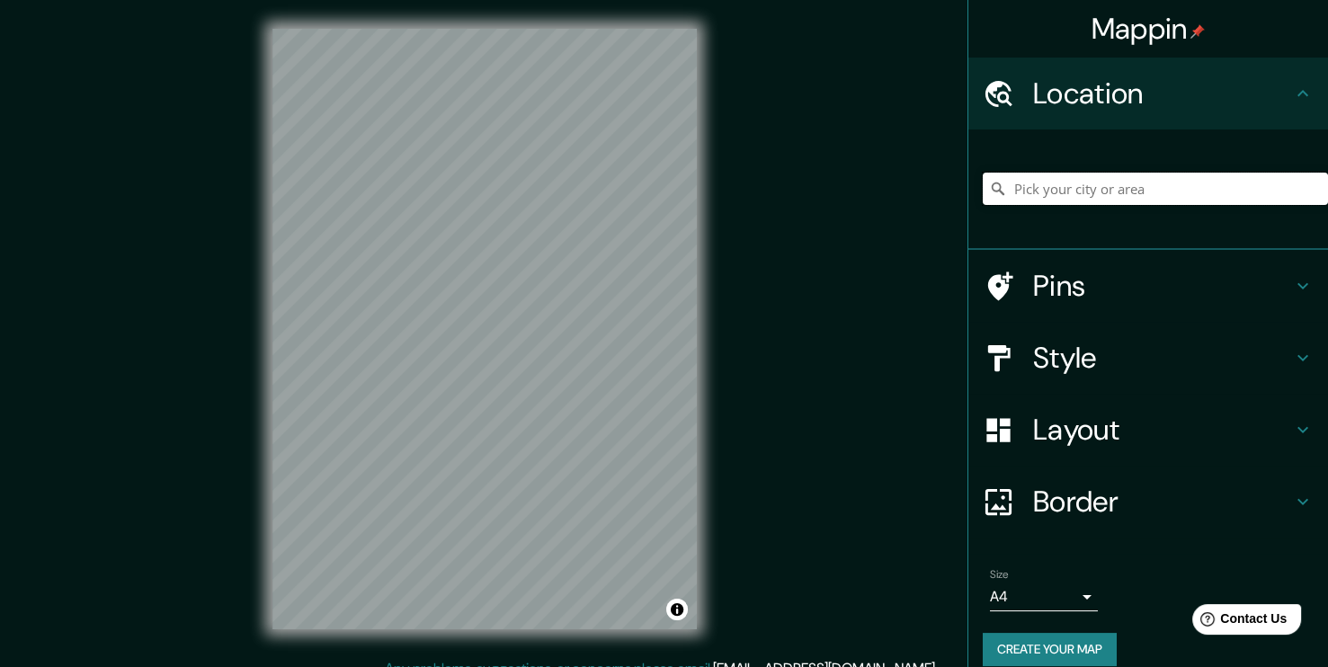
click at [1064, 192] on input "Pick your city or area" at bounding box center [1155, 189] width 345 height 32
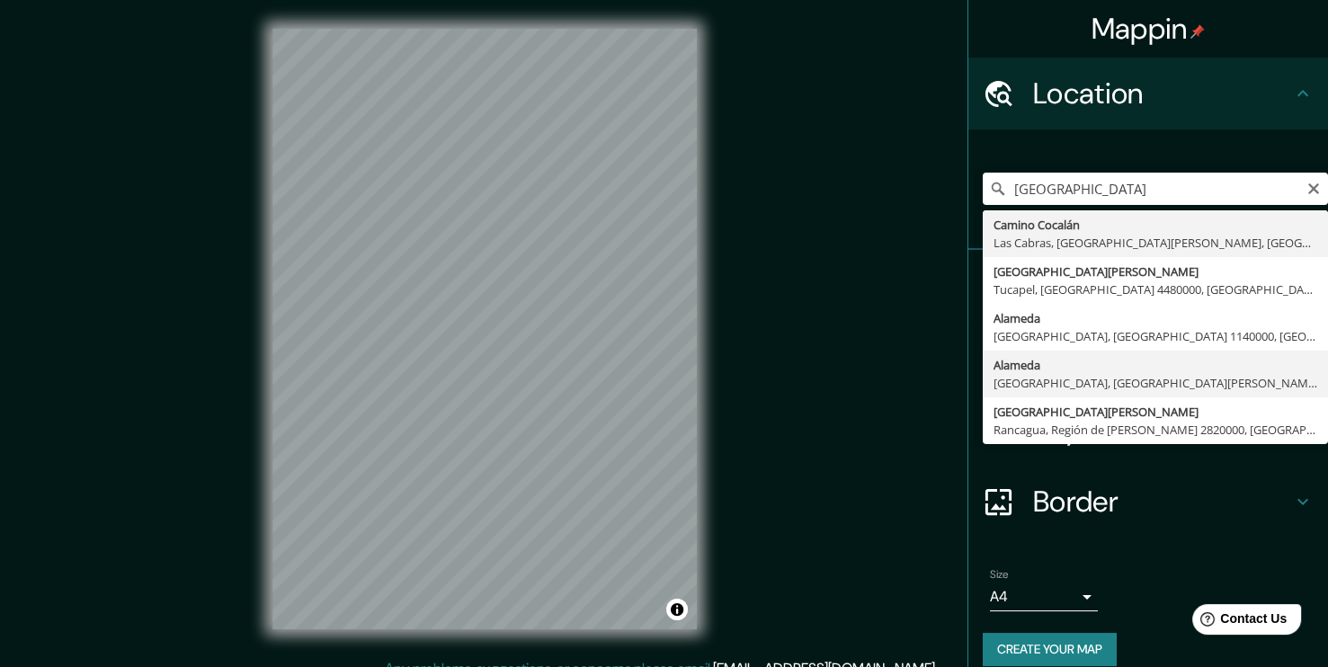
type input "[GEOGRAPHIC_DATA], [GEOGRAPHIC_DATA], [GEOGRAPHIC_DATA][PERSON_NAME] 9160000, […"
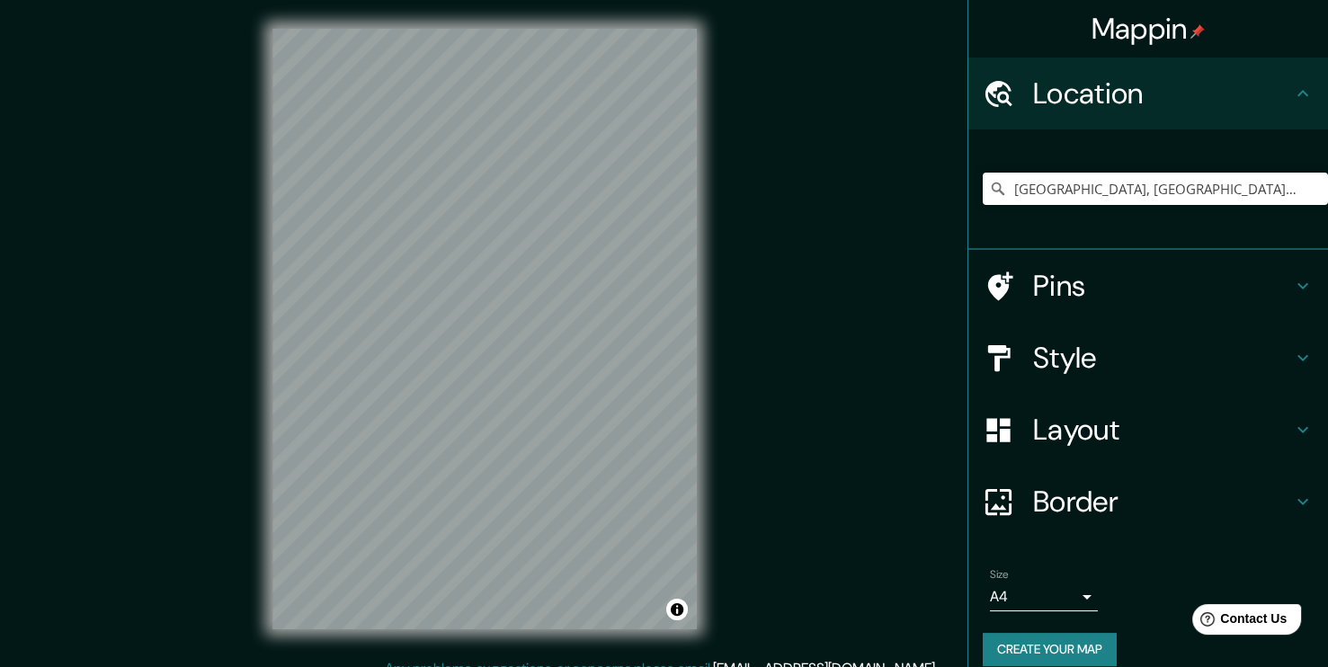
click at [1080, 359] on h4 "Style" at bounding box center [1162, 358] width 259 height 36
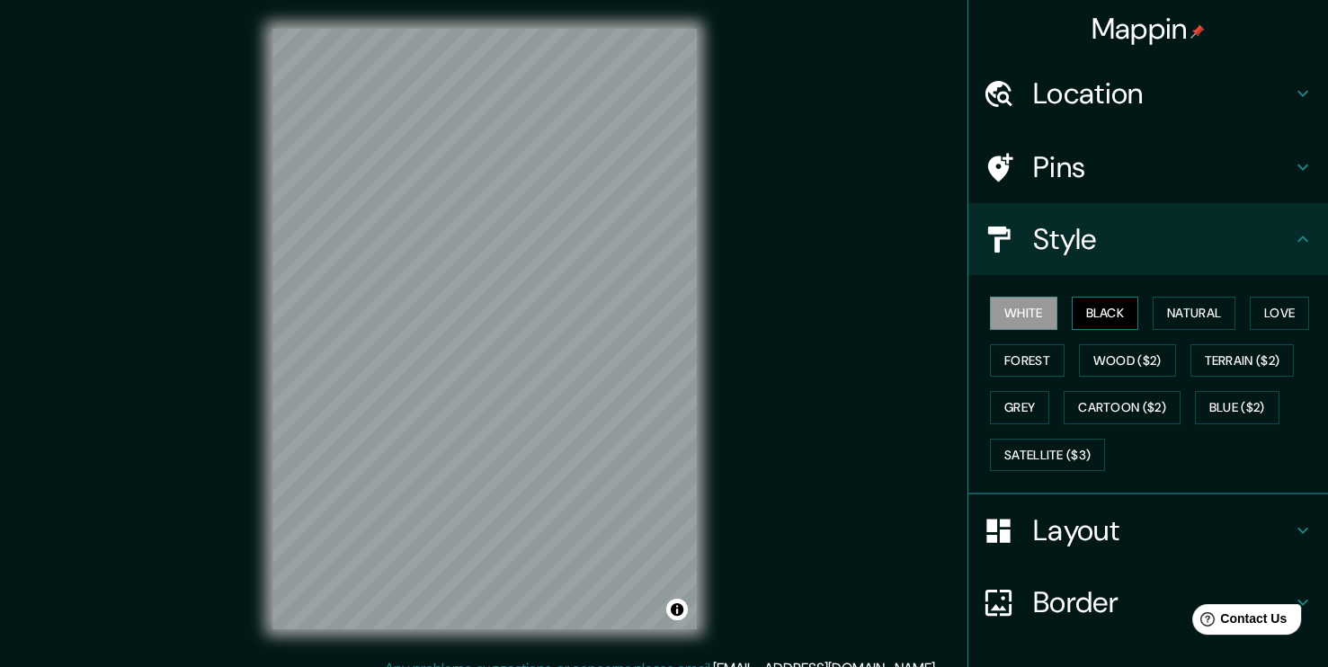
click at [1089, 304] on button "Black" at bounding box center [1105, 313] width 67 height 33
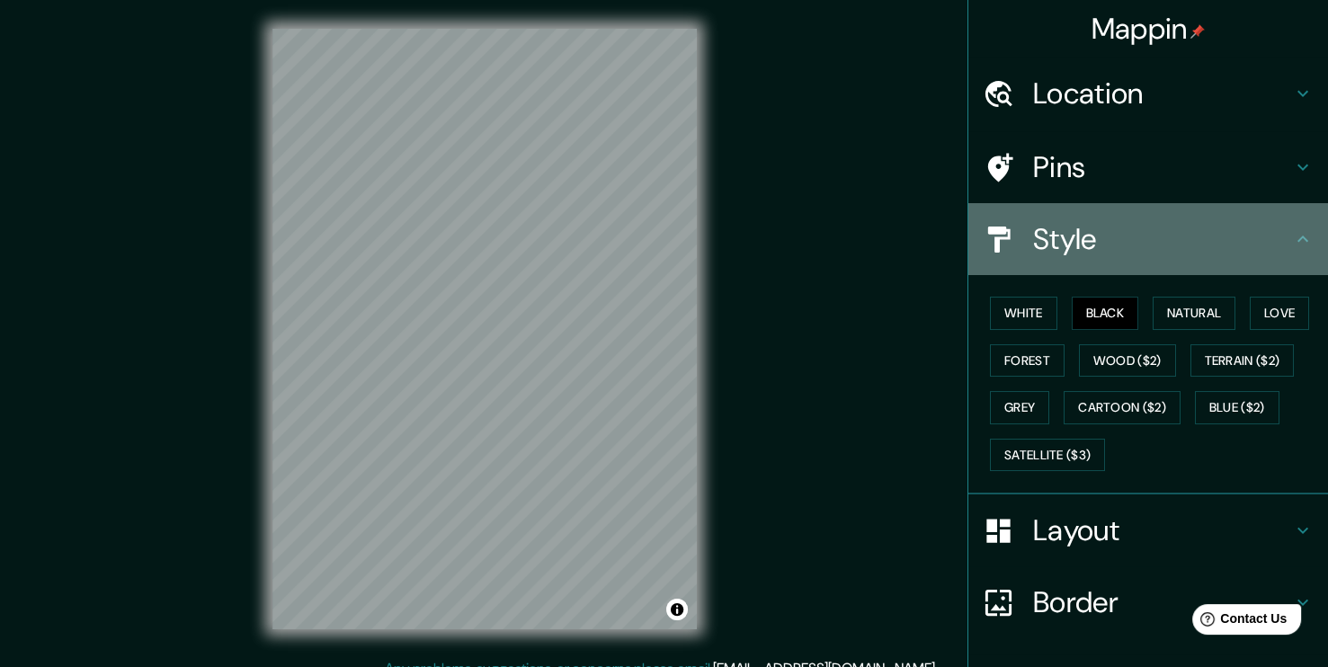
click at [1298, 240] on icon at bounding box center [1303, 239] width 22 height 22
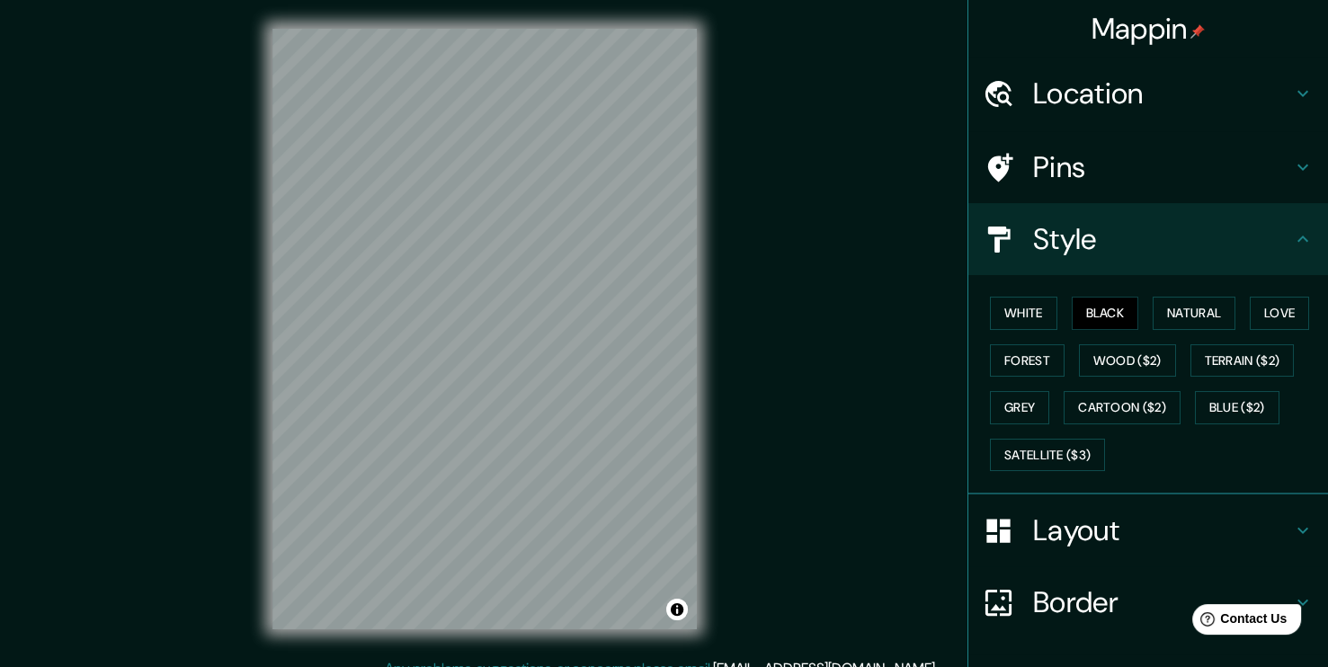
click at [1298, 239] on icon at bounding box center [1303, 239] width 11 height 6
click at [1292, 532] on icon at bounding box center [1303, 531] width 22 height 22
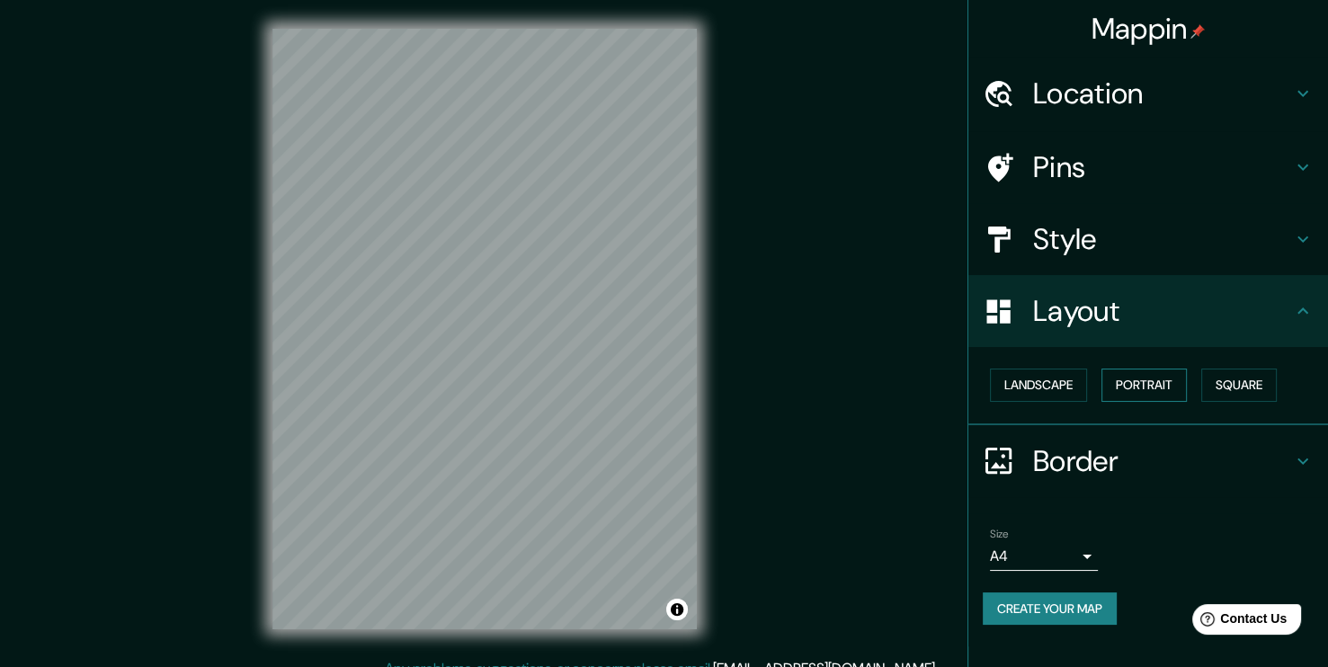
click at [1120, 389] on button "Portrait" at bounding box center [1144, 385] width 85 height 33
click at [1060, 390] on button "Landscape" at bounding box center [1038, 385] width 97 height 33
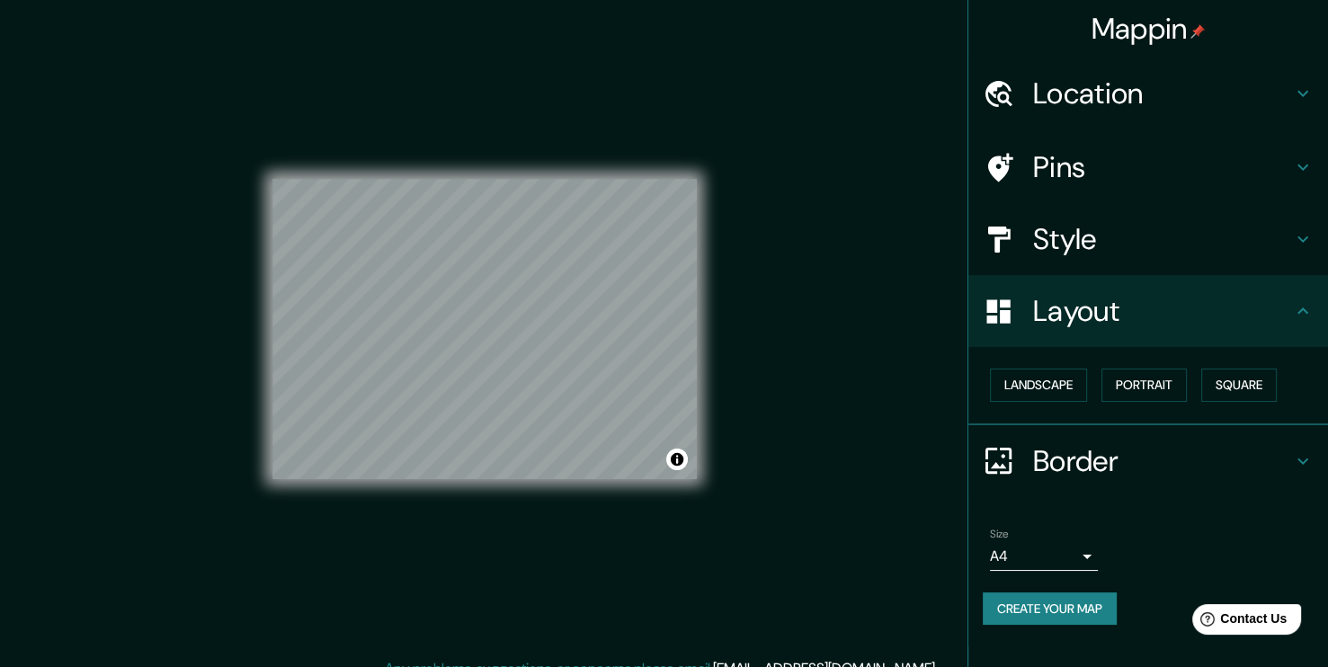
click at [596, 500] on div "© Mapbox © OpenStreetMap Improve this map" at bounding box center [485, 329] width 425 height 601
click at [728, 341] on div "Mappin Location [GEOGRAPHIC_DATA], [GEOGRAPHIC_DATA], [GEOGRAPHIC_DATA][PERSON_…" at bounding box center [664, 343] width 1328 height 687
click at [558, 511] on div "© Mapbox © OpenStreetMap Improve this map" at bounding box center [485, 329] width 425 height 601
click at [505, 525] on div "© Mapbox © OpenStreetMap Improve this map" at bounding box center [485, 329] width 425 height 601
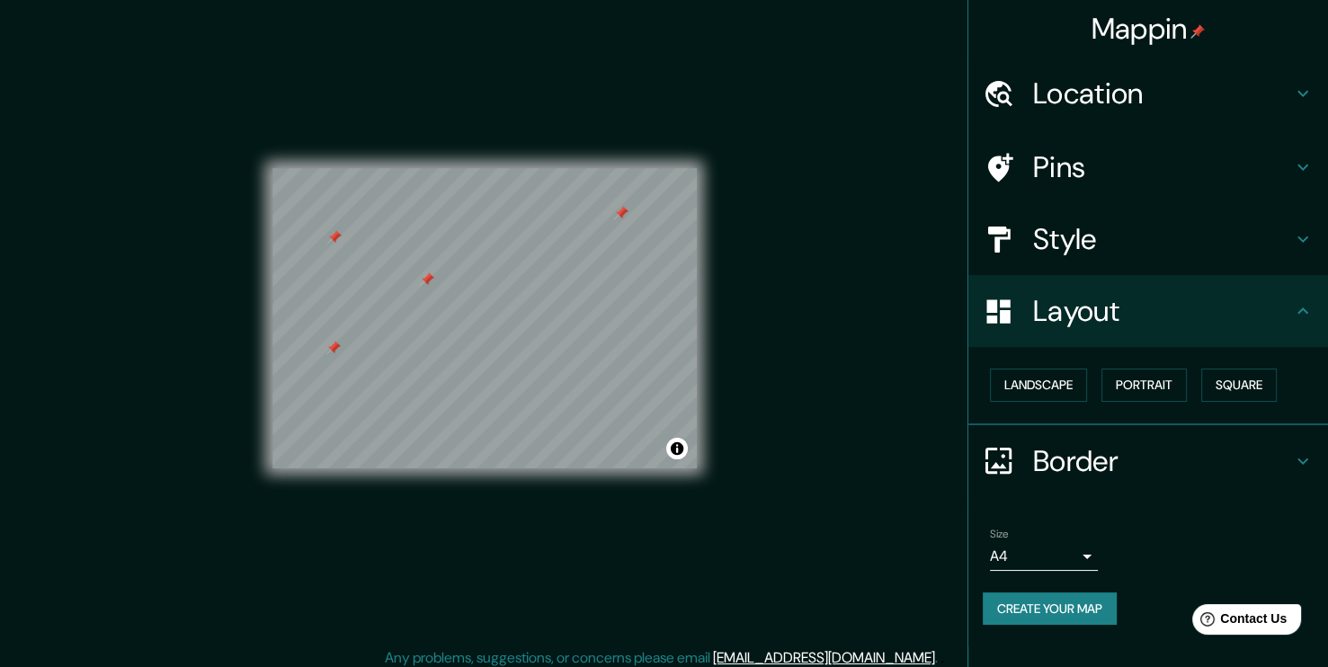
scroll to position [19, 0]
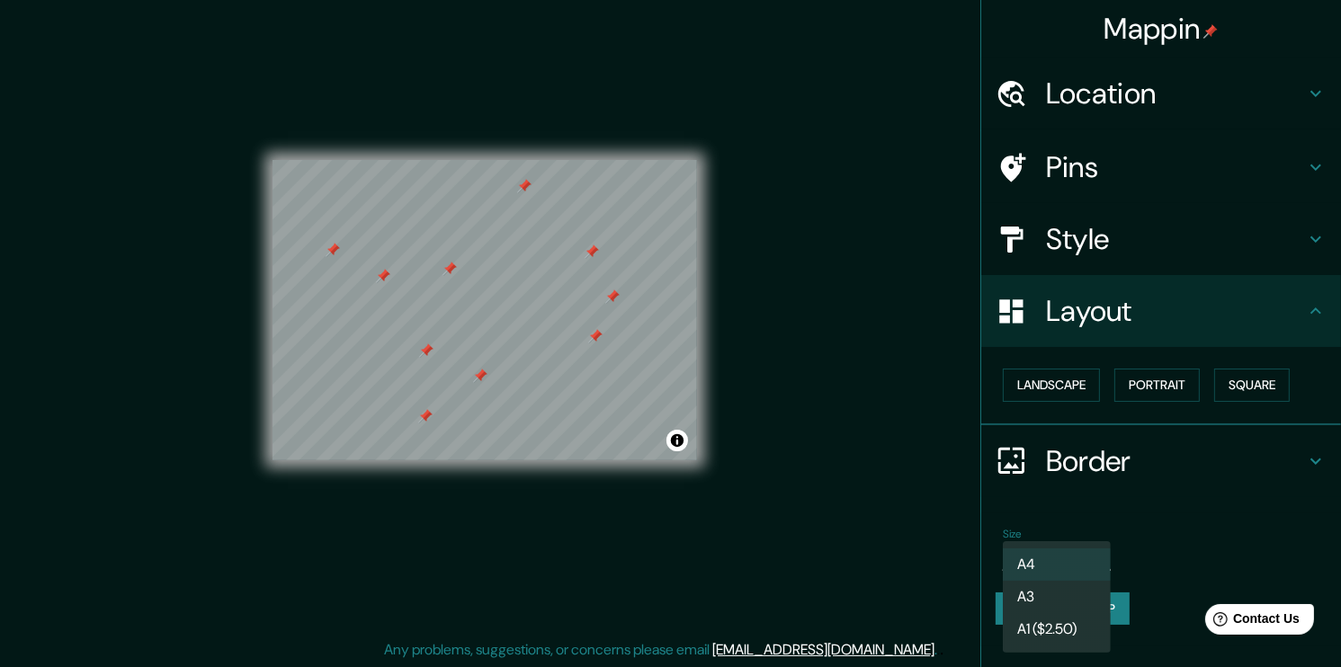
click at [1084, 544] on body "Mappin Location [GEOGRAPHIC_DATA], [GEOGRAPHIC_DATA], [GEOGRAPHIC_DATA][PERSON_…" at bounding box center [670, 314] width 1341 height 667
click at [1071, 606] on li "A3" at bounding box center [1057, 597] width 108 height 32
type input "a4"
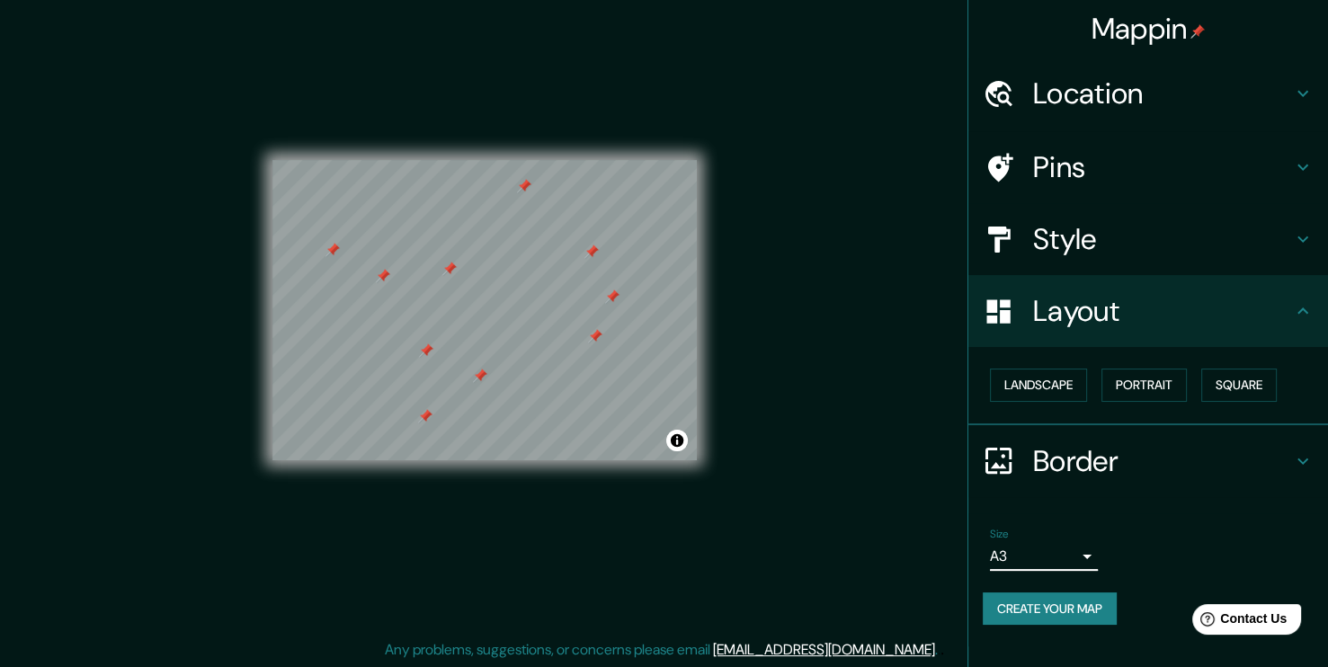
click at [1050, 607] on button "Create your map" at bounding box center [1050, 609] width 134 height 33
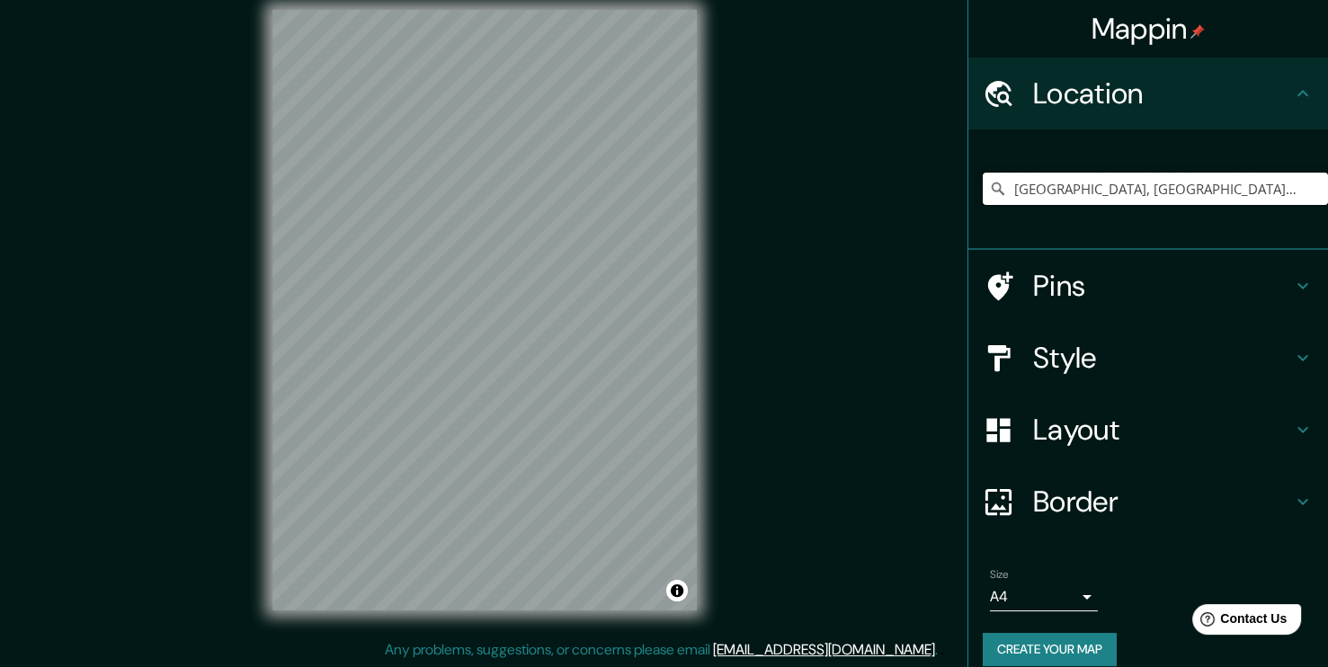
click at [1060, 189] on input "[GEOGRAPHIC_DATA], [GEOGRAPHIC_DATA], [GEOGRAPHIC_DATA][PERSON_NAME] 9160000, […" at bounding box center [1155, 189] width 345 height 32
click at [1286, 192] on input "[GEOGRAPHIC_DATA], [GEOGRAPHIC_DATA], [GEOGRAPHIC_DATA][PERSON_NAME] 9160000, […" at bounding box center [1155, 189] width 345 height 32
click at [992, 185] on icon at bounding box center [998, 189] width 13 height 13
click at [989, 185] on icon at bounding box center [998, 189] width 18 height 18
click at [1155, 193] on input "[GEOGRAPHIC_DATA], [GEOGRAPHIC_DATA], [GEOGRAPHIC_DATA][PERSON_NAME] 9160000, […" at bounding box center [1155, 189] width 345 height 32
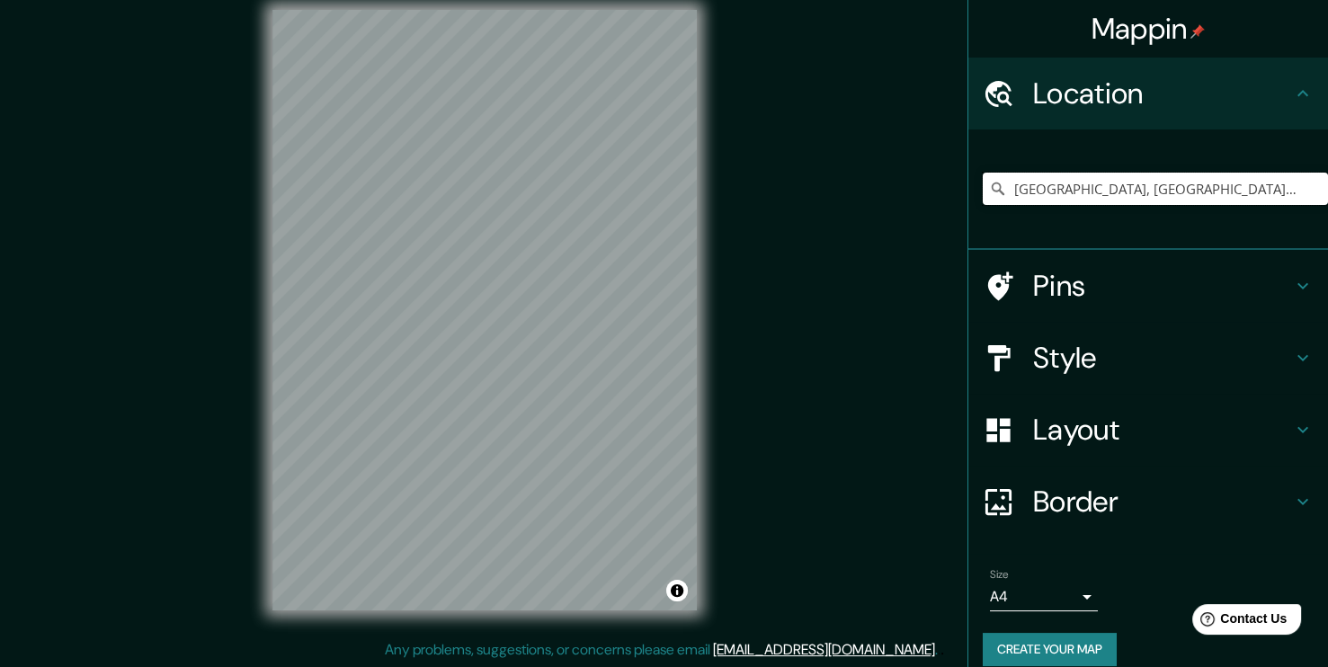
scroll to position [0, 197]
drag, startPoint x: 1165, startPoint y: 189, endPoint x: 1336, endPoint y: 193, distance: 170.9
click at [1328, 194] on html "Mappin Location Alameda, Estación Central, Región Metropolitana de Santiago 916…" at bounding box center [664, 314] width 1328 height 667
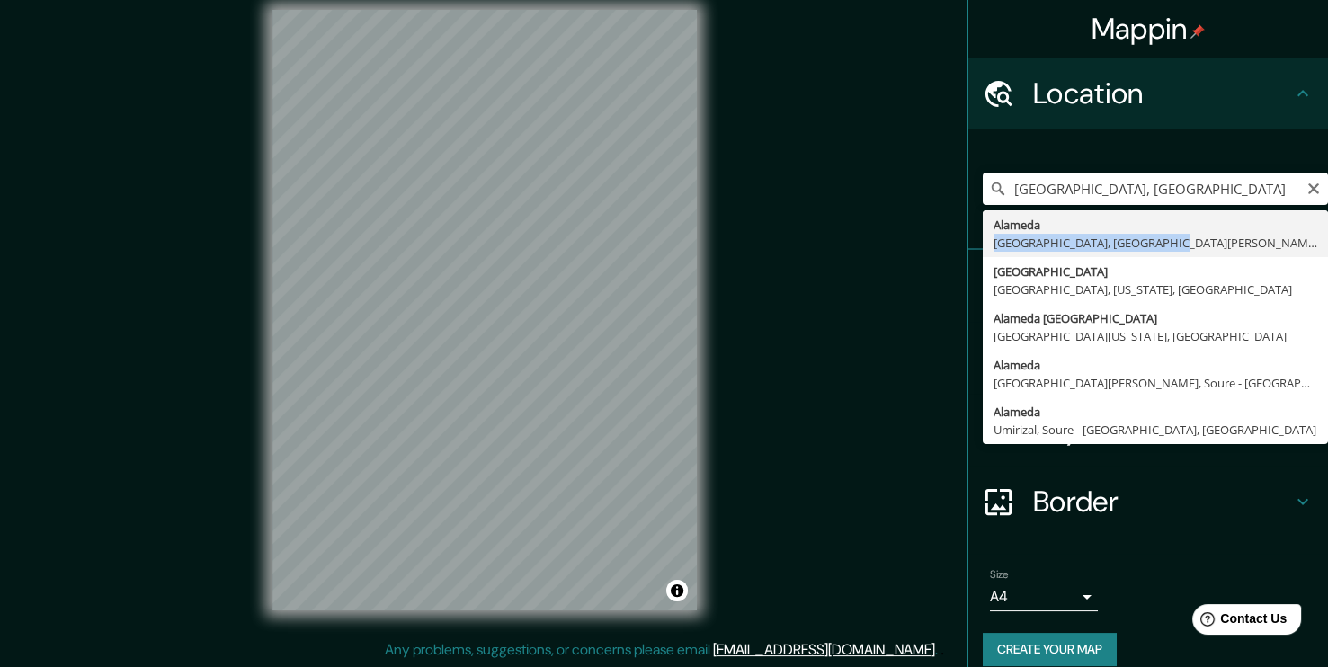
type input "[GEOGRAPHIC_DATA], [GEOGRAPHIC_DATA], [GEOGRAPHIC_DATA][PERSON_NAME] 9160000, […"
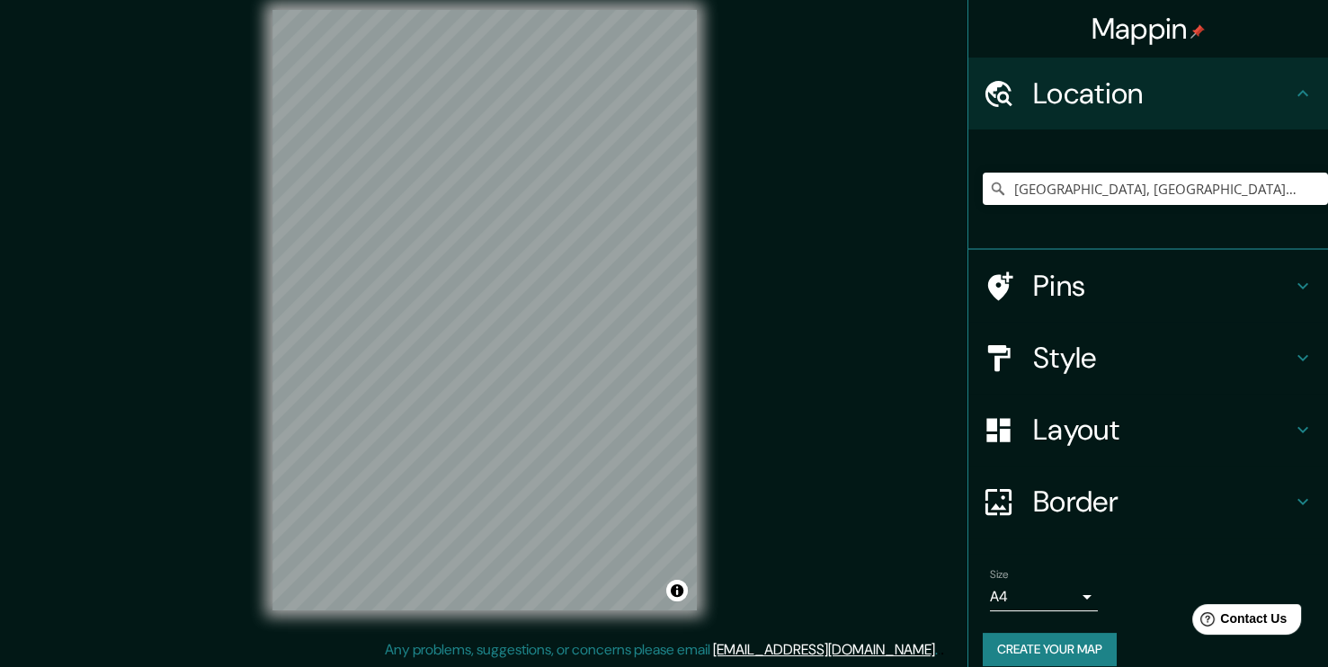
click at [1075, 353] on h4 "Style" at bounding box center [1162, 358] width 259 height 36
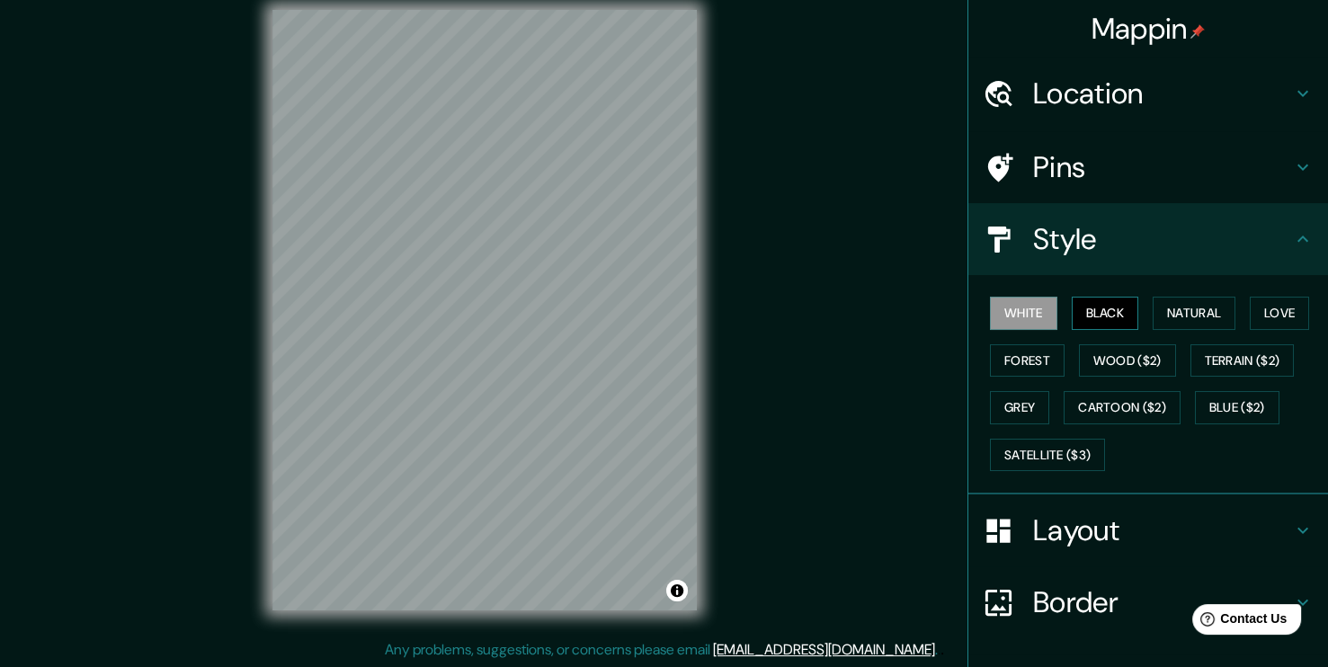
click at [1086, 303] on button "Black" at bounding box center [1105, 313] width 67 height 33
click at [1296, 530] on icon at bounding box center [1303, 531] width 22 height 22
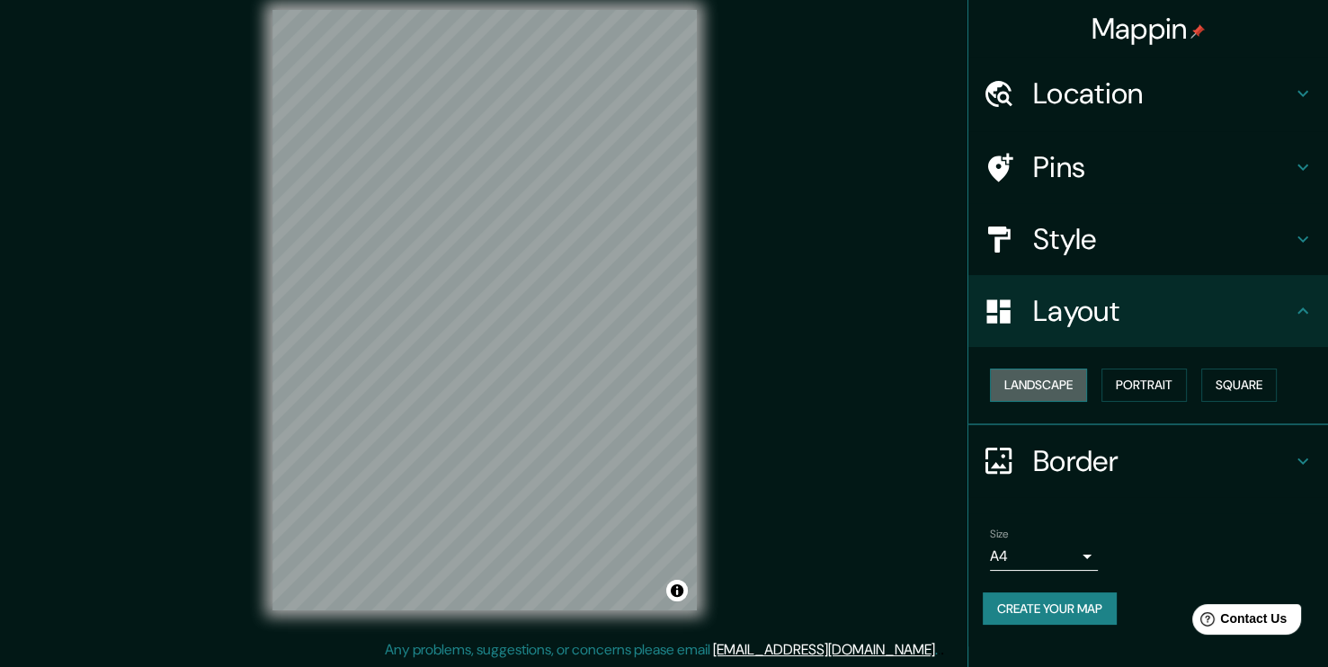
click at [1046, 388] on button "Landscape" at bounding box center [1038, 385] width 97 height 33
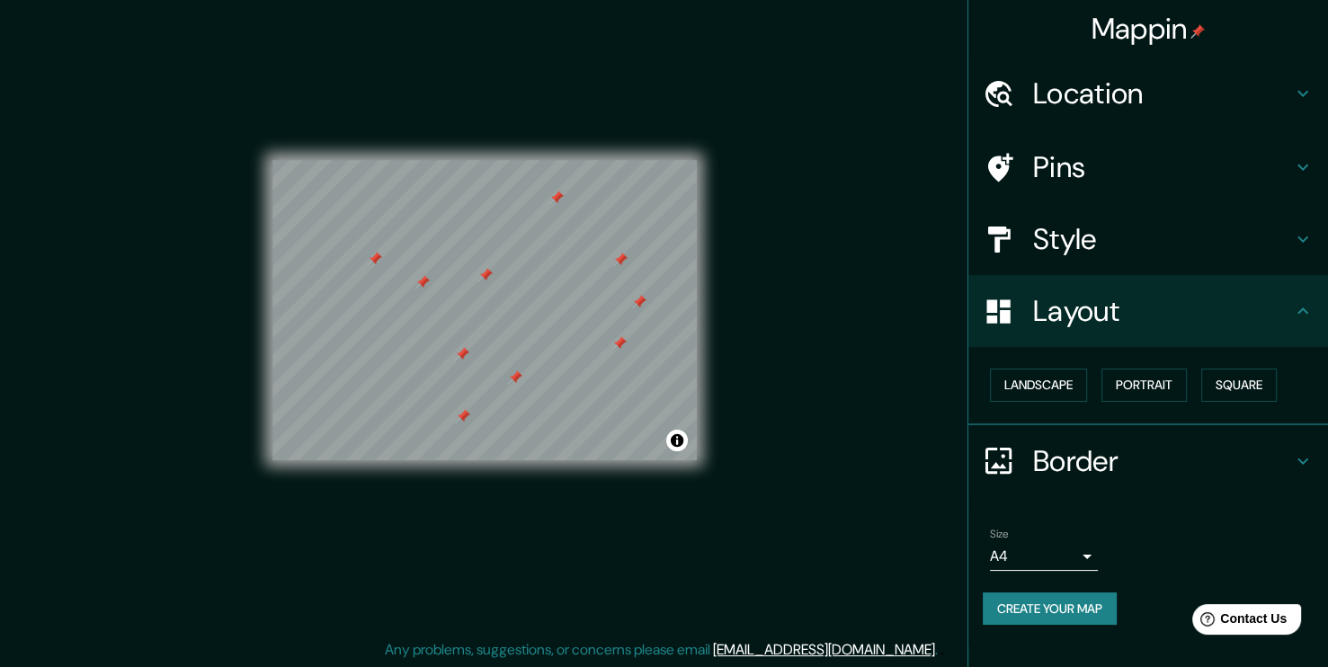
click at [1132, 174] on h4 "Pins" at bounding box center [1162, 167] width 259 height 36
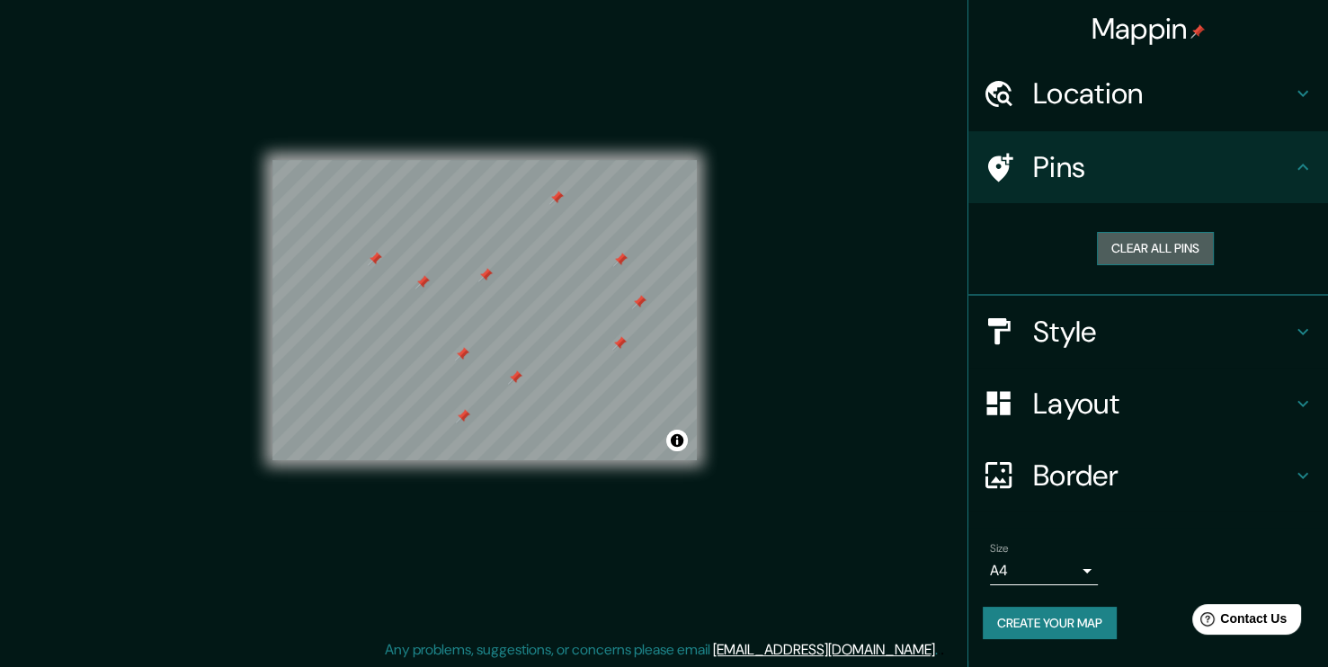
click at [1149, 243] on button "Clear all pins" at bounding box center [1155, 248] width 117 height 33
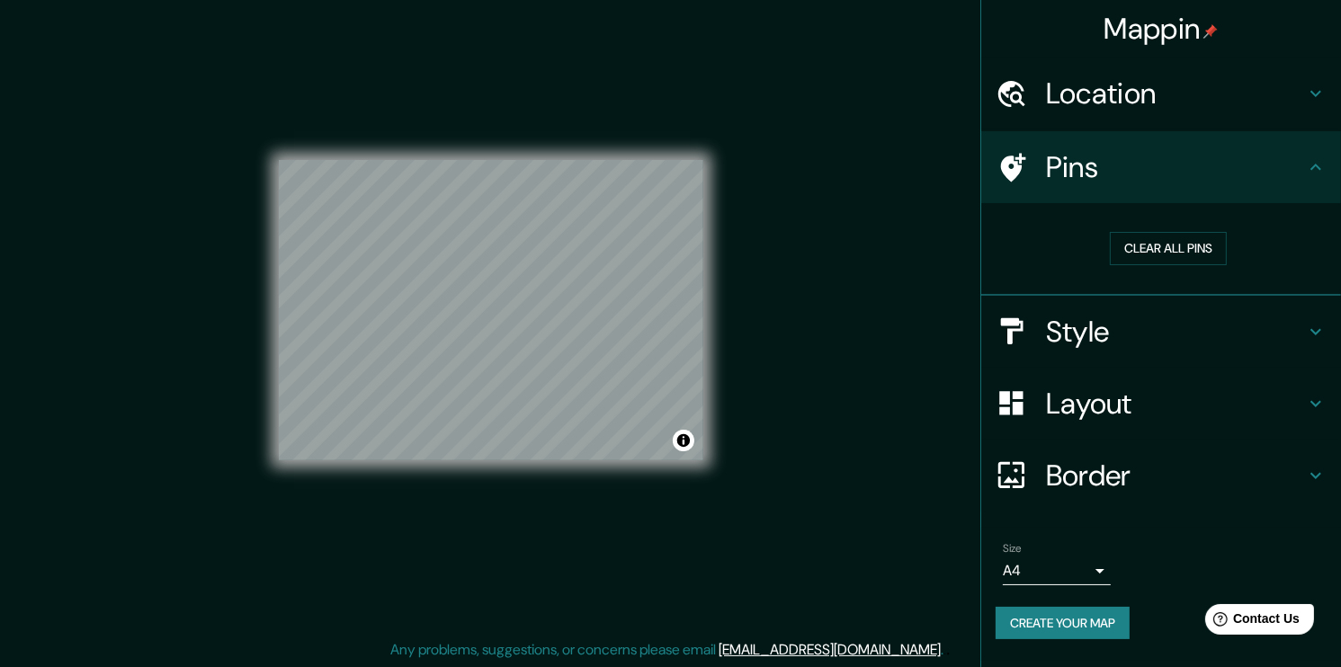
click at [1086, 565] on body "Mappin Location Alameda, Estación Central, Región Metropolitana de Santiago 916…" at bounding box center [670, 314] width 1341 height 667
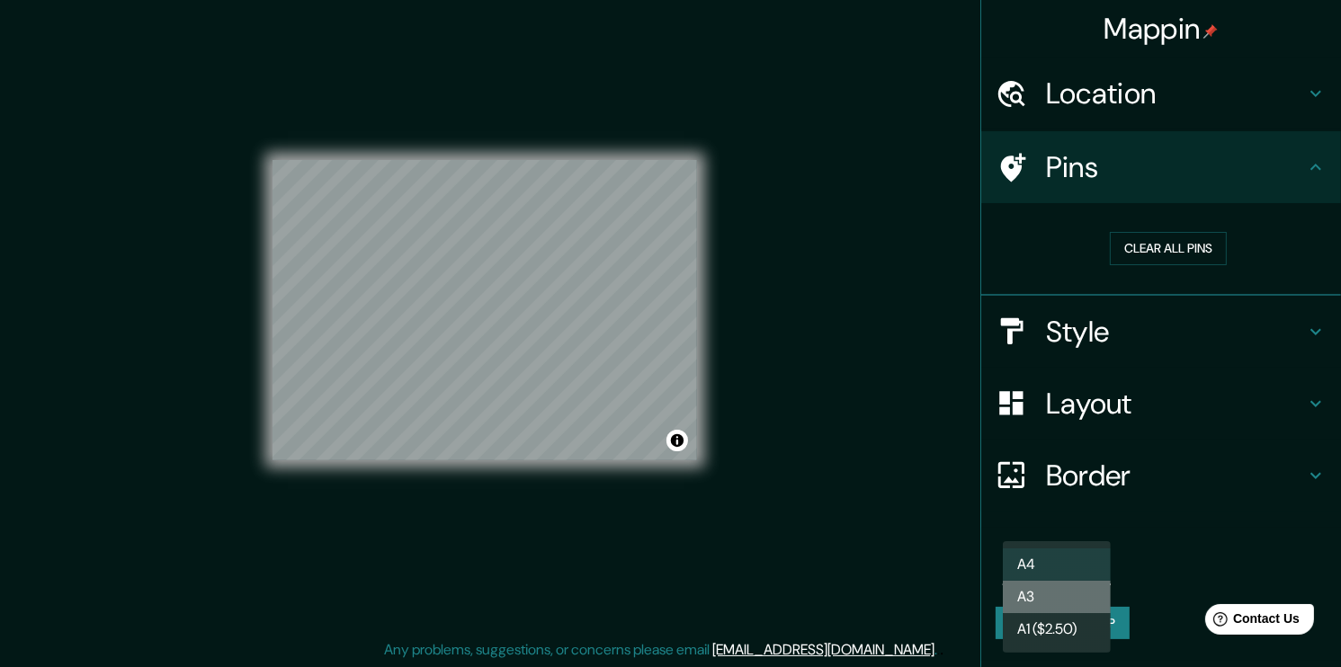
click at [1059, 595] on li "A3" at bounding box center [1057, 597] width 108 height 32
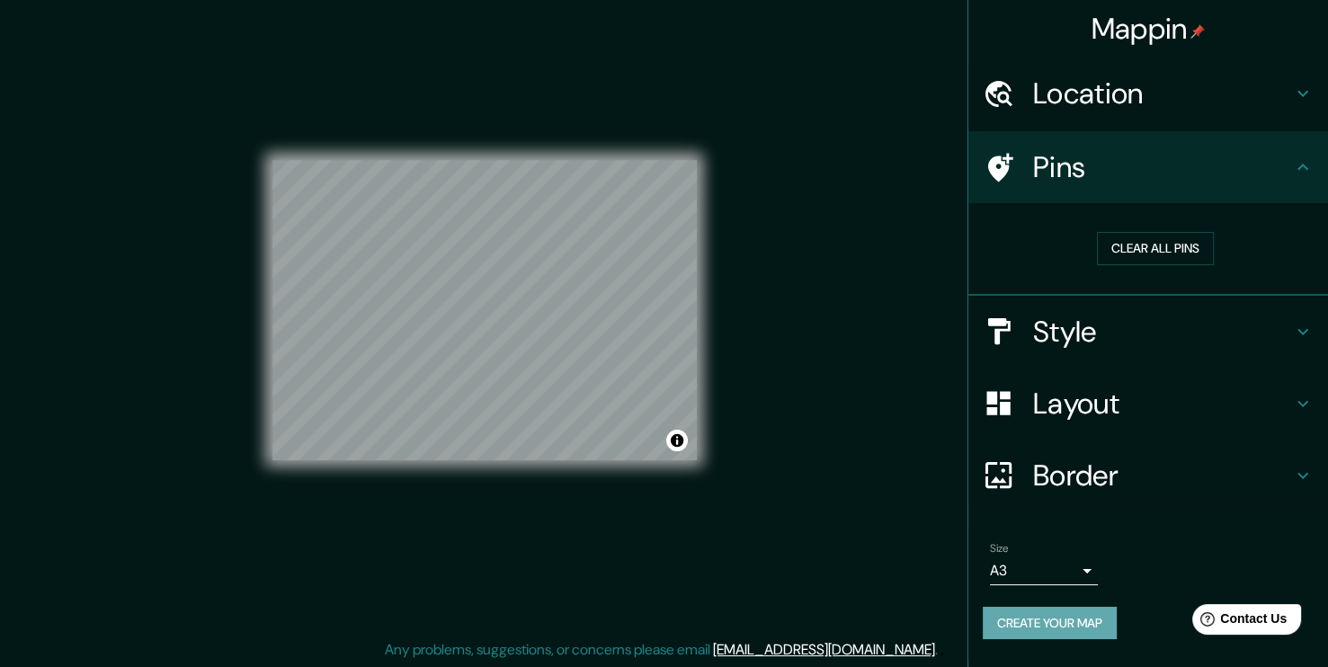
click at [1049, 617] on button "Create your map" at bounding box center [1050, 623] width 134 height 33
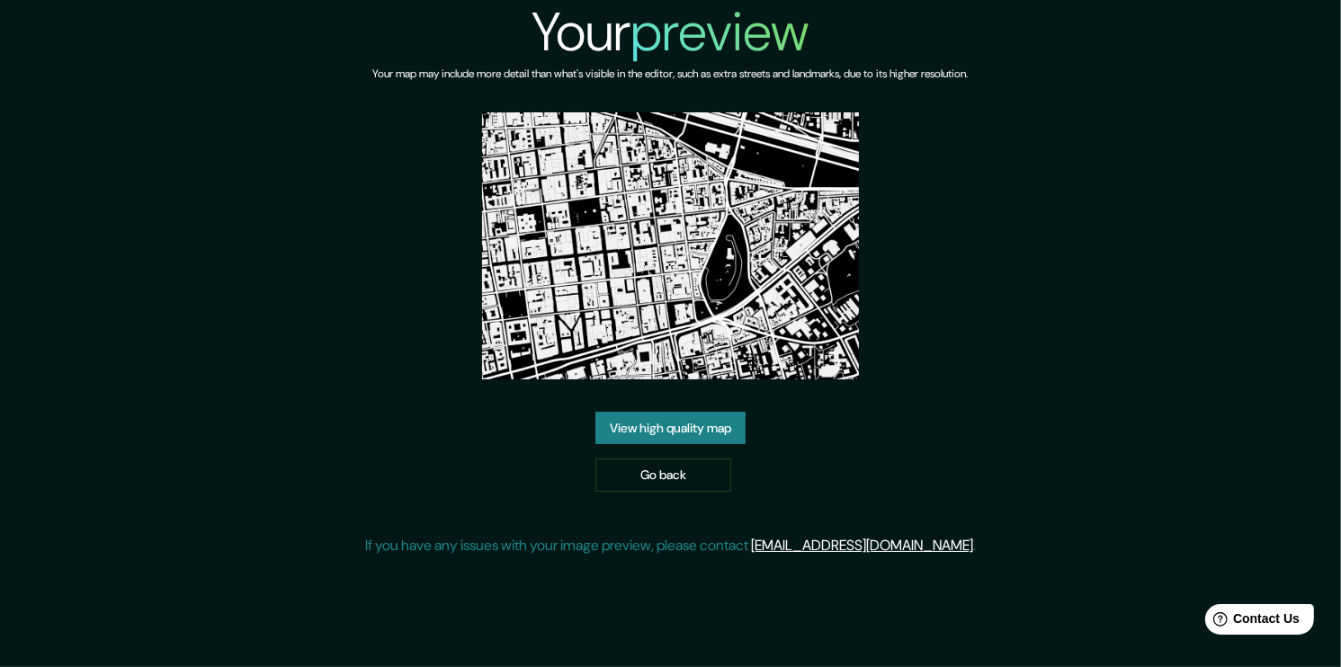
click at [679, 428] on link "View high quality map" at bounding box center [670, 428] width 150 height 33
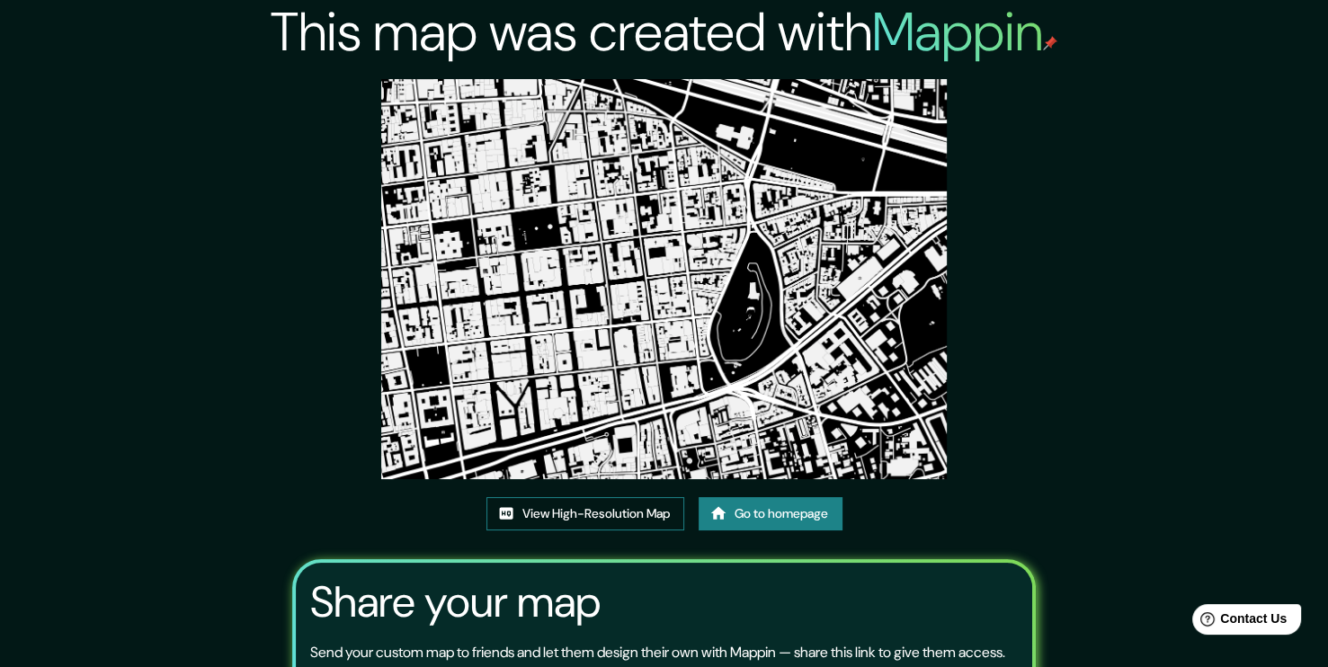
click at [601, 513] on link "View High-Resolution Map" at bounding box center [586, 513] width 198 height 33
